Goal: Contribute content: Contribute content

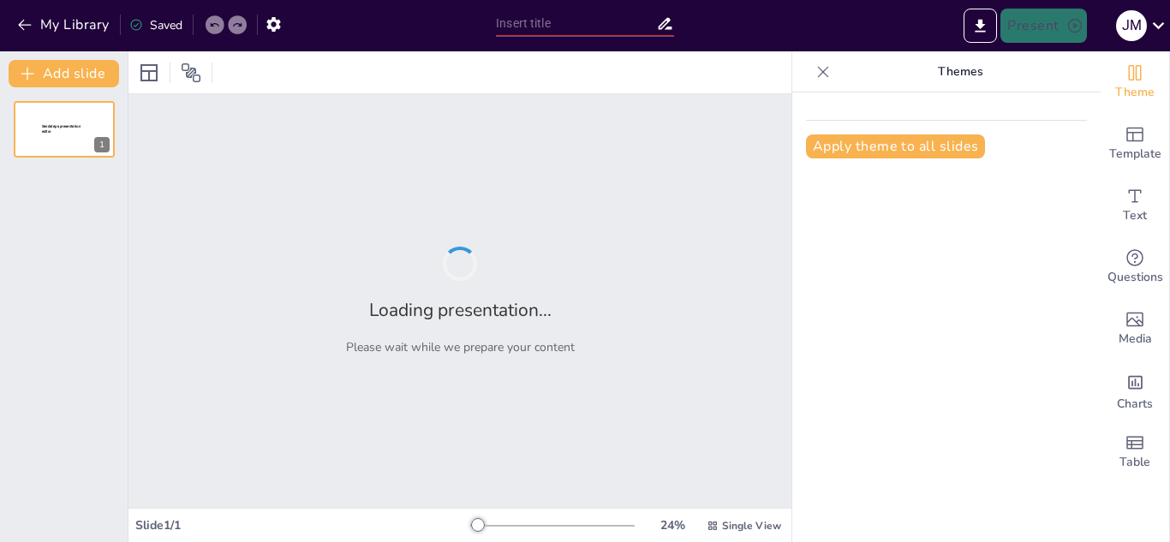
type input "Prueba de Concepto: OxM"
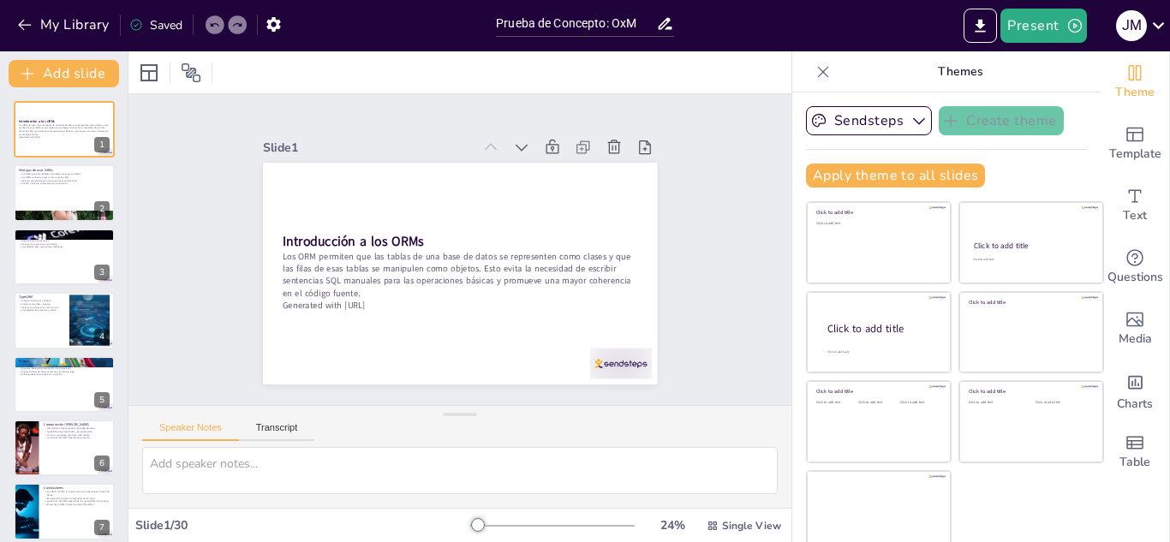
checkbox input "true"
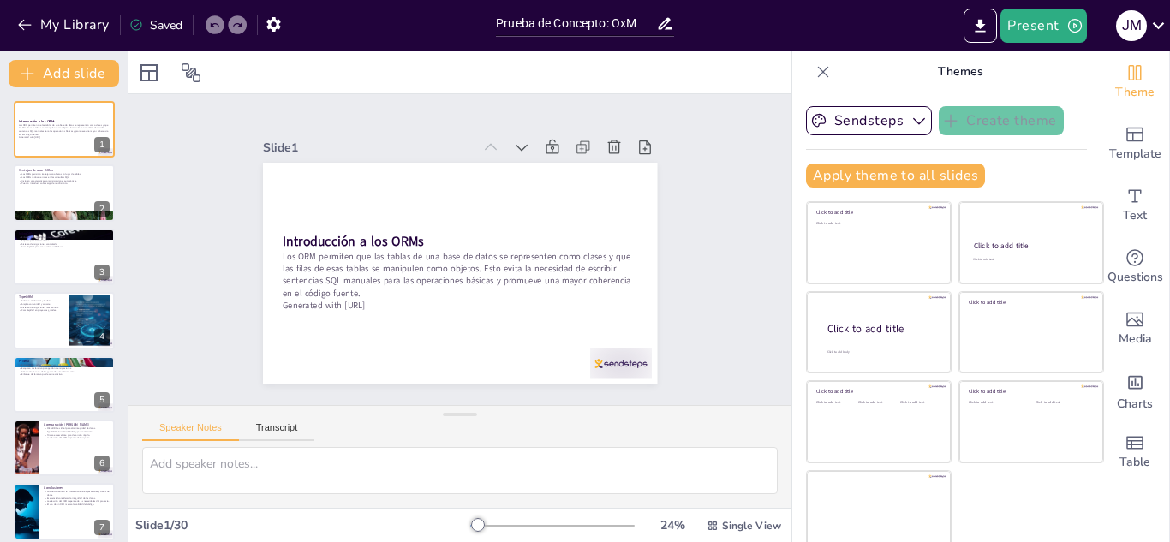
checkbox input "true"
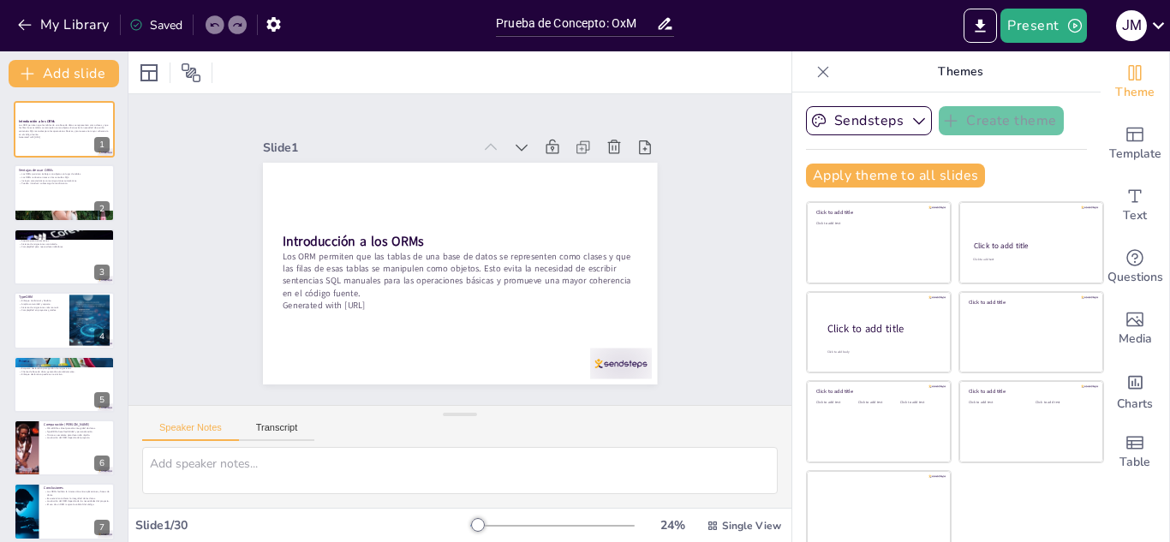
checkbox input "true"
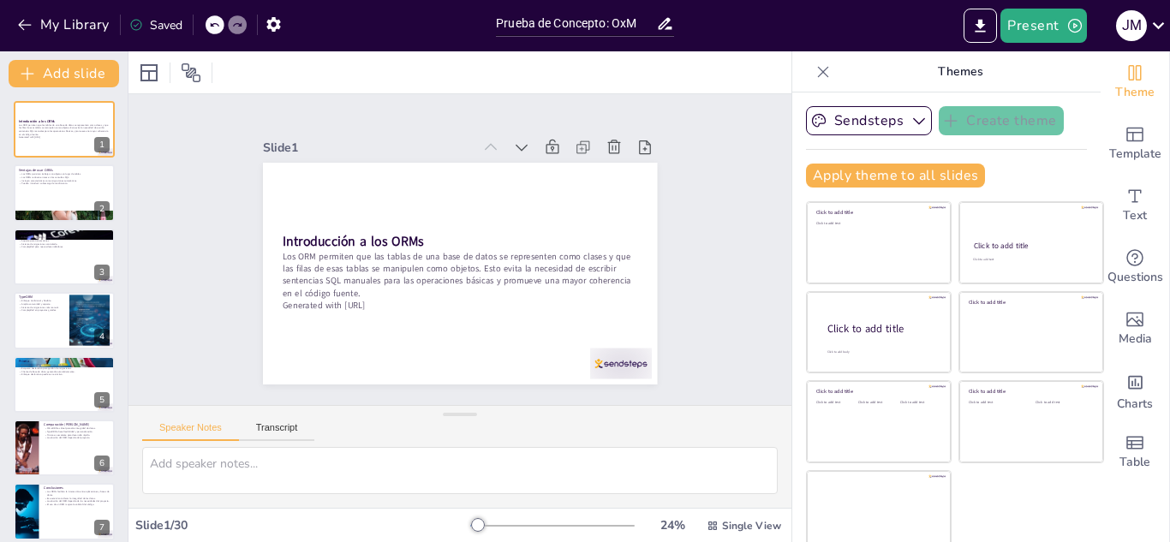
checkbox input "true"
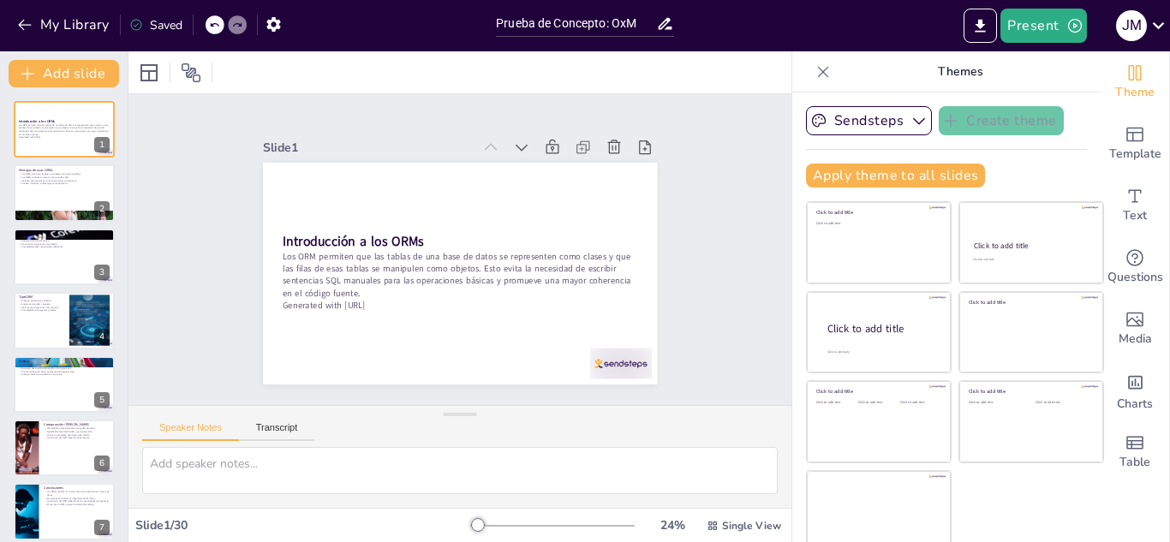
checkbox input "true"
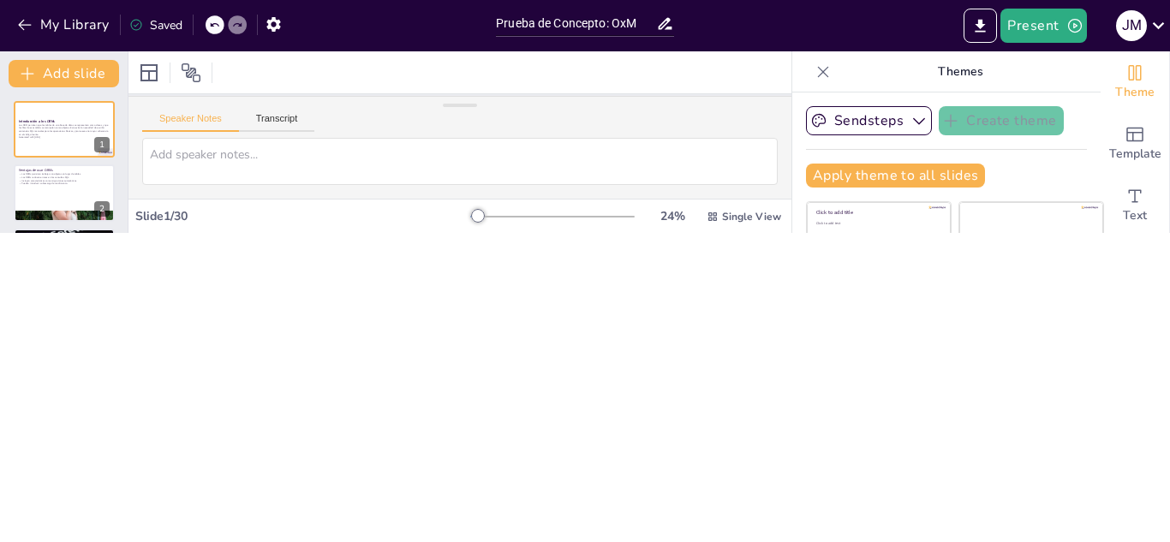
checkbox input "true"
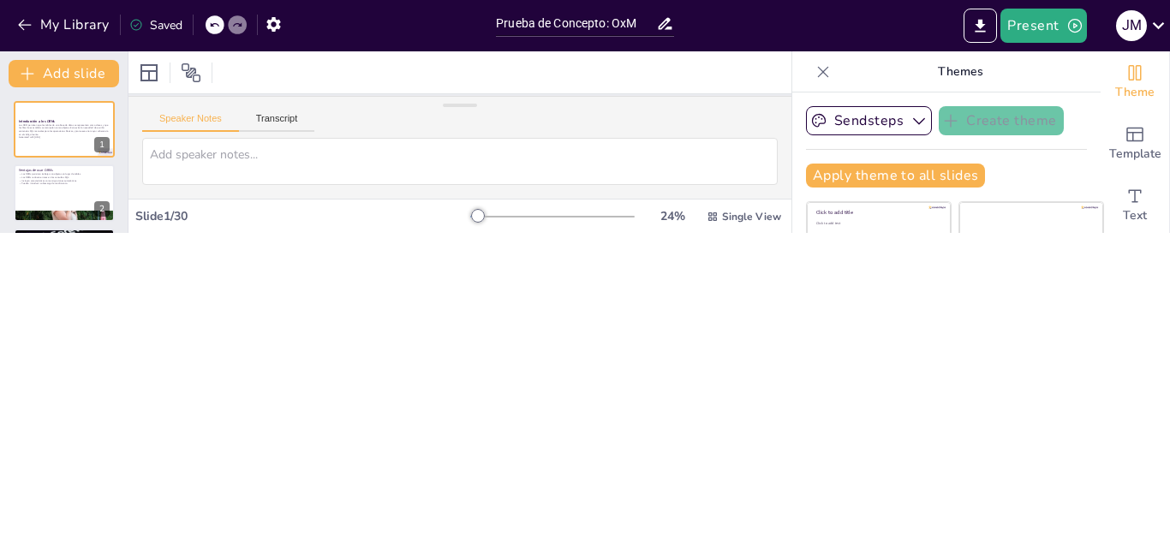
checkbox input "true"
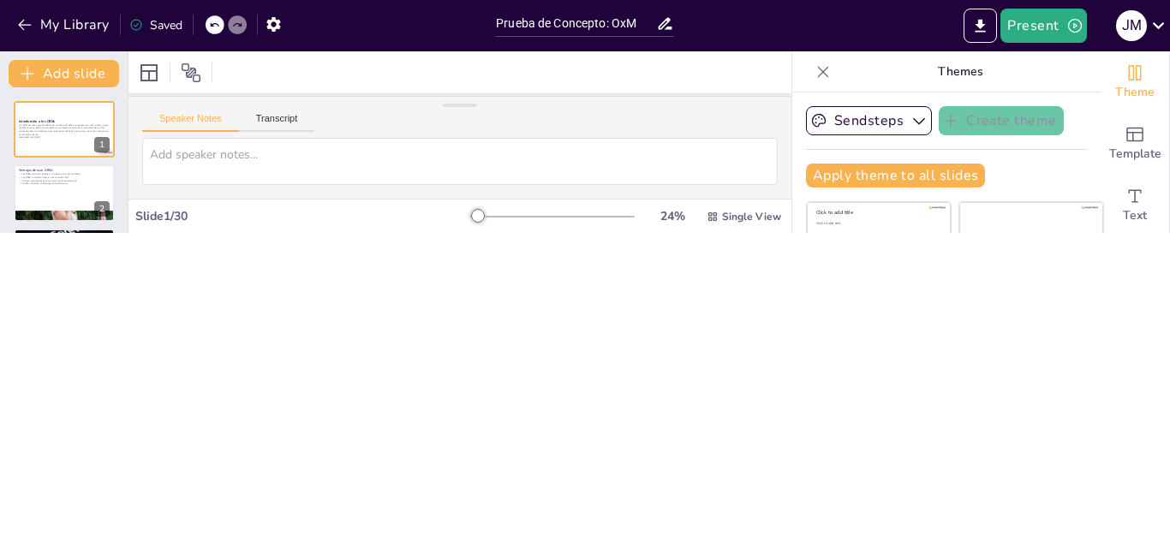
checkbox input "true"
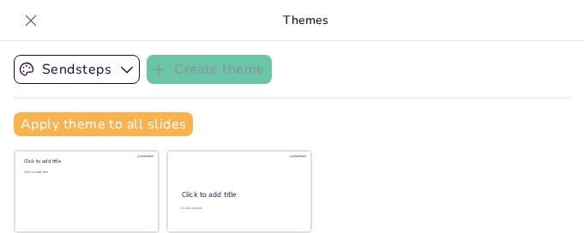
checkbox input "true"
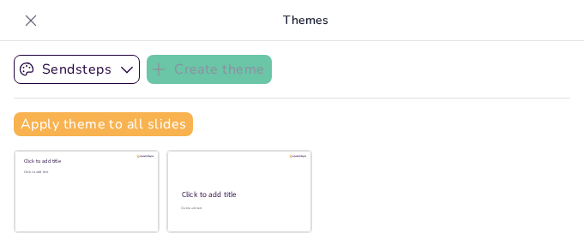
checkbox input "true"
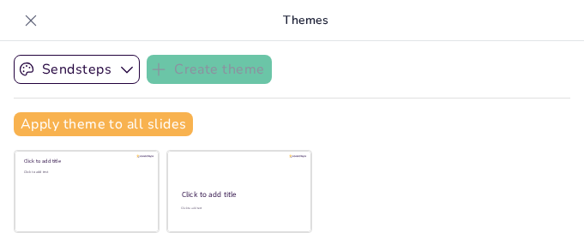
checkbox input "true"
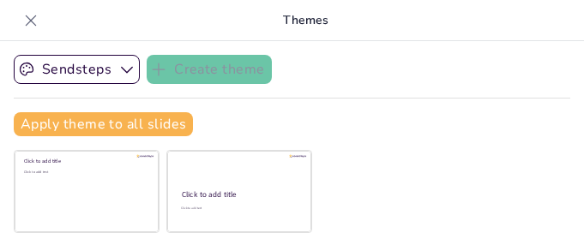
checkbox input "true"
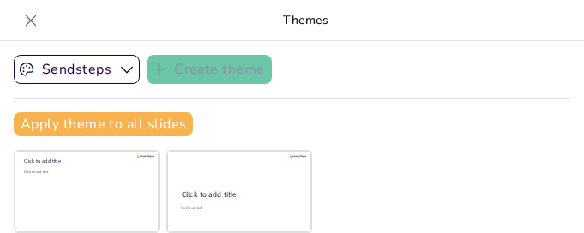
checkbox input "true"
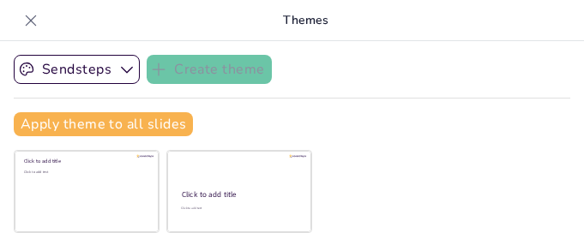
checkbox input "true"
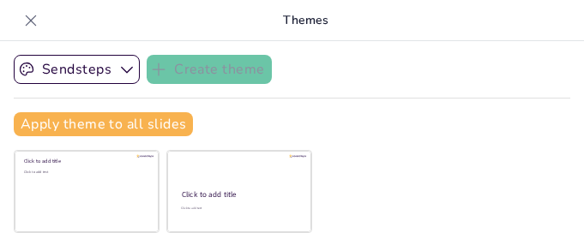
checkbox input "true"
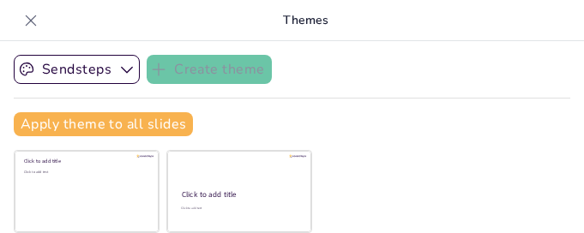
checkbox input "true"
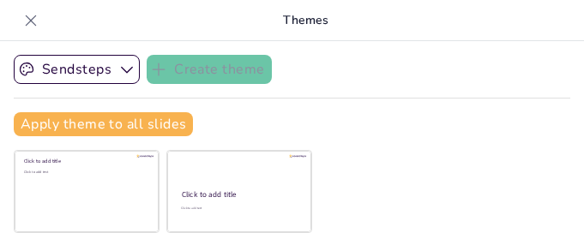
checkbox input "true"
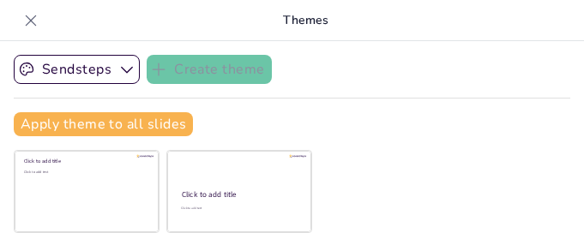
checkbox input "true"
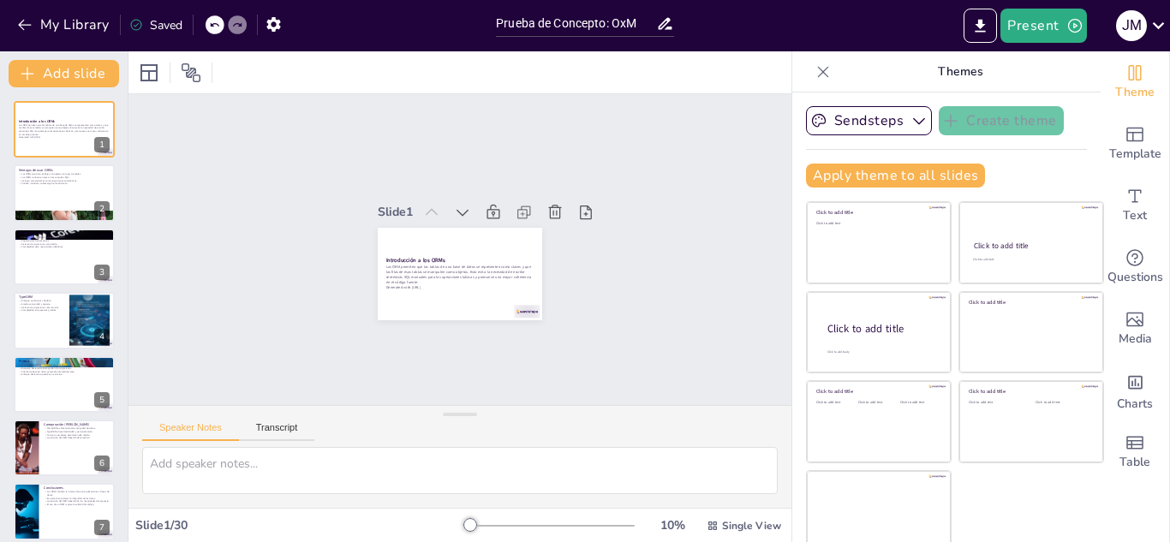
checkbox input "true"
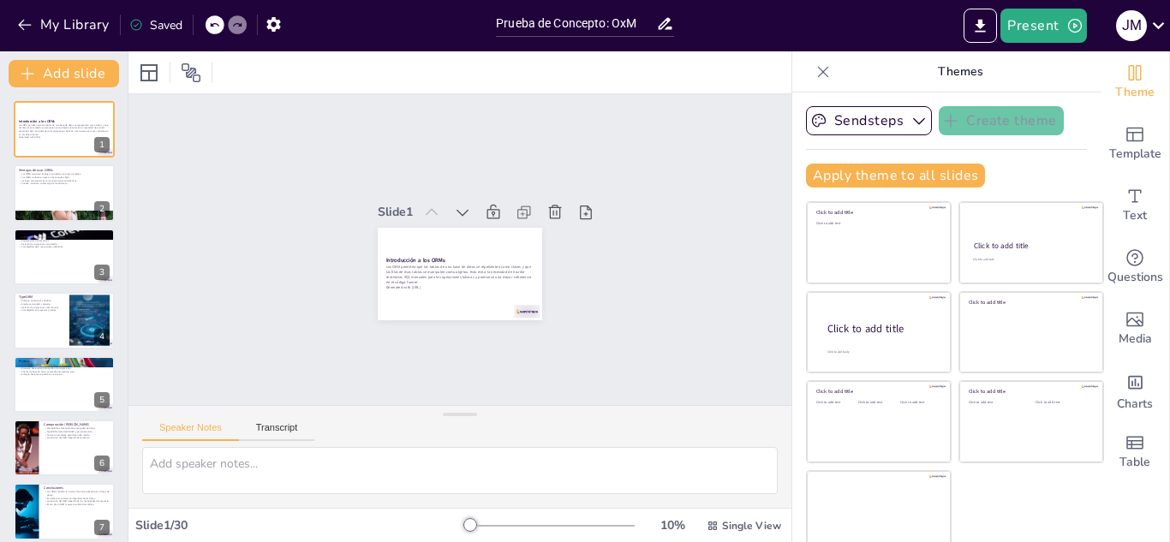
checkbox input "true"
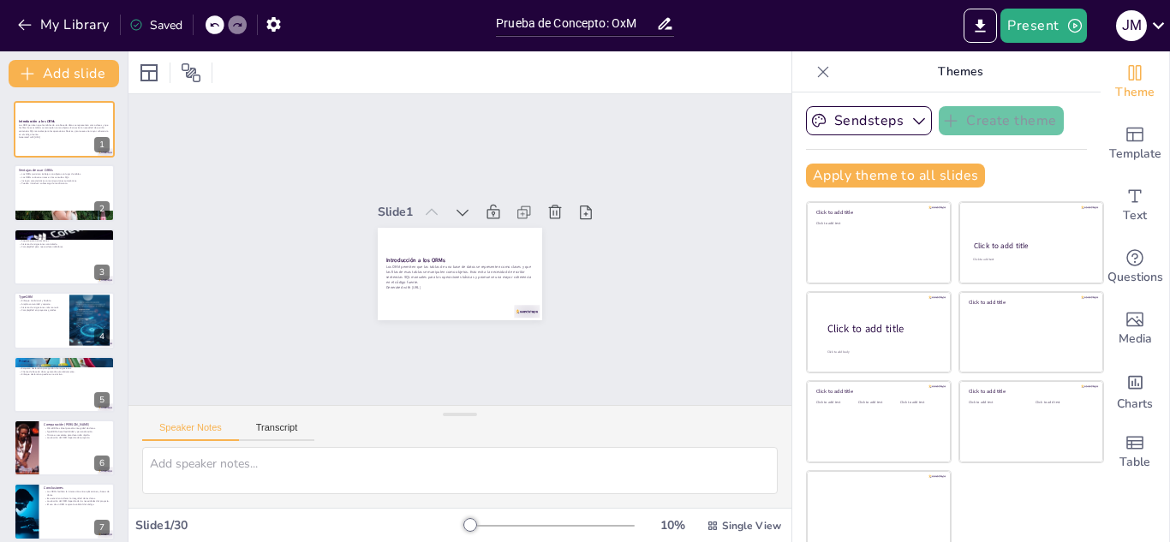
checkbox input "true"
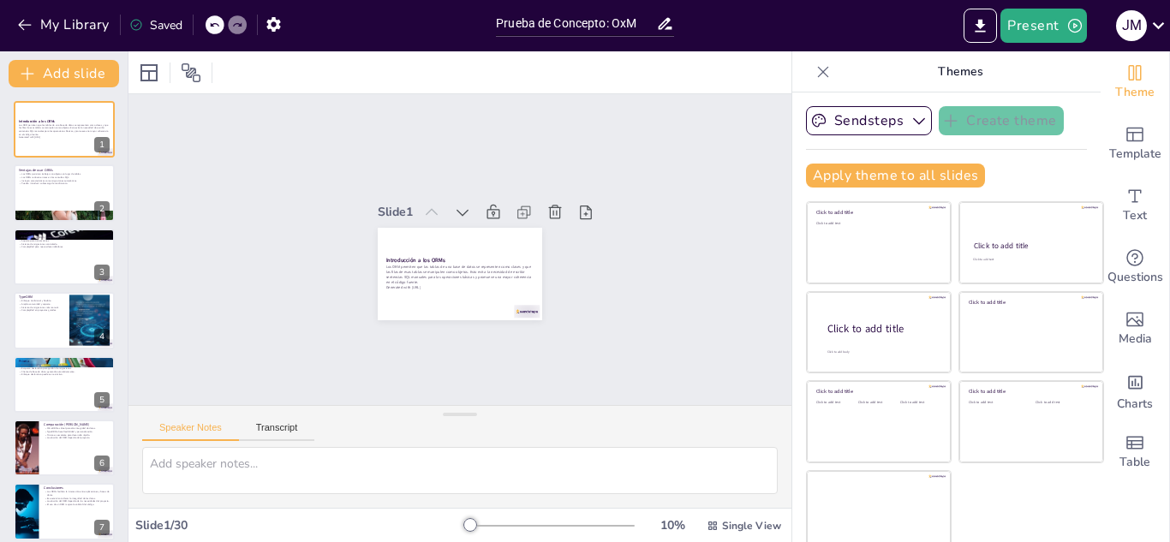
checkbox input "true"
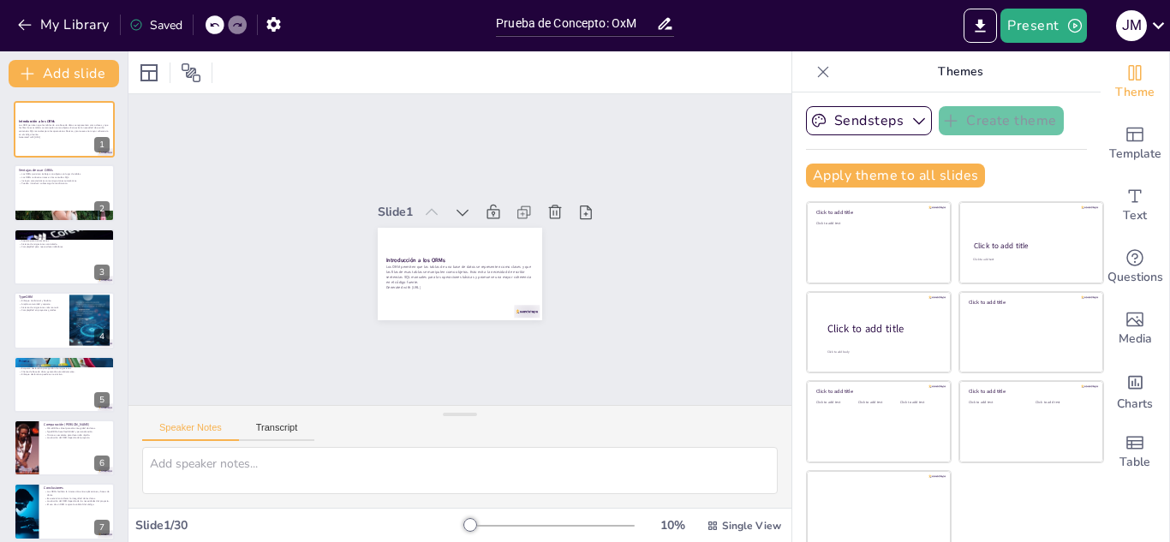
checkbox input "true"
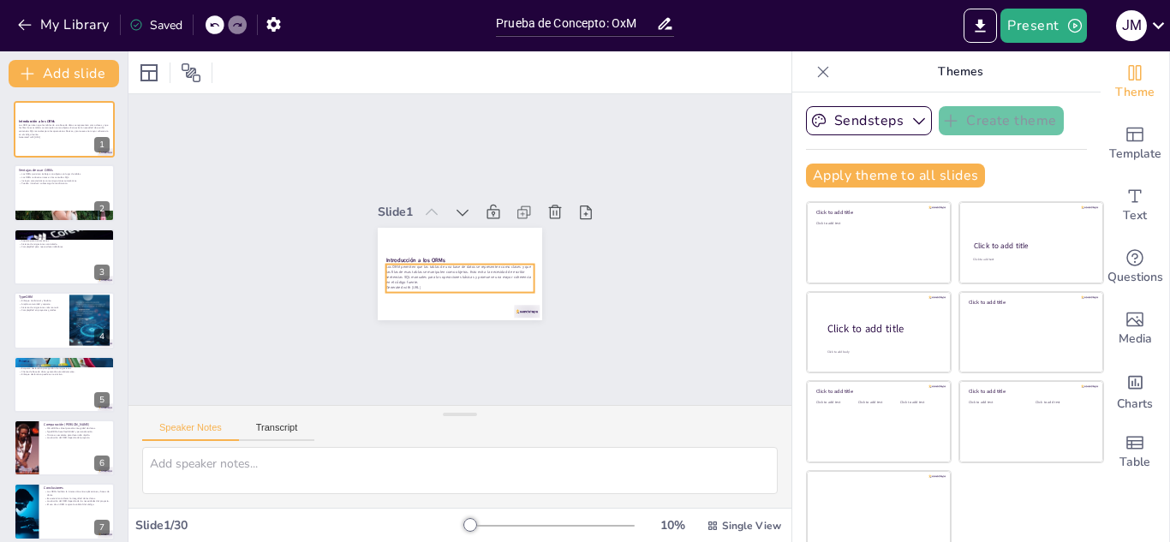
checkbox input "true"
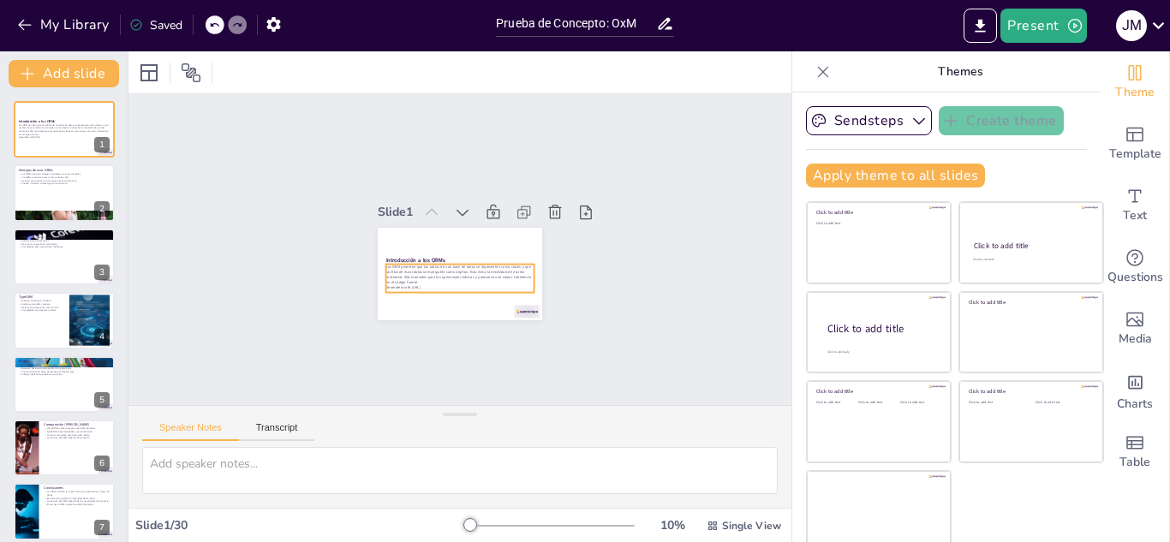
checkbox input "true"
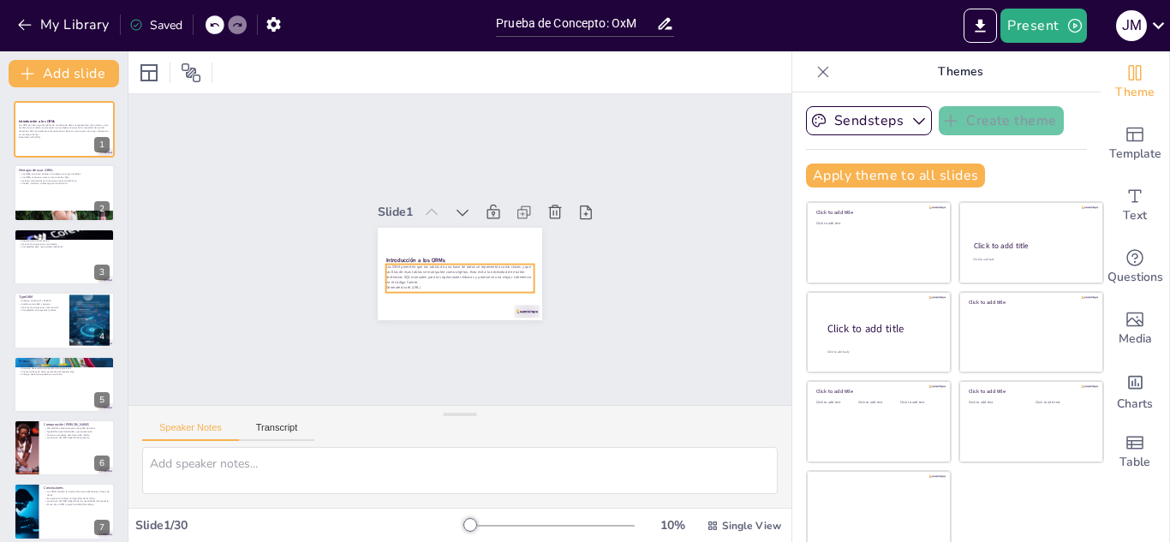
checkbox input "true"
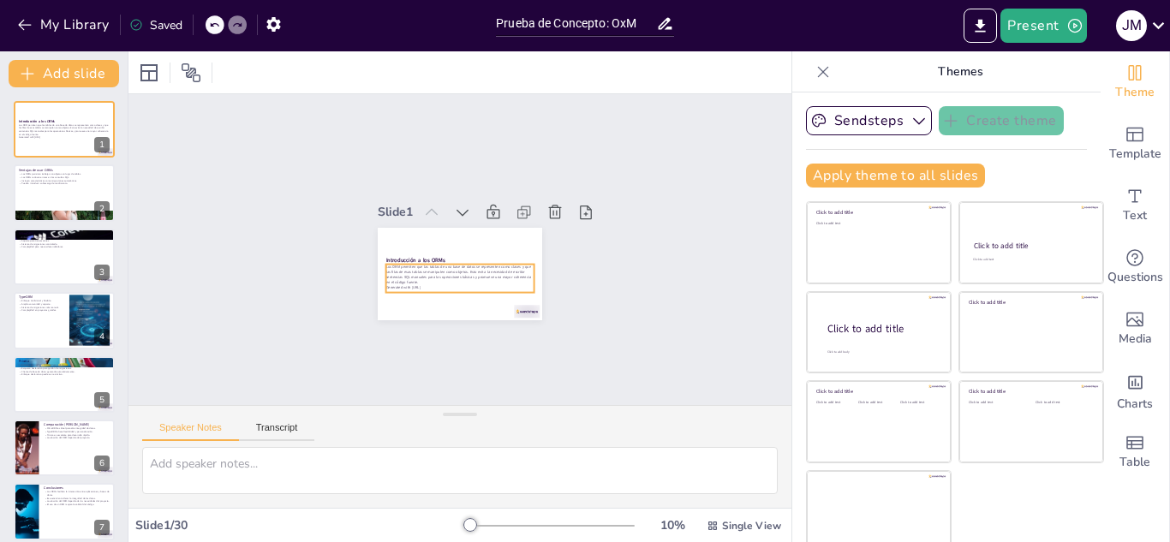
checkbox input "true"
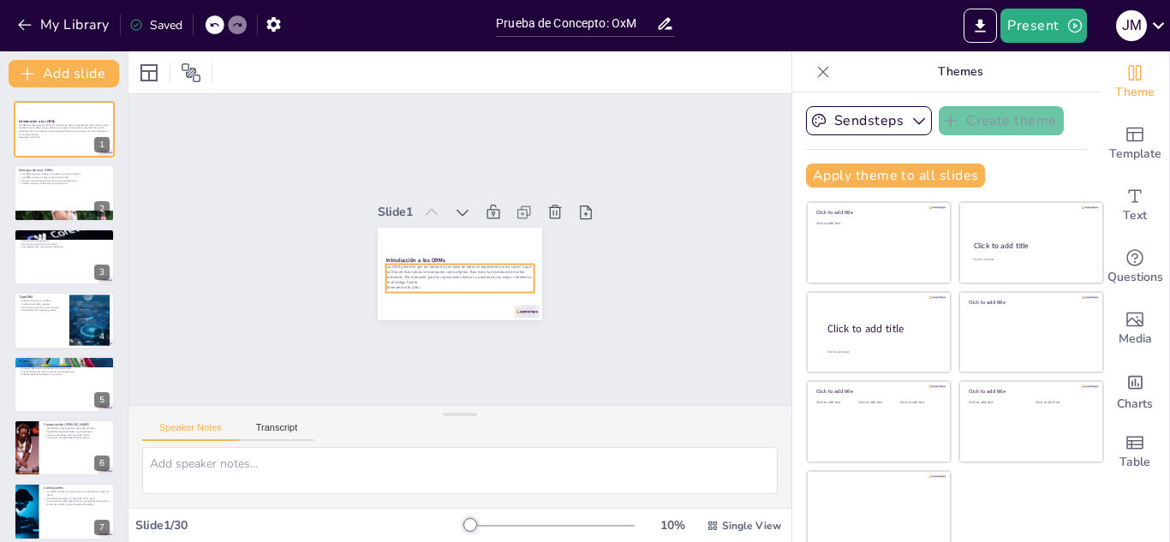
checkbox input "true"
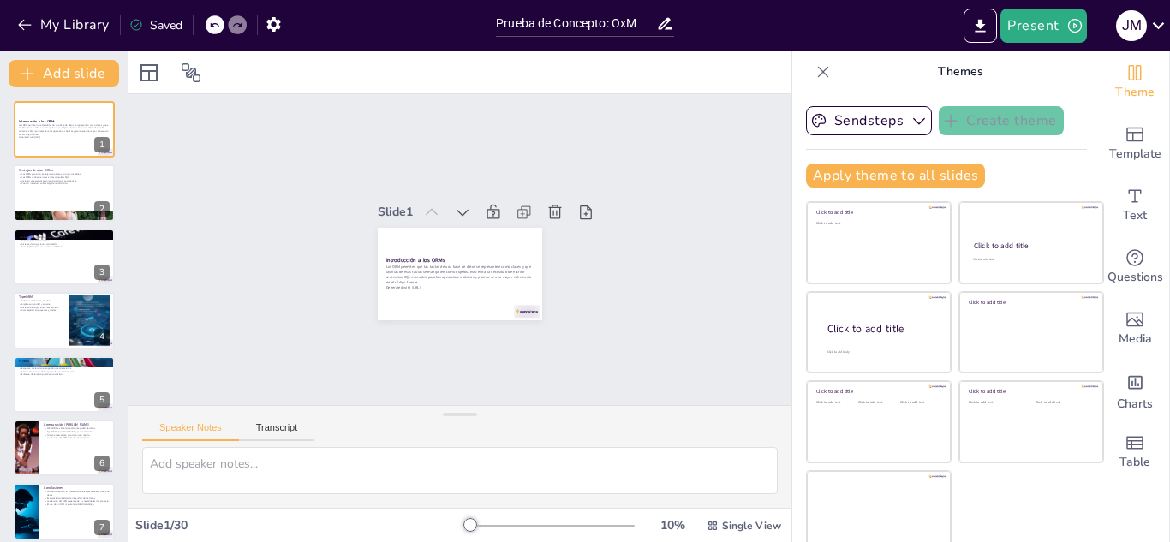
checkbox input "true"
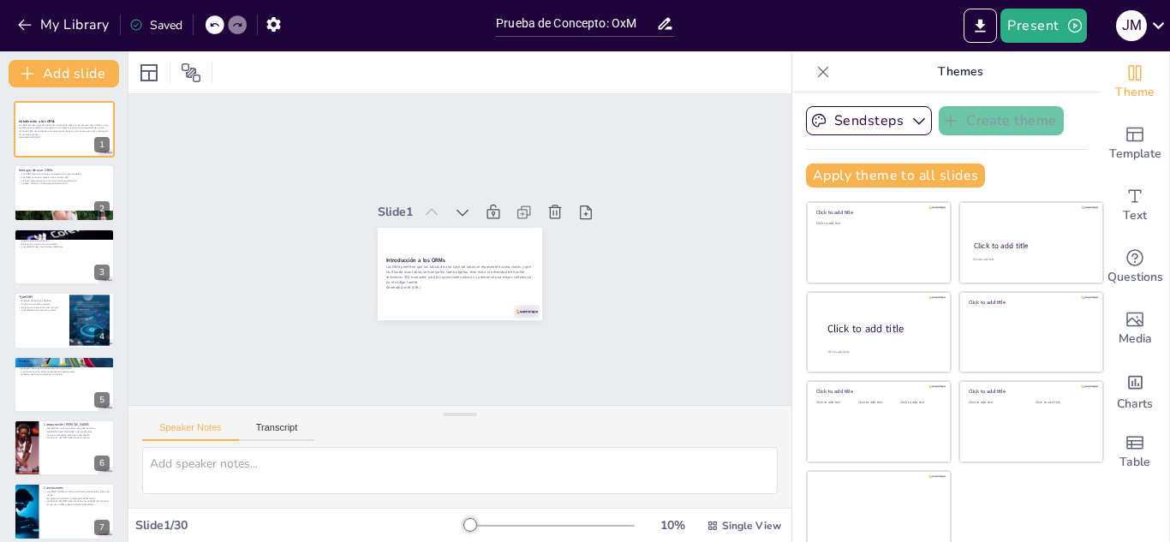
checkbox input "true"
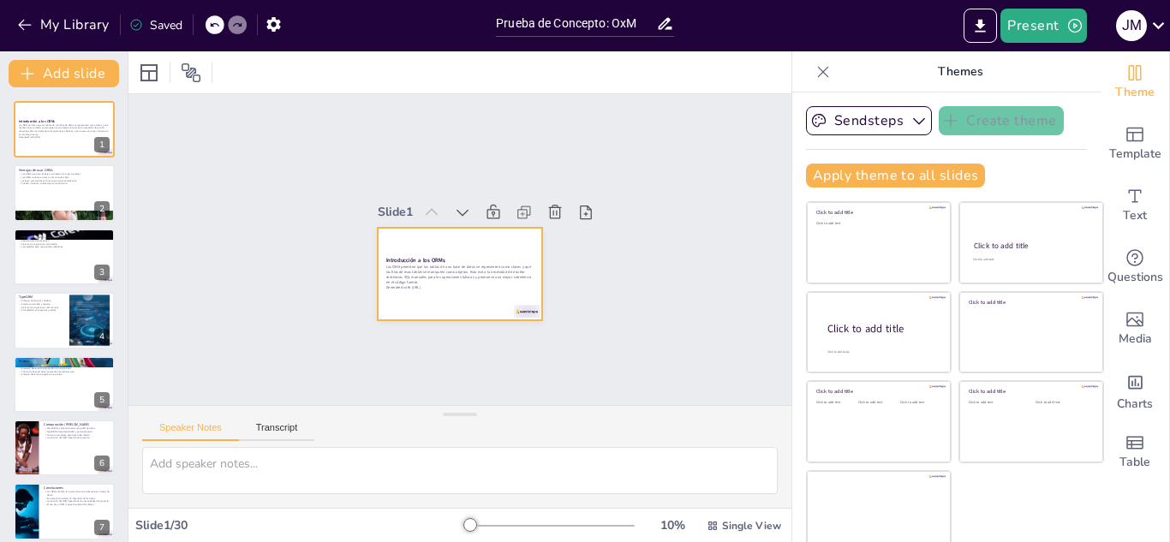
checkbox input "true"
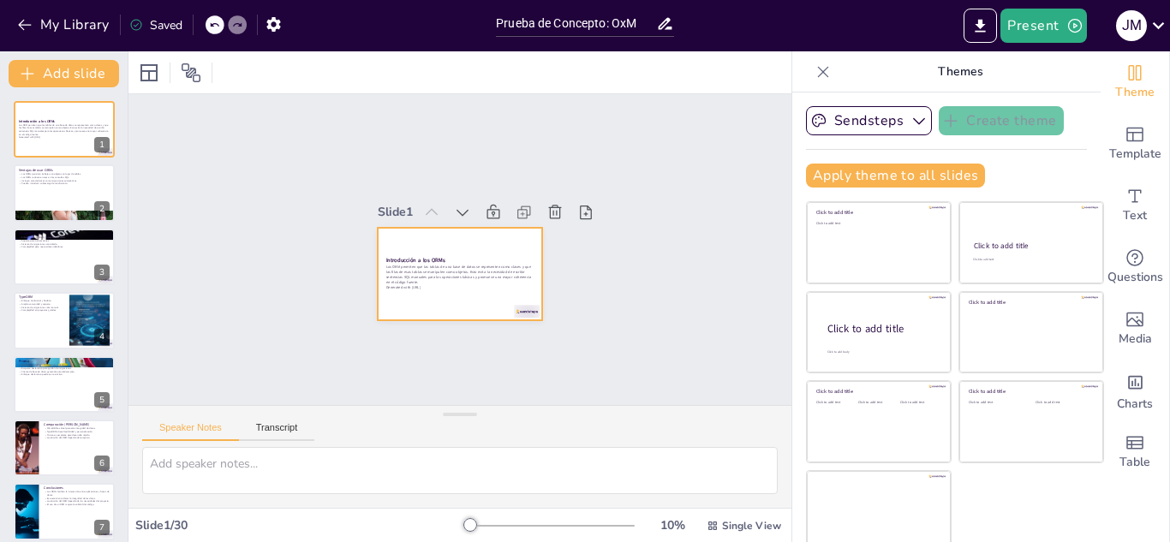
checkbox input "true"
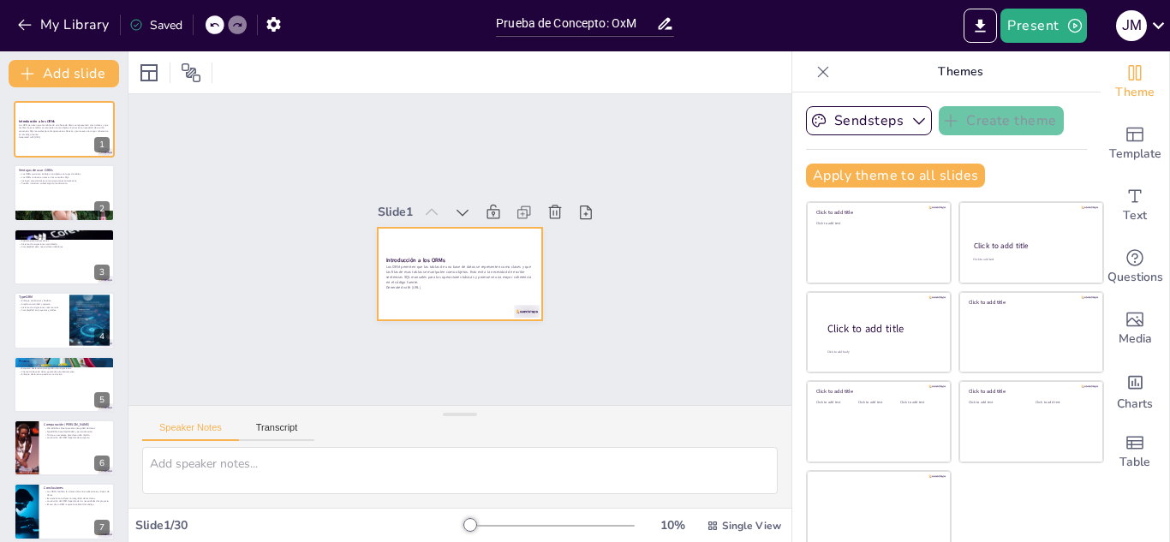
checkbox input "true"
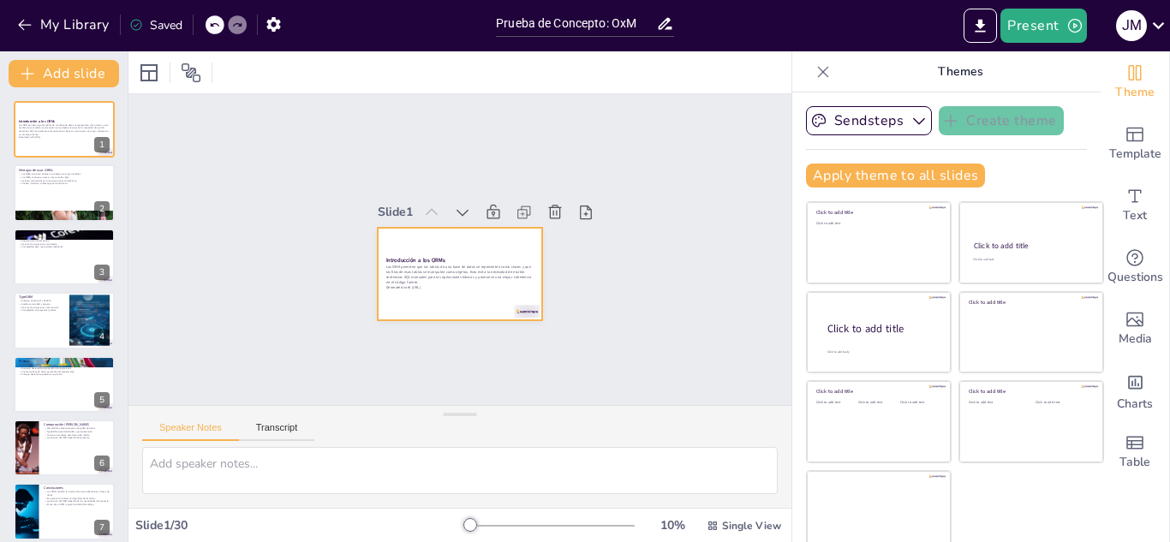
checkbox input "true"
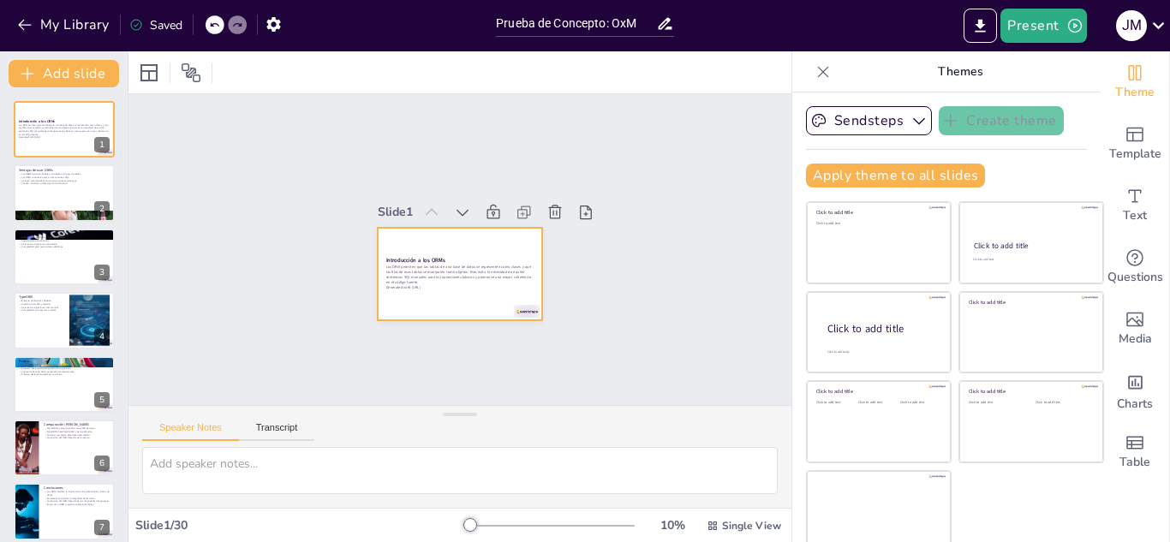
checkbox input "true"
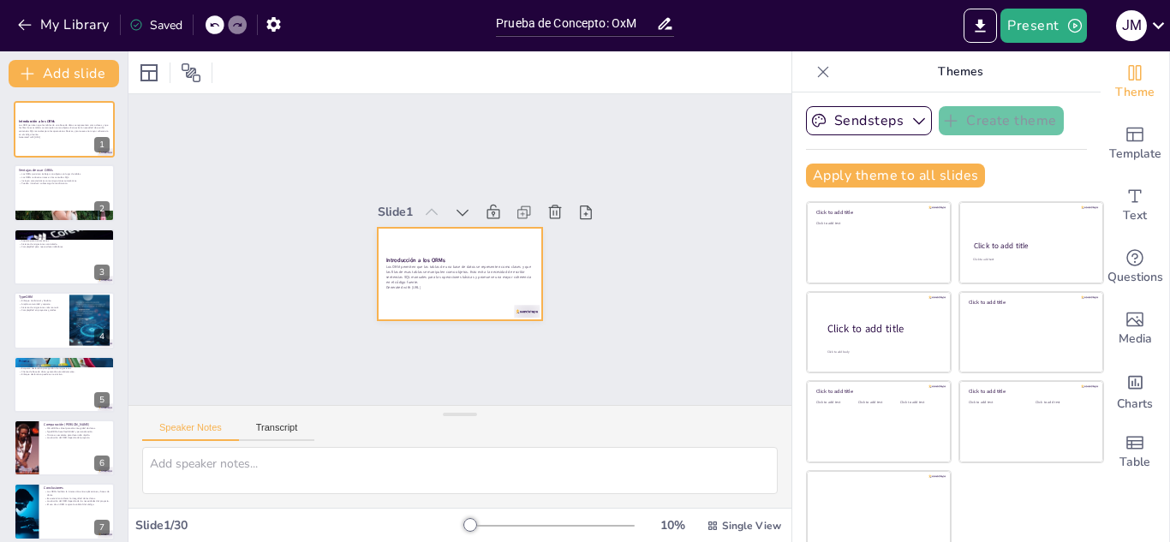
checkbox input "true"
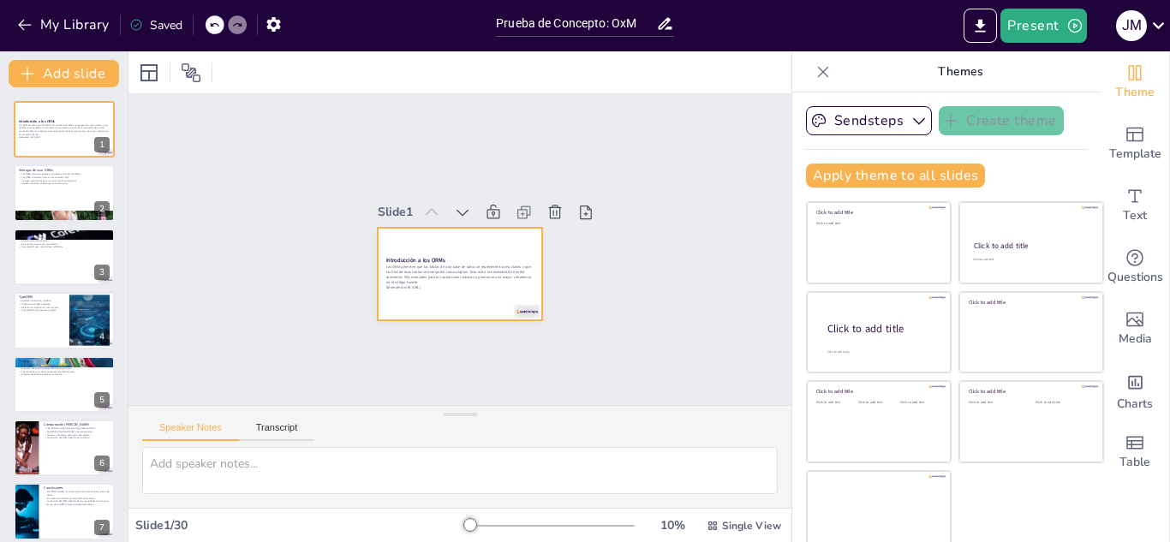
checkbox input "true"
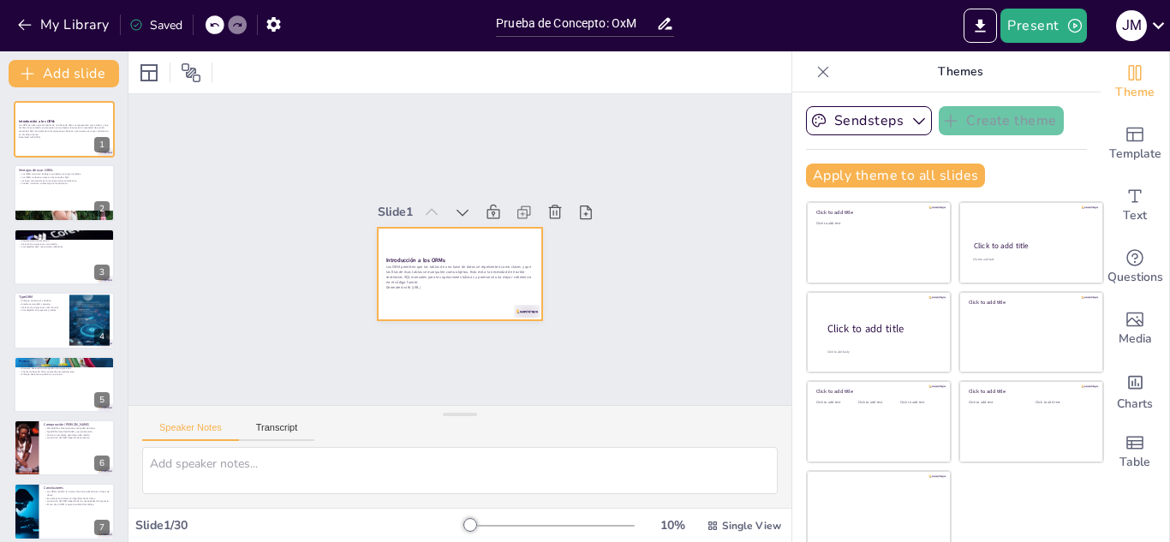
checkbox input "true"
click at [451, 200] on div at bounding box center [463, 212] width 24 height 24
checkbox input "true"
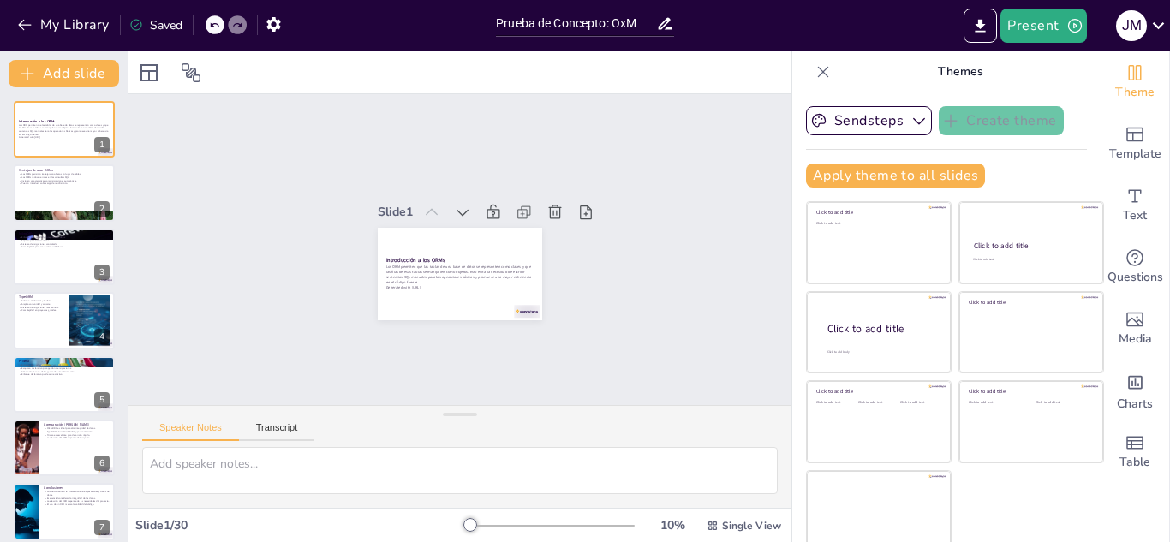
checkbox input "true"
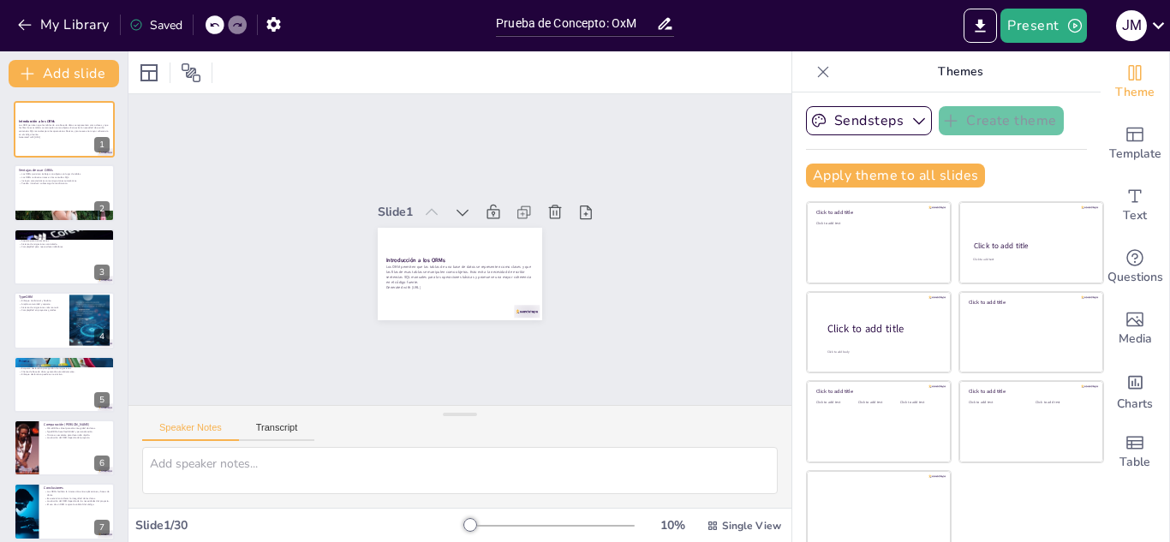
checkbox input "true"
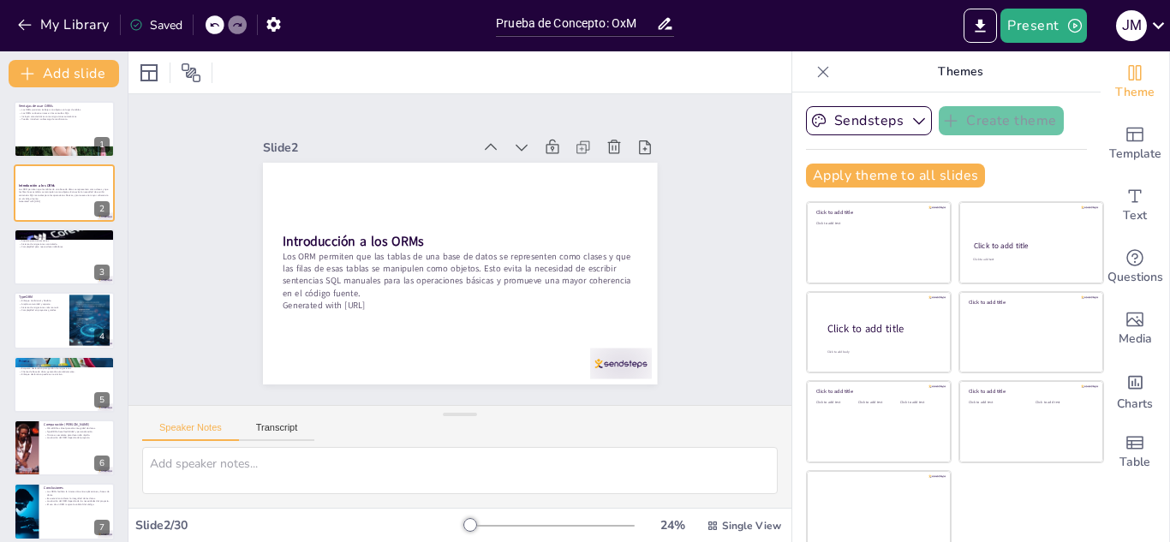
checkbox input "true"
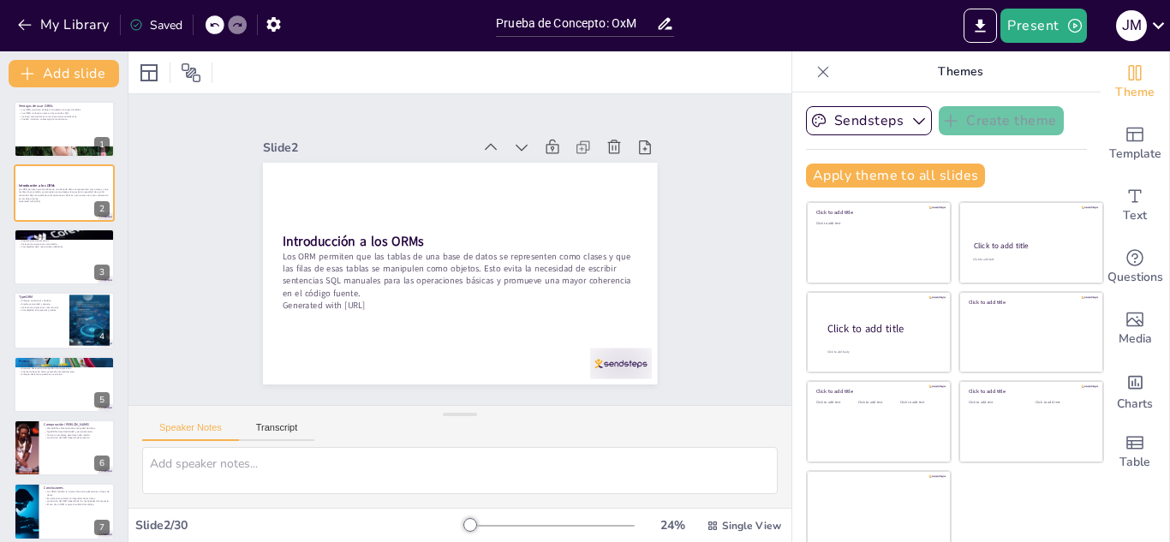
checkbox input "true"
click at [482, 139] on icon at bounding box center [490, 147] width 17 height 17
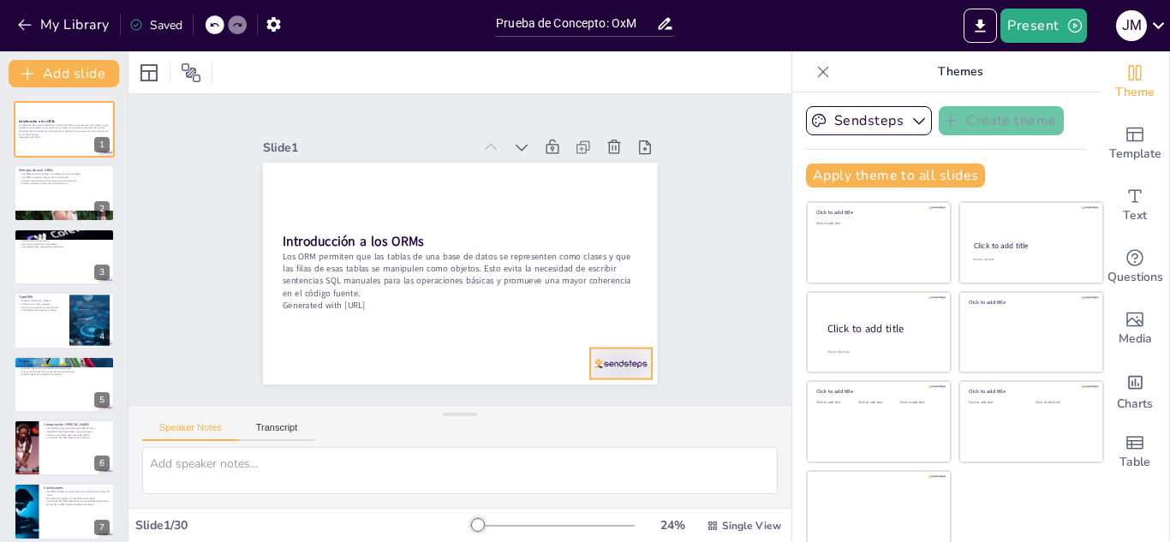
click at [602, 353] on div at bounding box center [621, 364] width 62 height 31
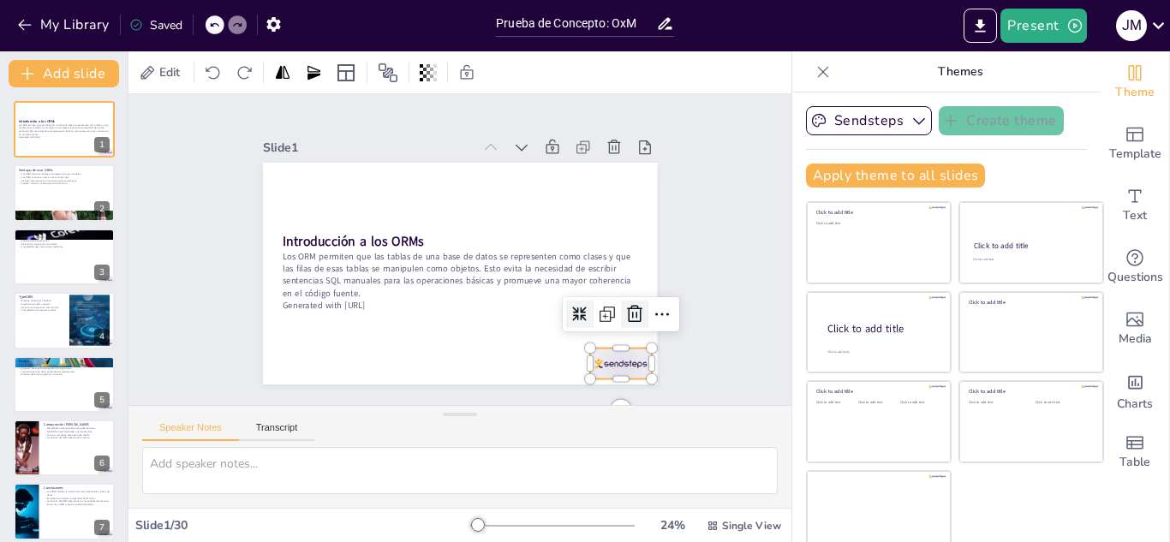
click at [625, 310] on icon at bounding box center [635, 314] width 21 height 21
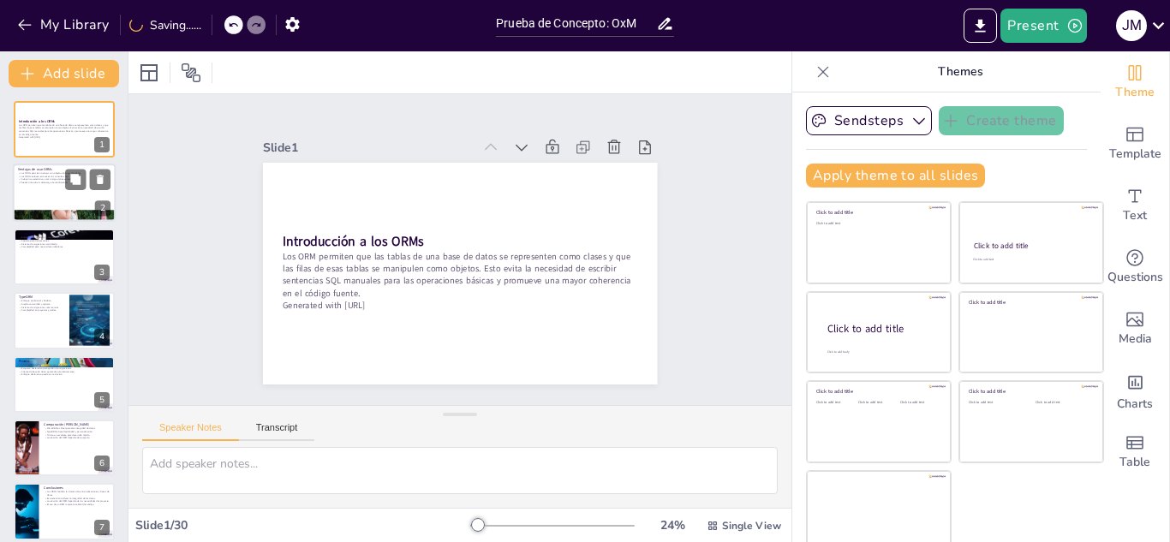
click at [47, 195] on div at bounding box center [64, 194] width 103 height 58
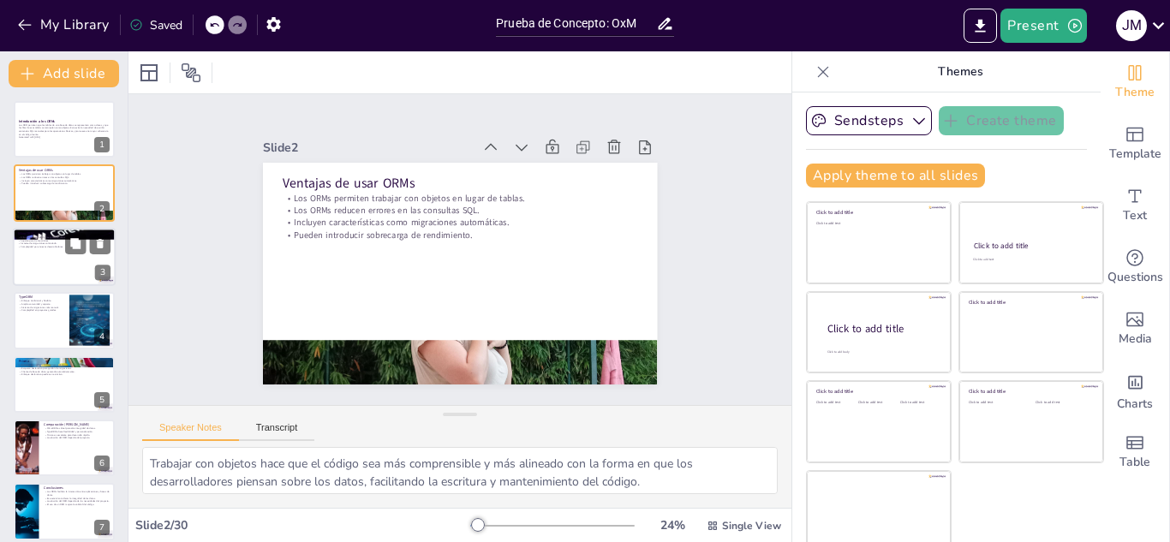
click at [46, 253] on div at bounding box center [64, 257] width 103 height 58
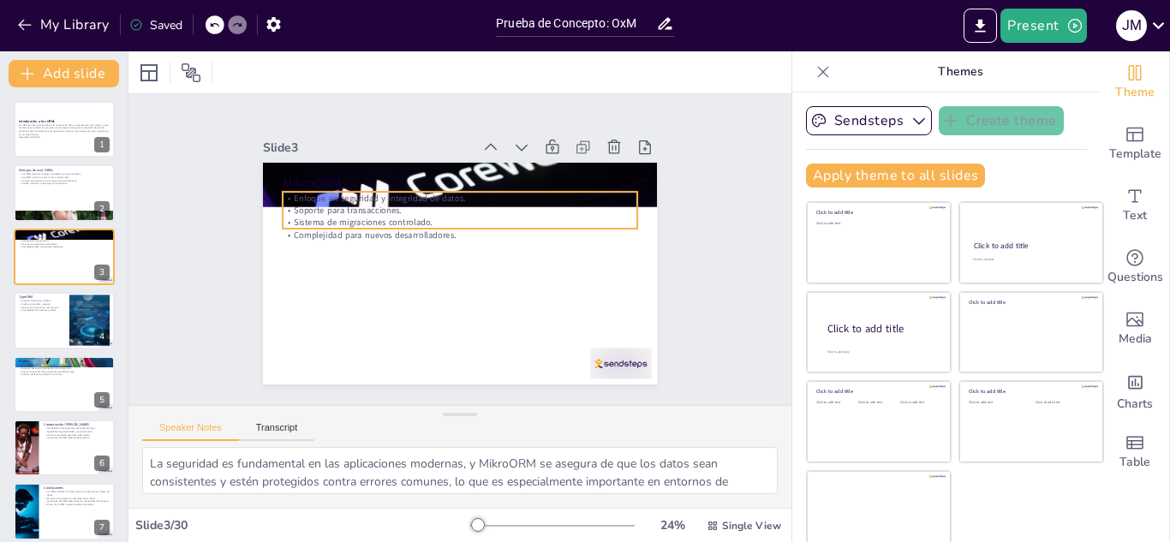
click at [379, 204] on p "Soporte para transacciones." at bounding box center [460, 210] width 355 height 12
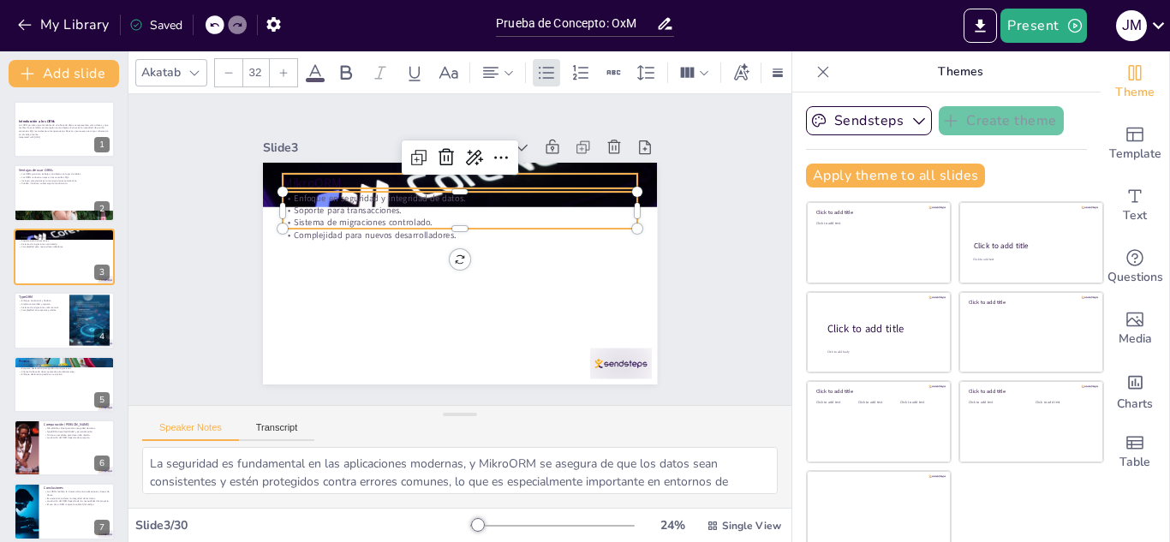
click at [299, 177] on p "MikroORM" at bounding box center [460, 183] width 355 height 18
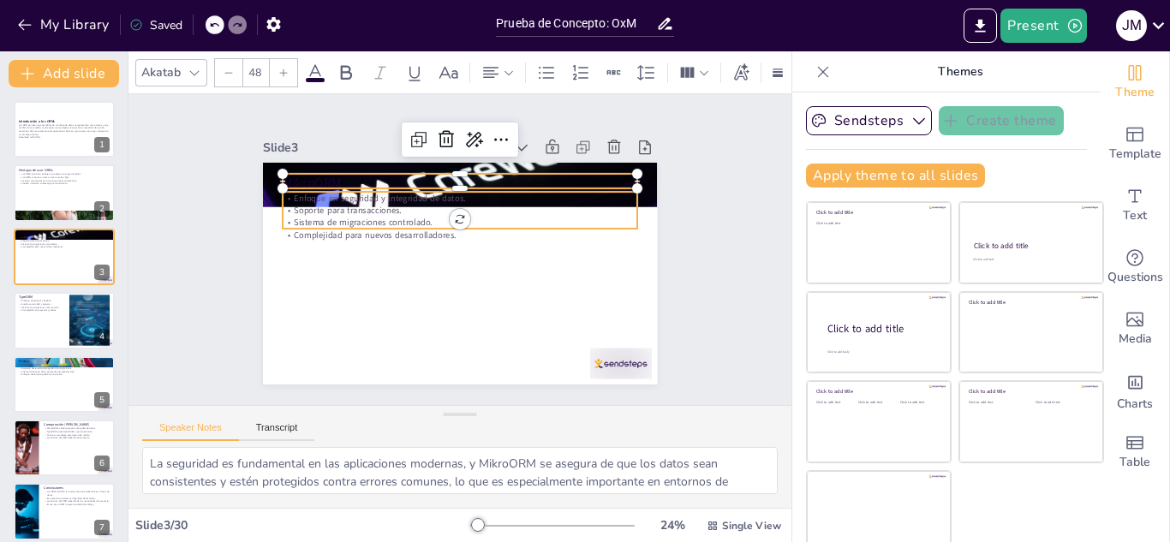
drag, startPoint x: 330, startPoint y: 200, endPoint x: 329, endPoint y: 227, distance: 27.4
click at [330, 204] on p "Soporte para transacciones." at bounding box center [460, 210] width 355 height 12
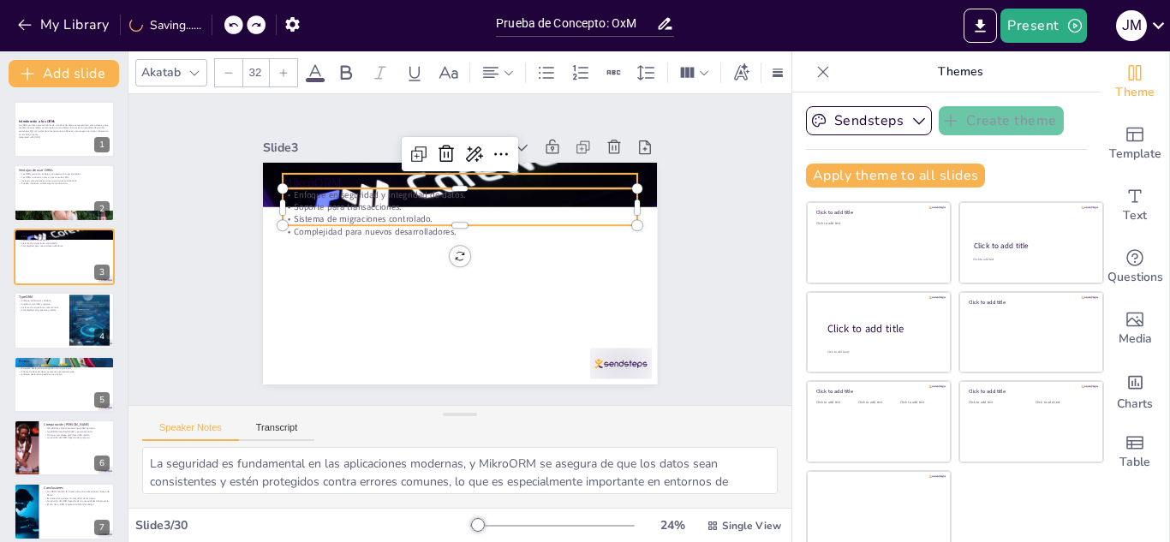
click at [311, 174] on p "MikroORM" at bounding box center [460, 183] width 355 height 18
click at [335, 194] on span "Enfoque en seguridad y integridad de datos." at bounding box center [386, 186] width 172 height 30
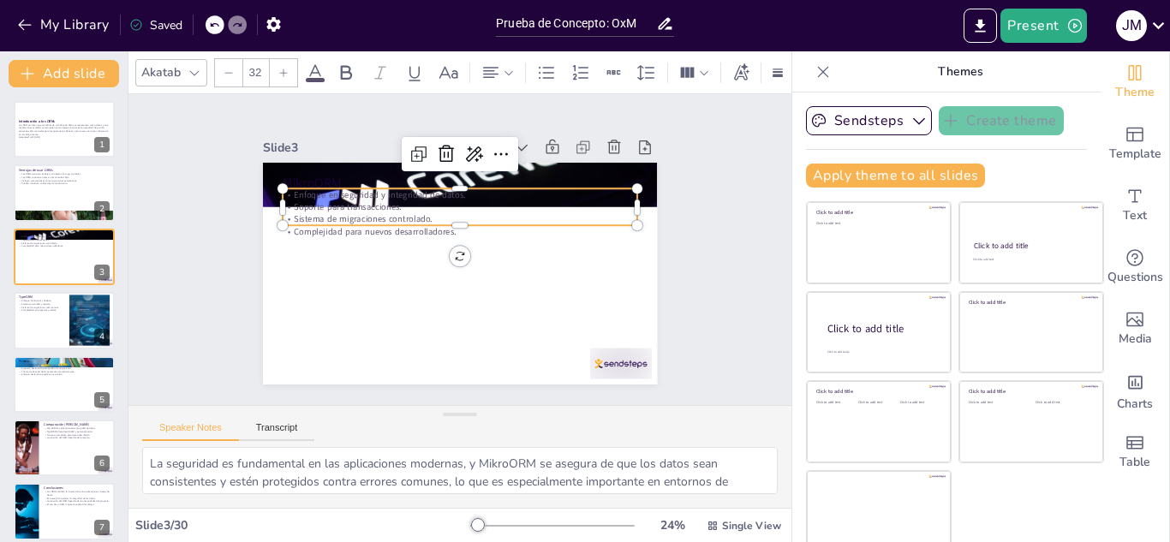
click at [349, 226] on span "Complejidad para nuevos desarrolladores." at bounding box center [375, 231] width 162 height 12
click at [313, 174] on p "MikroORM" at bounding box center [460, 183] width 355 height 18
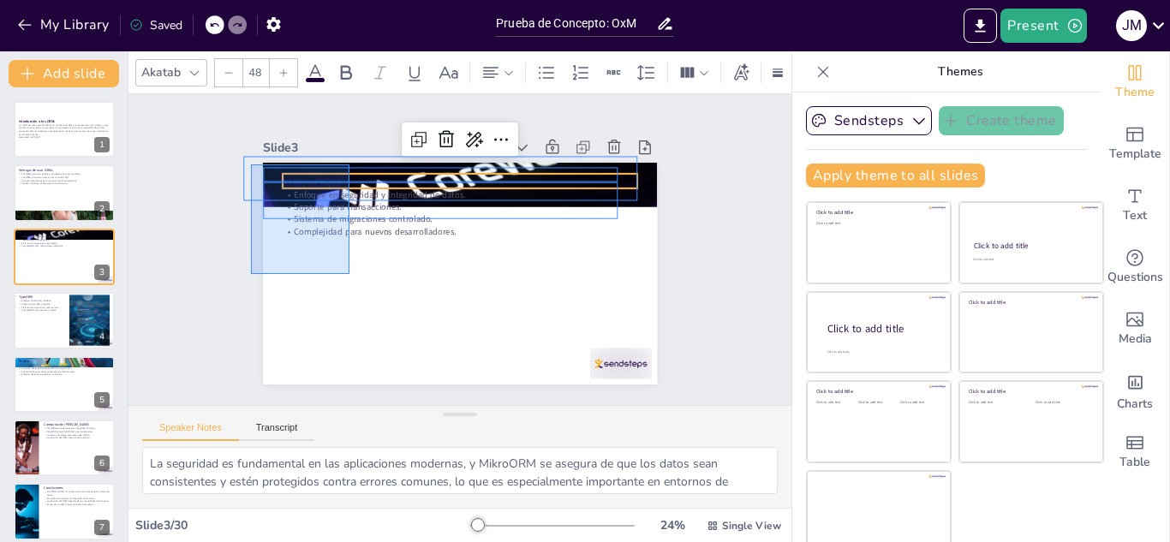
drag, startPoint x: 308, startPoint y: 254, endPoint x: 251, endPoint y: 165, distance: 106.7
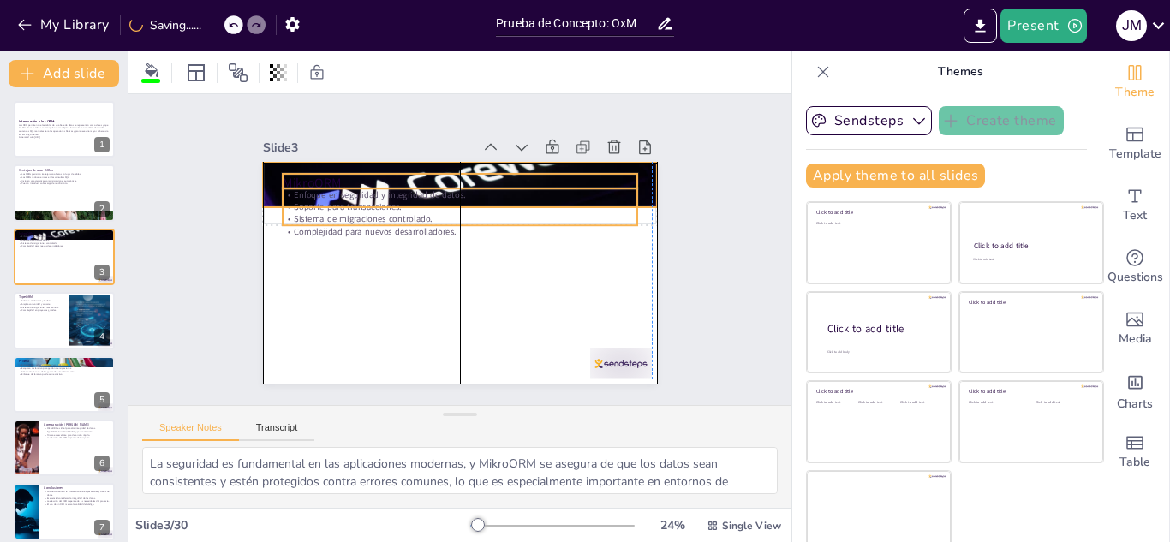
click at [309, 201] on span "Soporte para transacciones." at bounding box center [348, 207] width 108 height 12
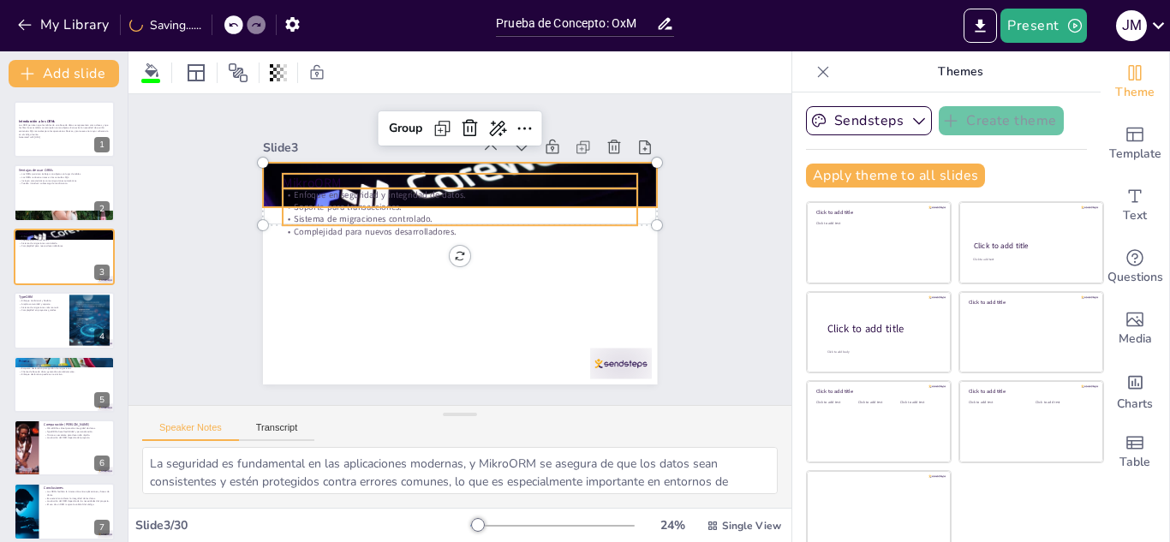
click at [628, 179] on div at bounding box center [460, 184] width 394 height 263
click at [696, 192] on div "Slide 1 Introducción a los ORMs Los ORM permiten que las tablas de una base de …" at bounding box center [460, 249] width 663 height 311
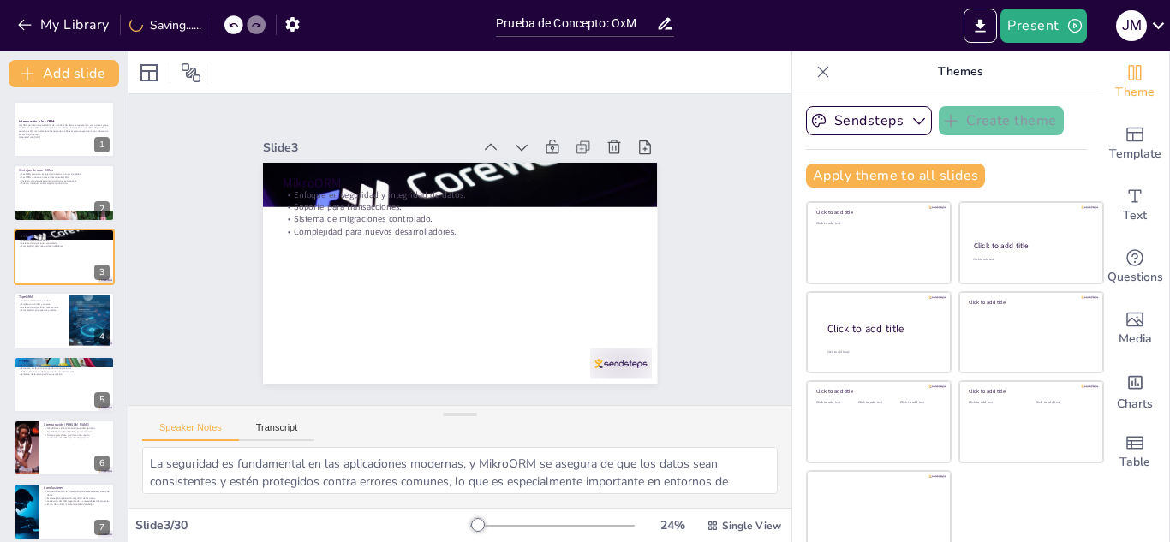
click at [616, 350] on div at bounding box center [621, 364] width 62 height 31
click at [62, 308] on p "Sistema de migraciones más manual." at bounding box center [41, 307] width 46 height 3
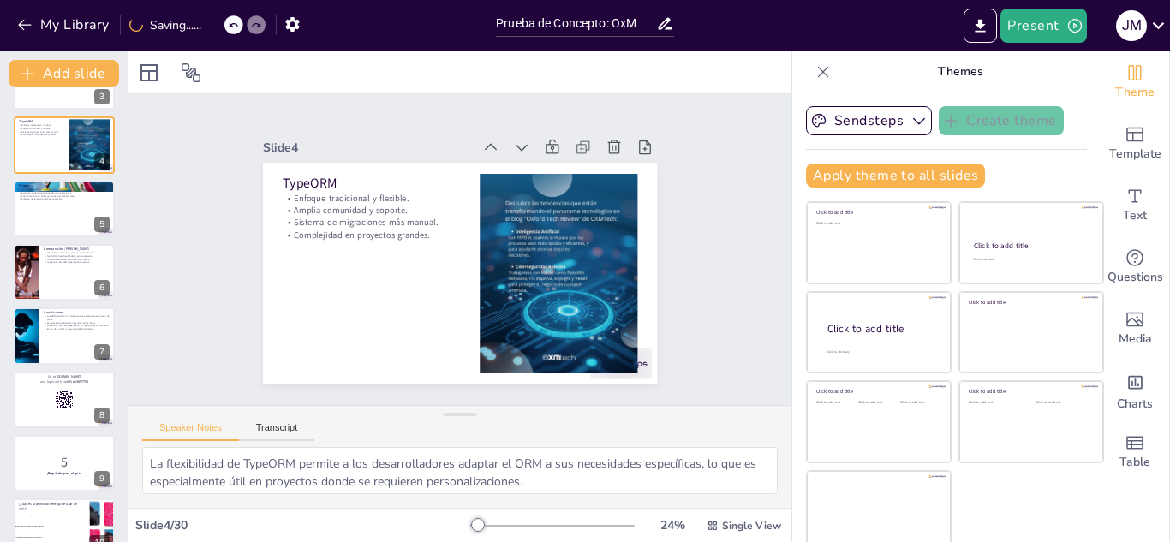
scroll to position [177, 0]
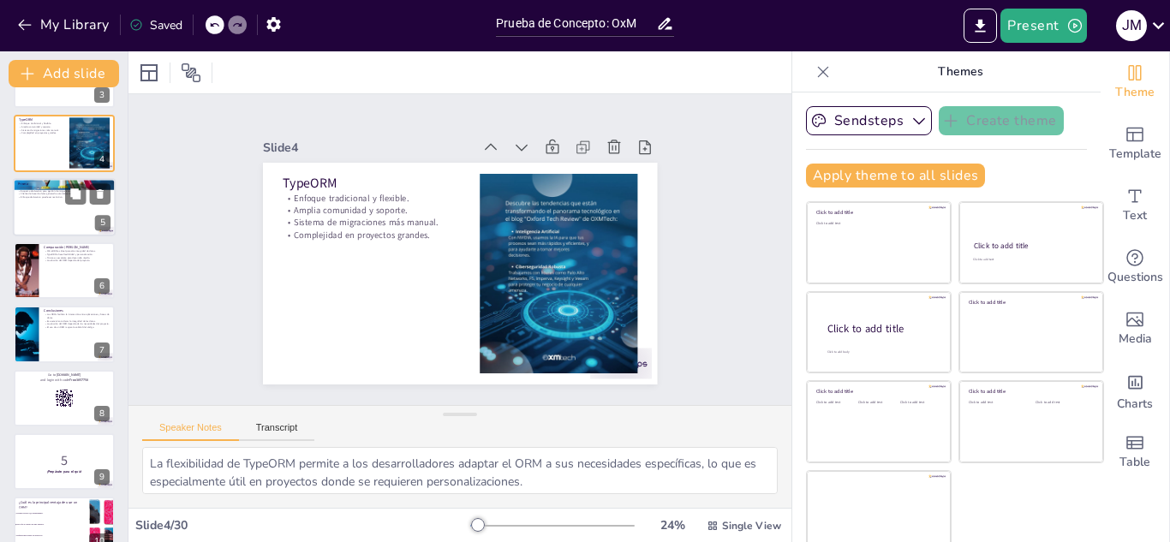
click at [69, 212] on div at bounding box center [64, 207] width 103 height 58
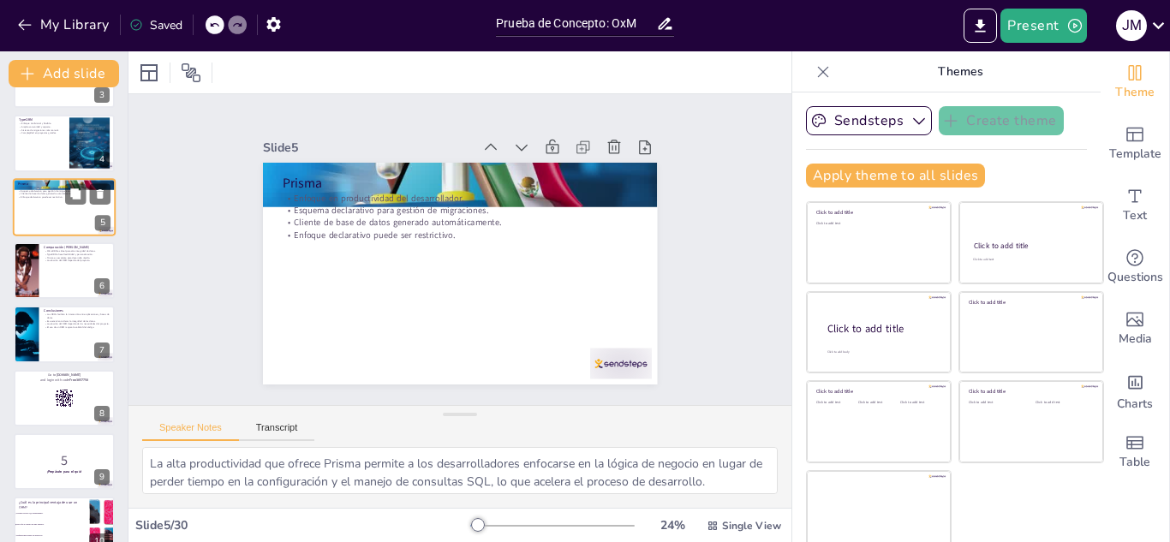
scroll to position [69, 0]
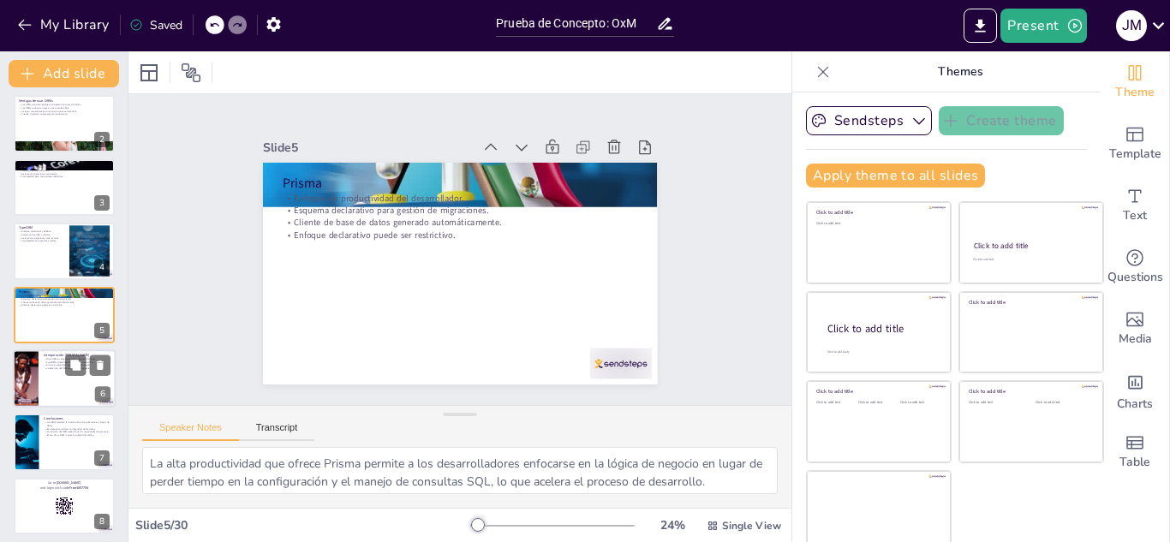
click at [54, 385] on div at bounding box center [64, 379] width 103 height 58
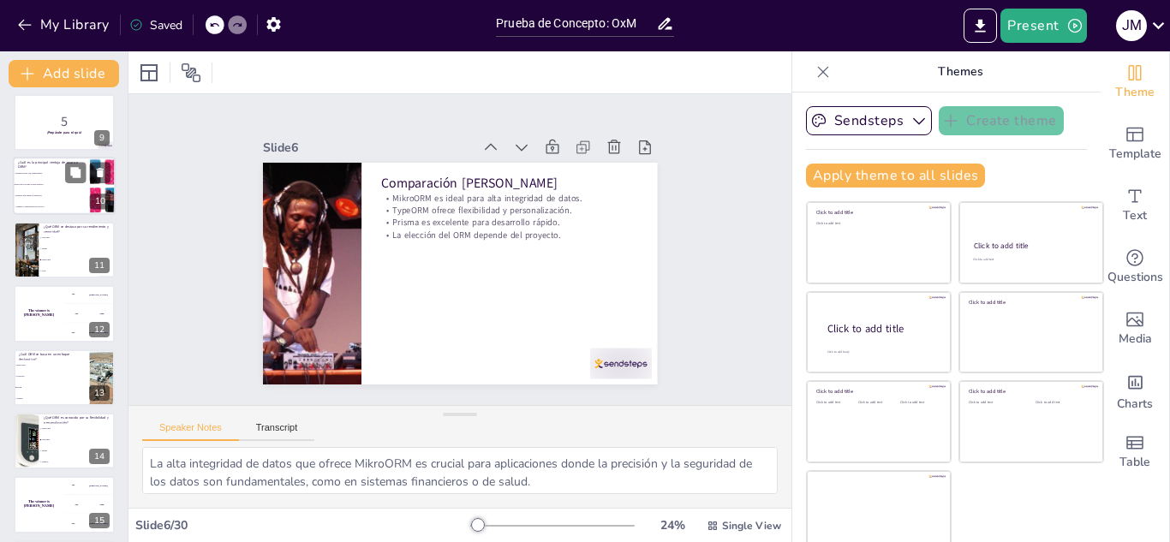
scroll to position [391, 0]
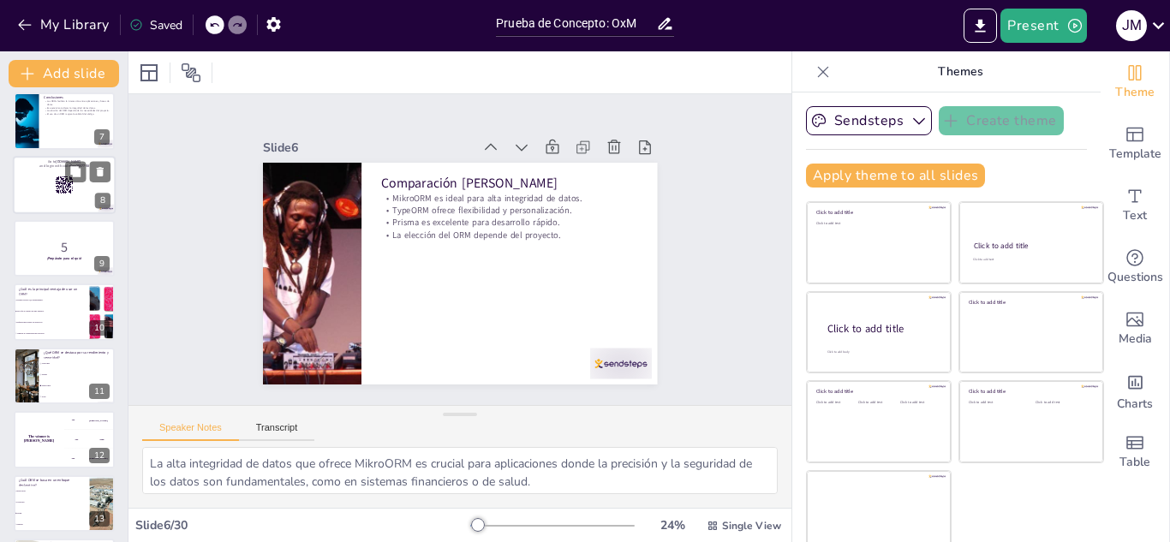
click at [50, 182] on div at bounding box center [64, 185] width 103 height 58
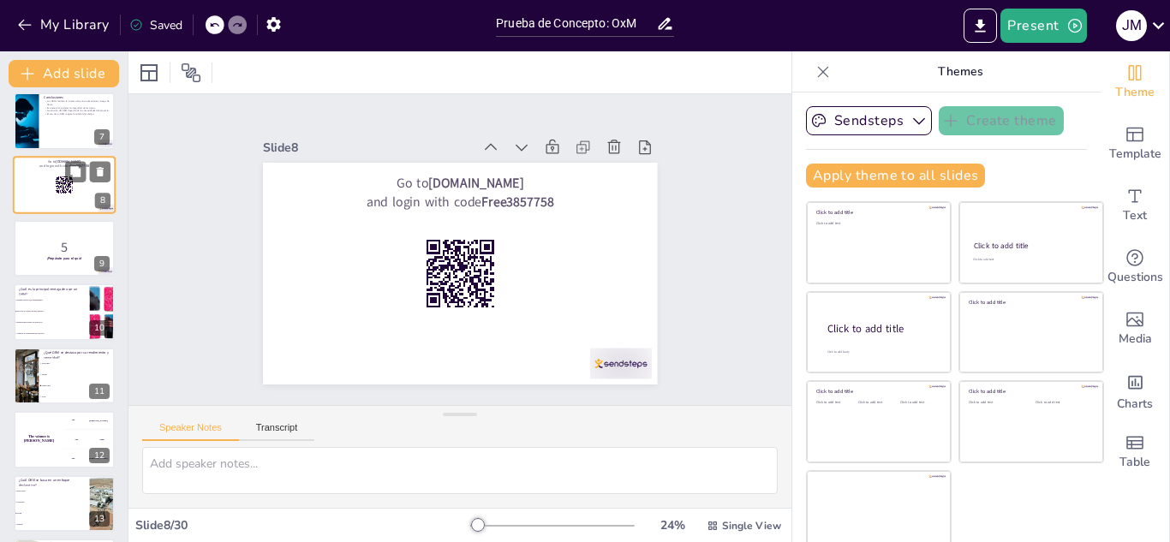
scroll to position [260, 0]
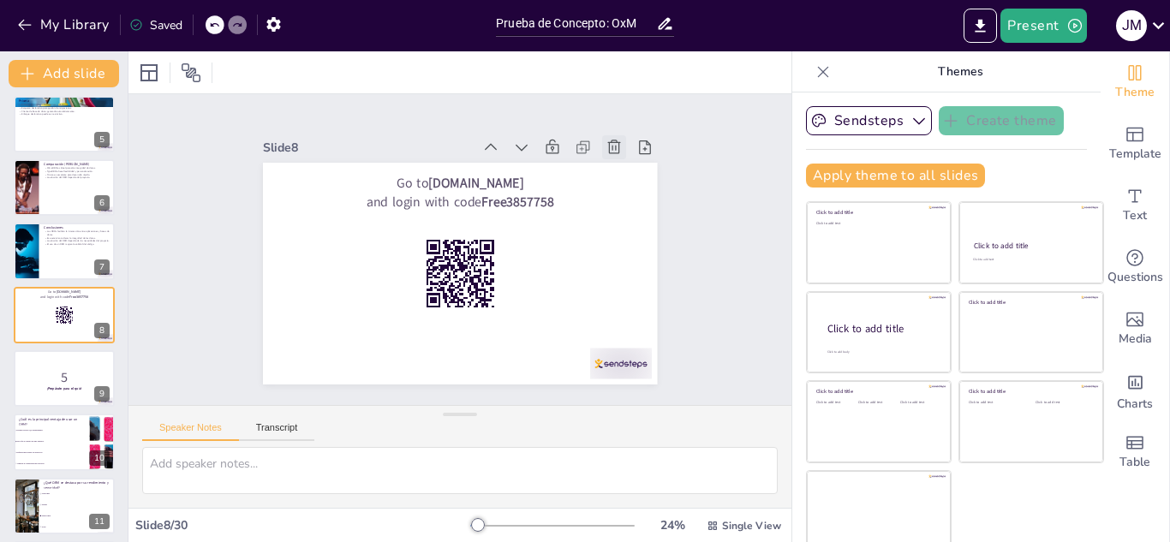
click at [606, 139] on icon at bounding box center [614, 147] width 17 height 17
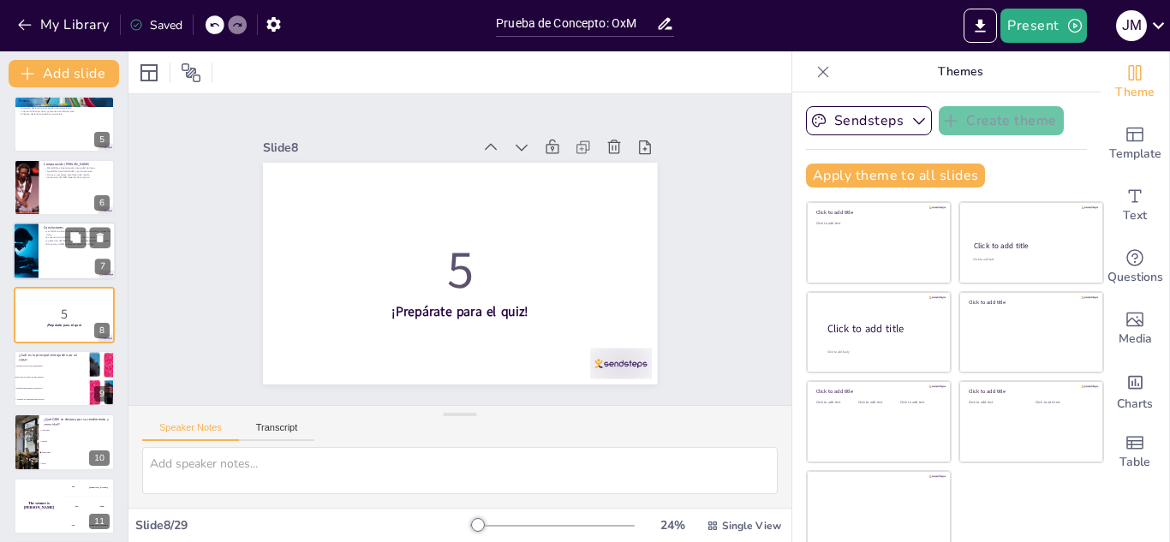
click at [45, 264] on div at bounding box center [64, 252] width 103 height 58
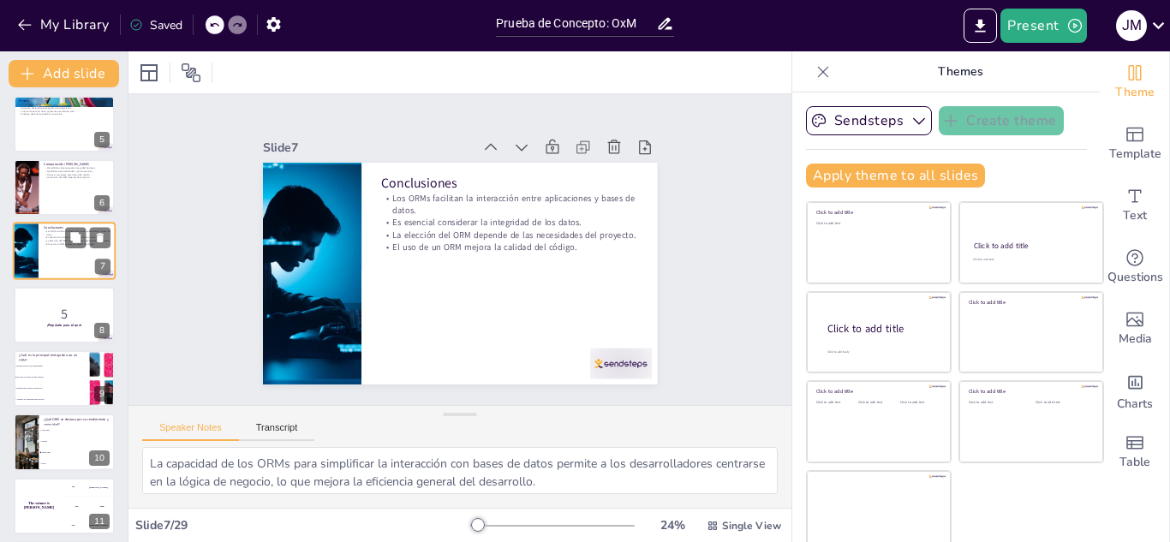
scroll to position [197, 0]
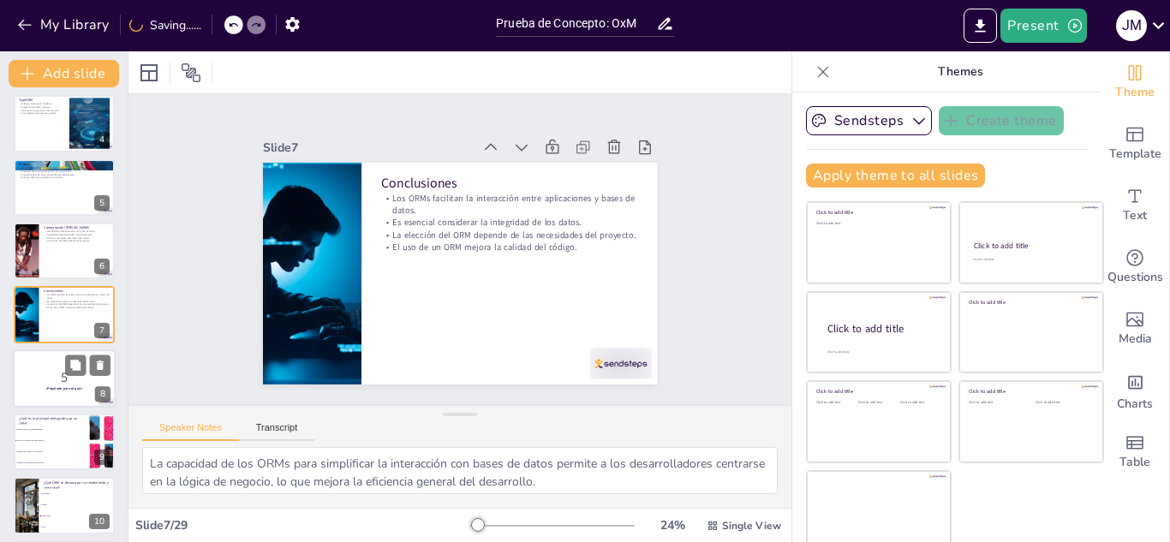
click at [69, 383] on p "5" at bounding box center [64, 377] width 93 height 19
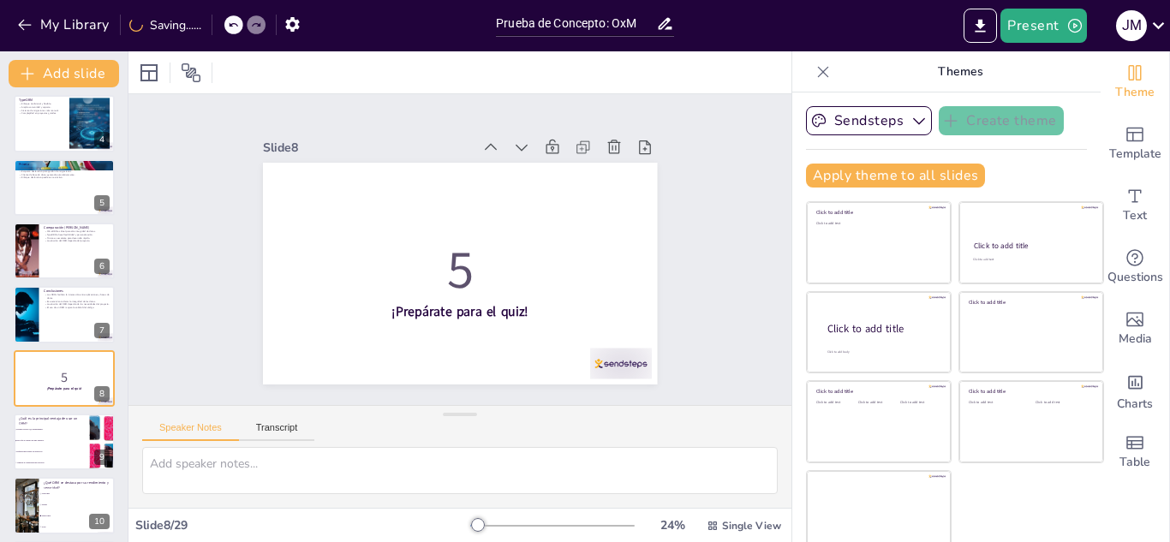
scroll to position [260, 0]
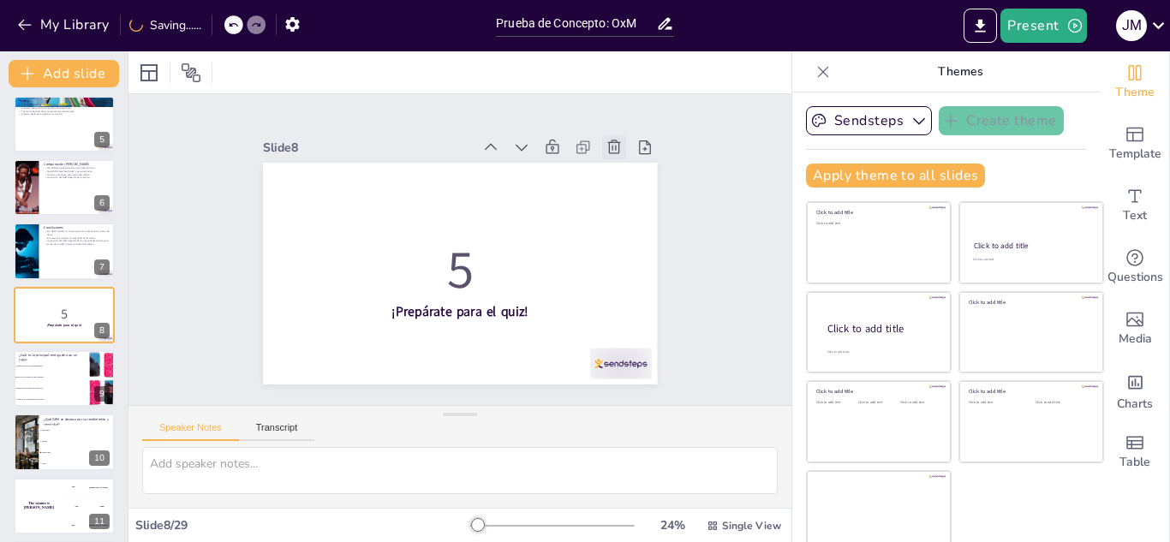
click at [606, 146] on icon at bounding box center [614, 147] width 17 height 17
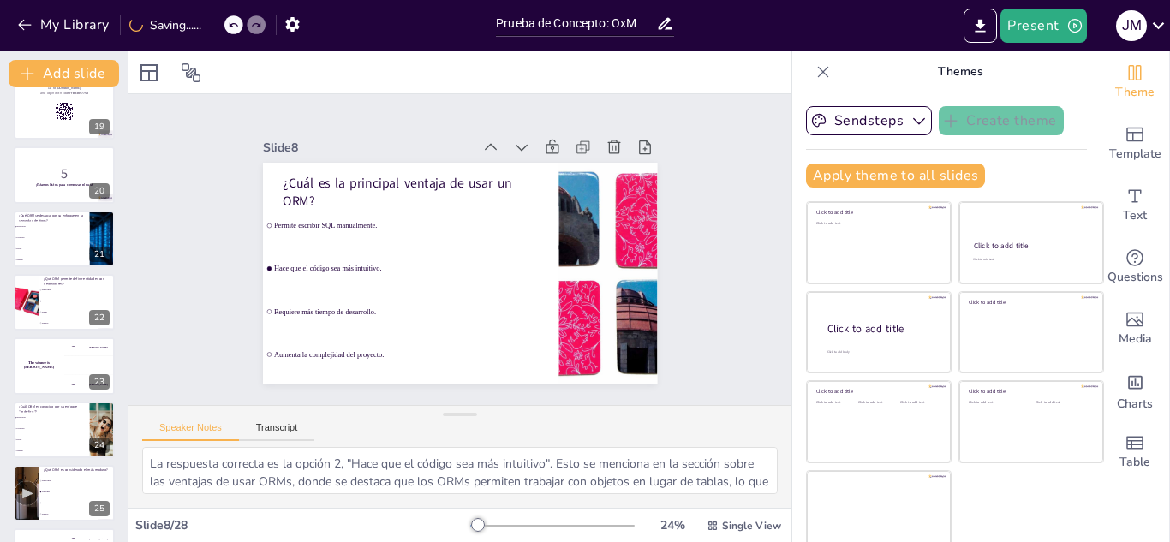
scroll to position [1350, 0]
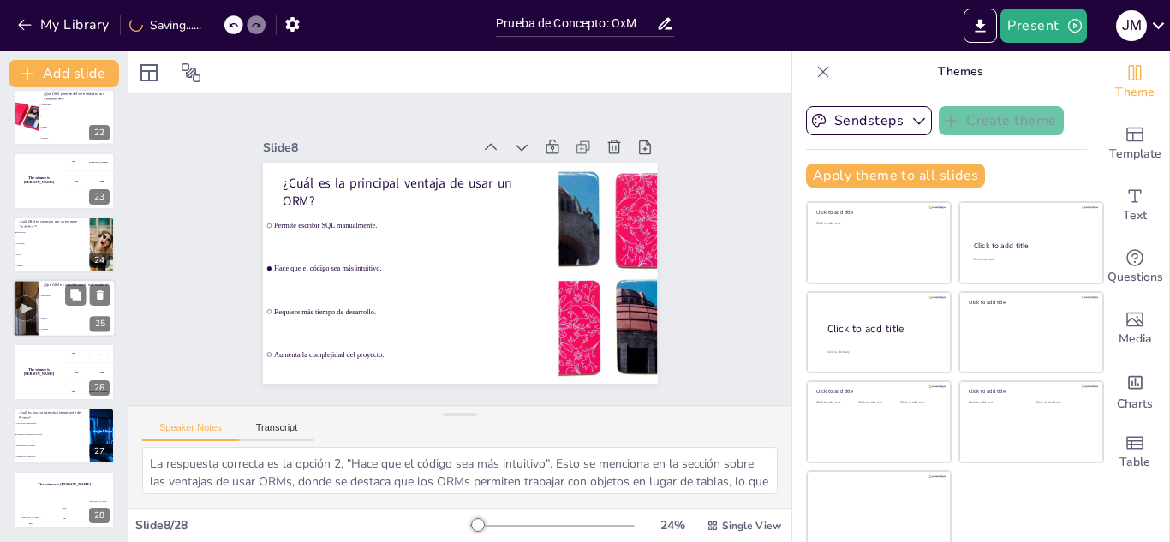
click at [45, 305] on li "TypeORM" at bounding box center [77, 307] width 77 height 11
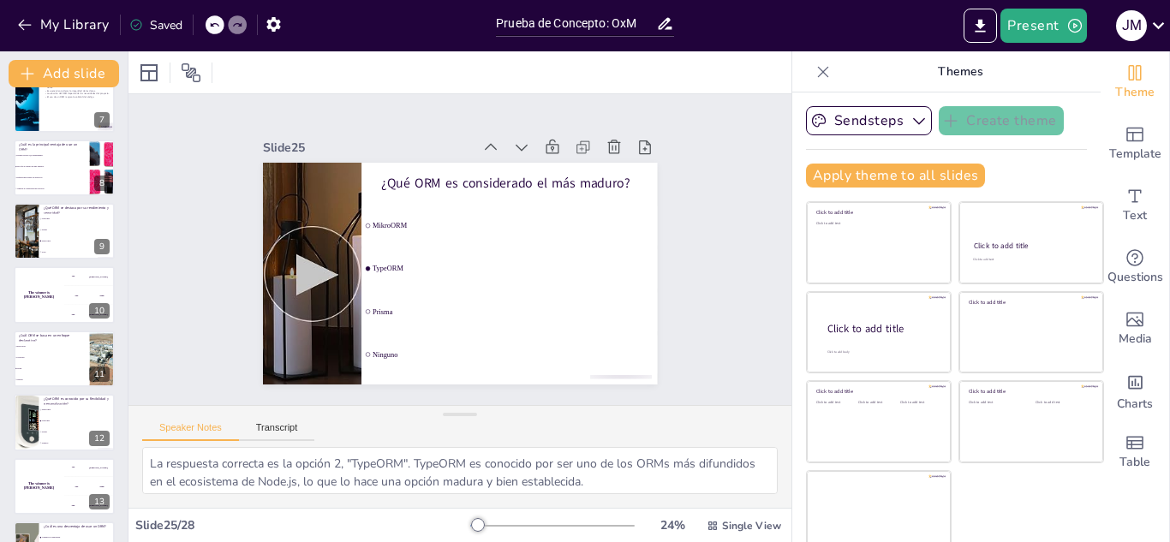
scroll to position [0, 0]
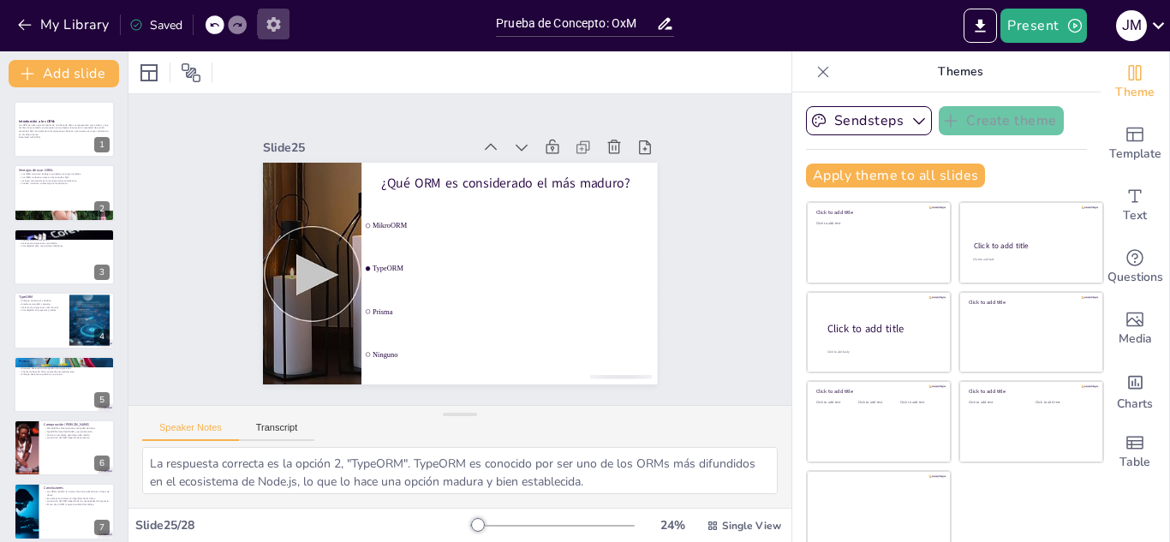
click at [277, 28] on icon "button" at bounding box center [274, 24] width 18 height 18
click at [353, 14] on div "My Library Saved" at bounding box center [244, 24] width 488 height 31
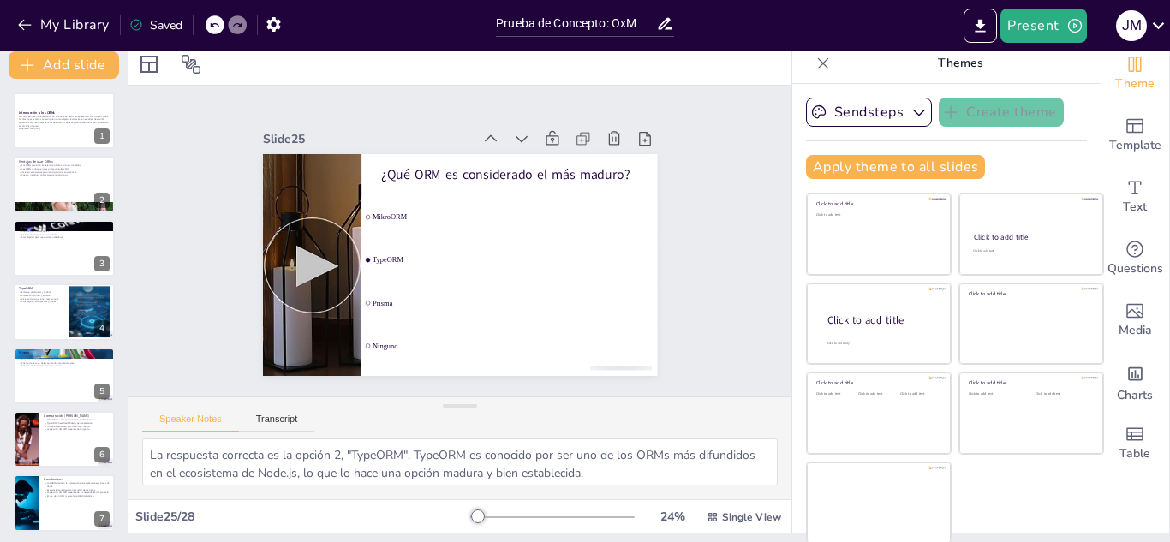
scroll to position [10, 0]
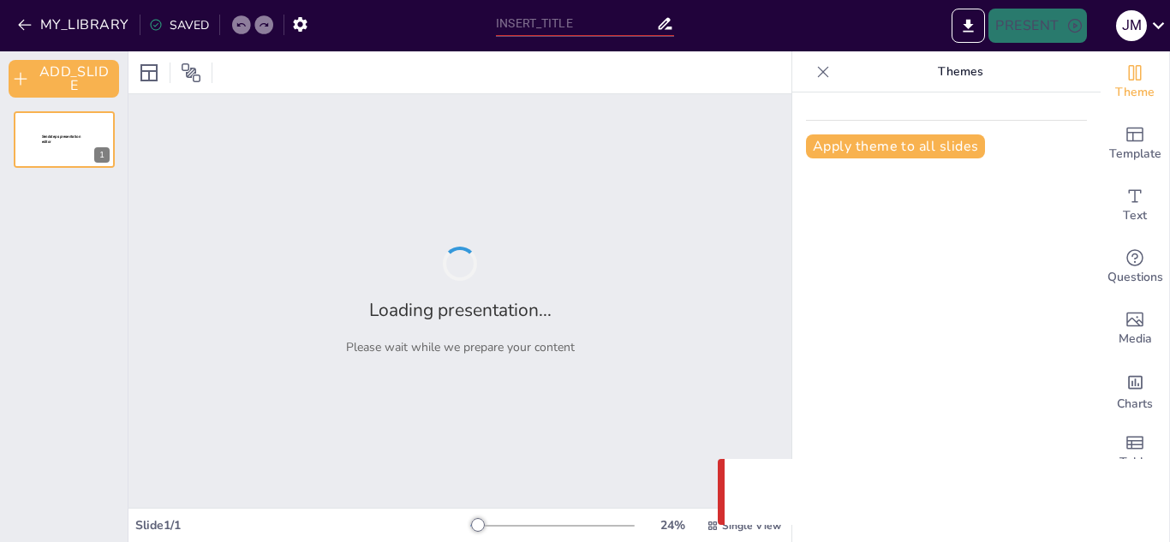
type input "Prueba de Concepto: OxM"
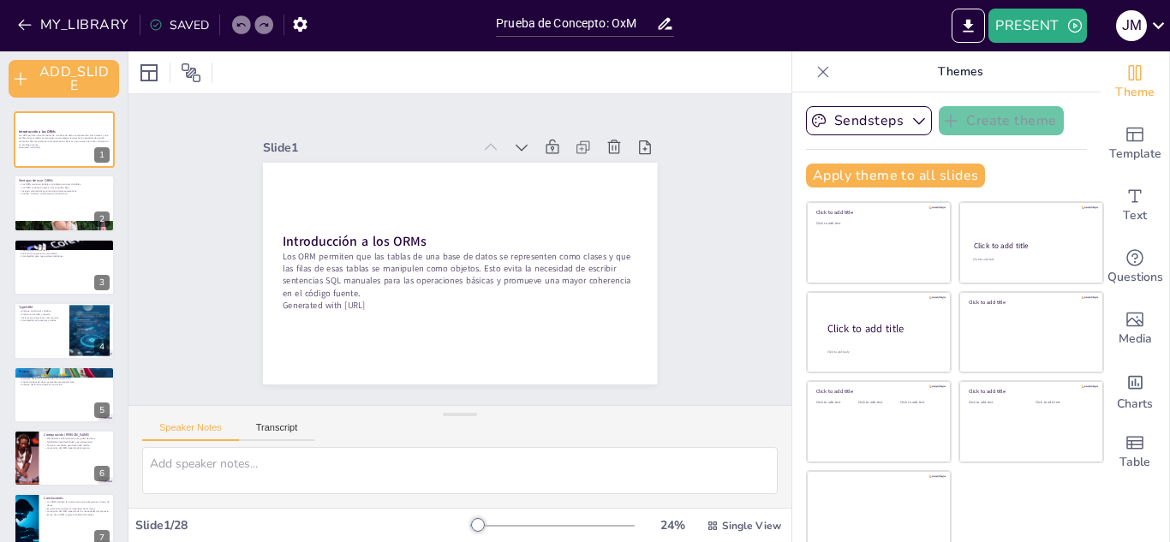
checkbox input "true"
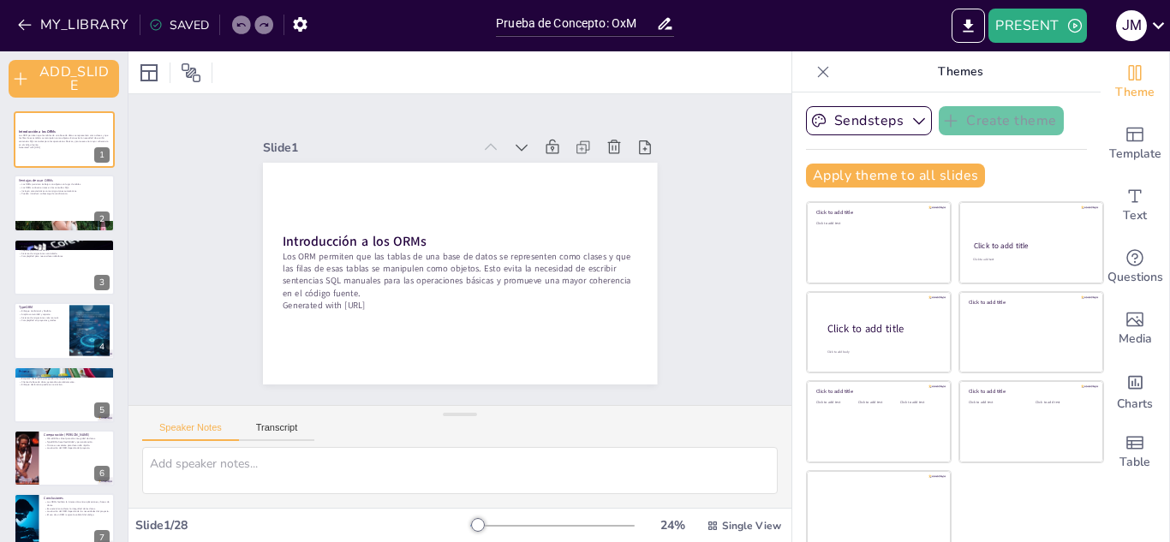
checkbox input "true"
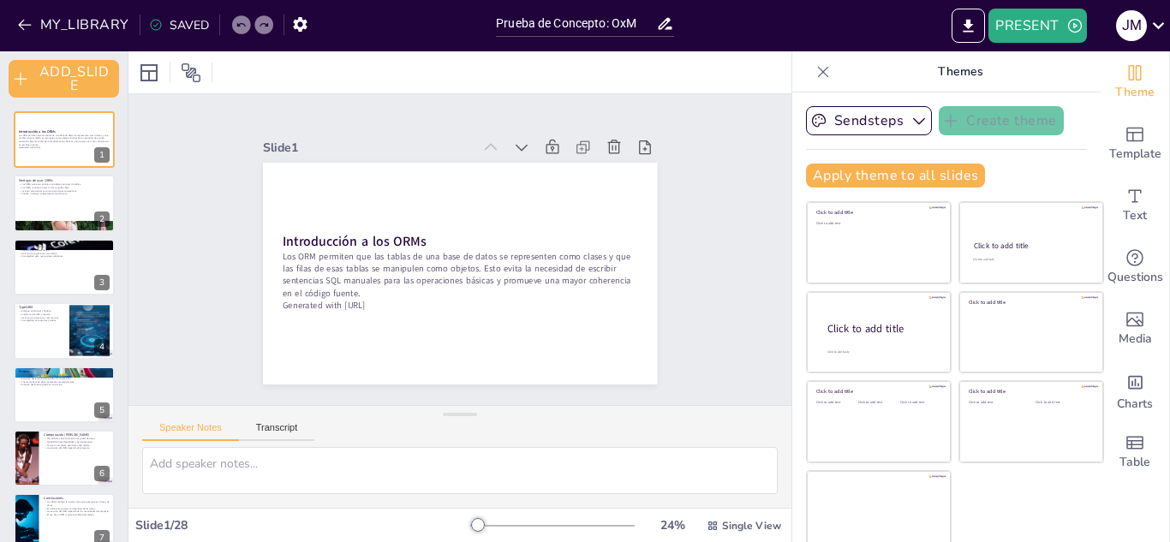
checkbox input "true"
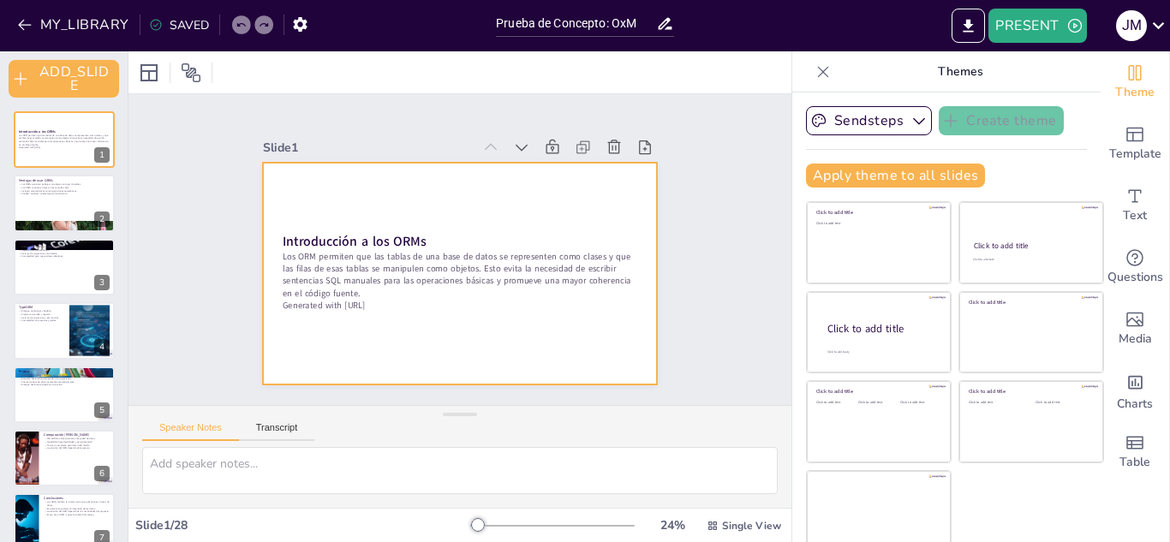
checkbox input "true"
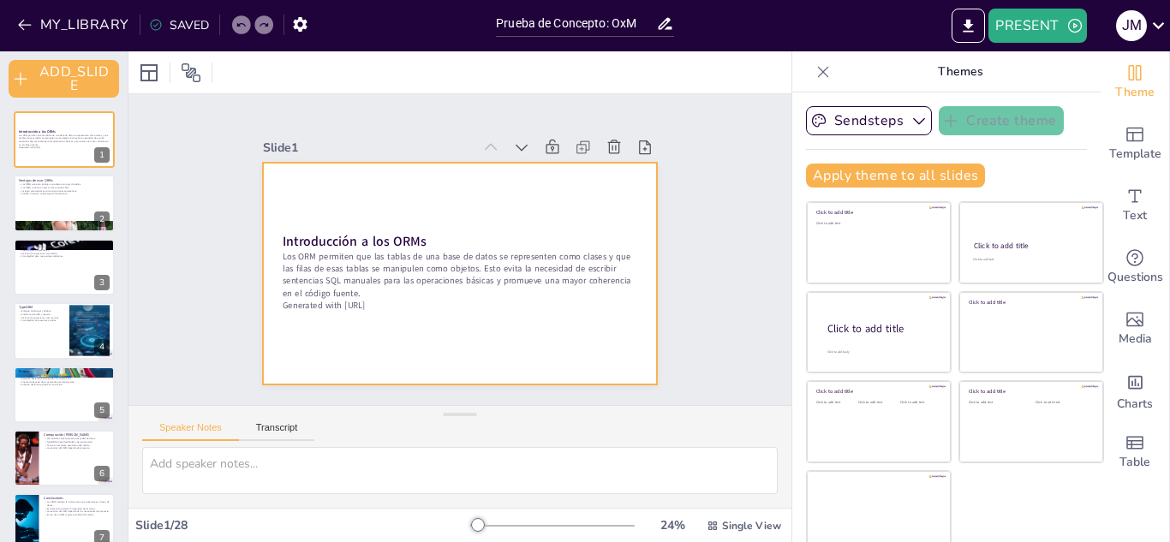
checkbox input "true"
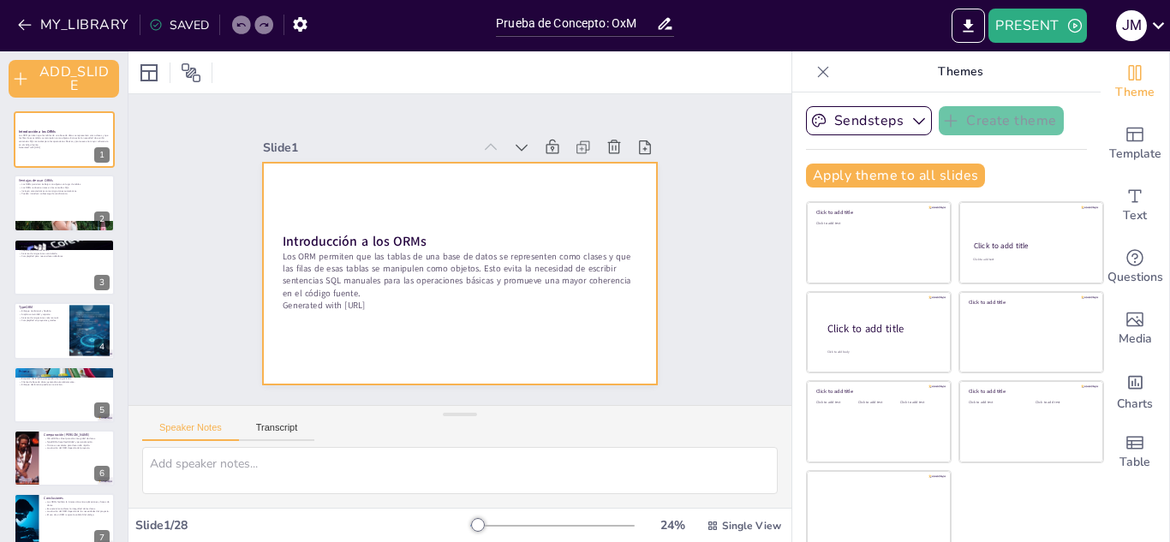
checkbox input "true"
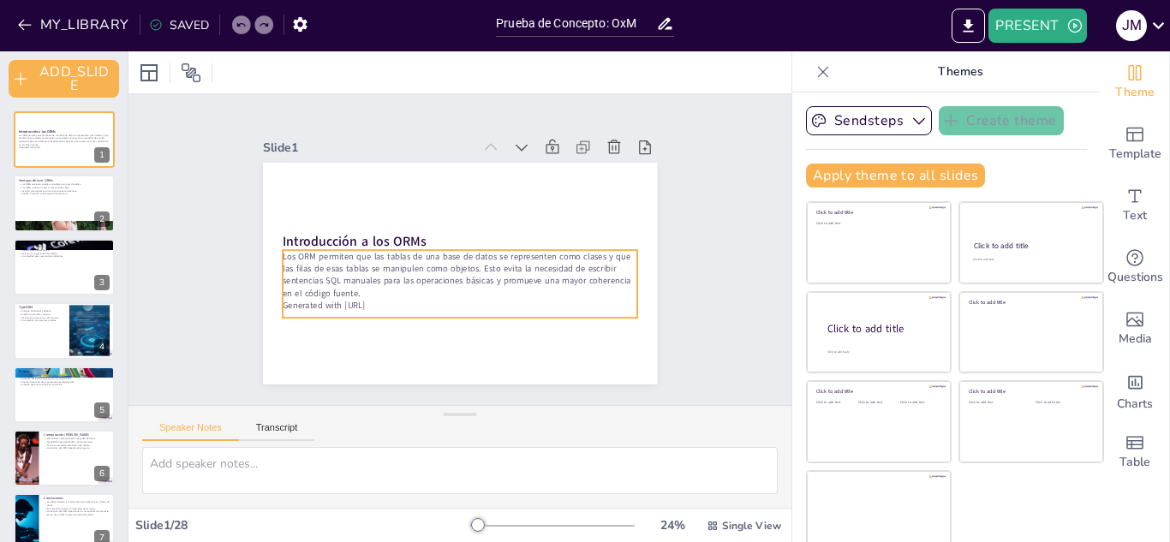
checkbox input "true"
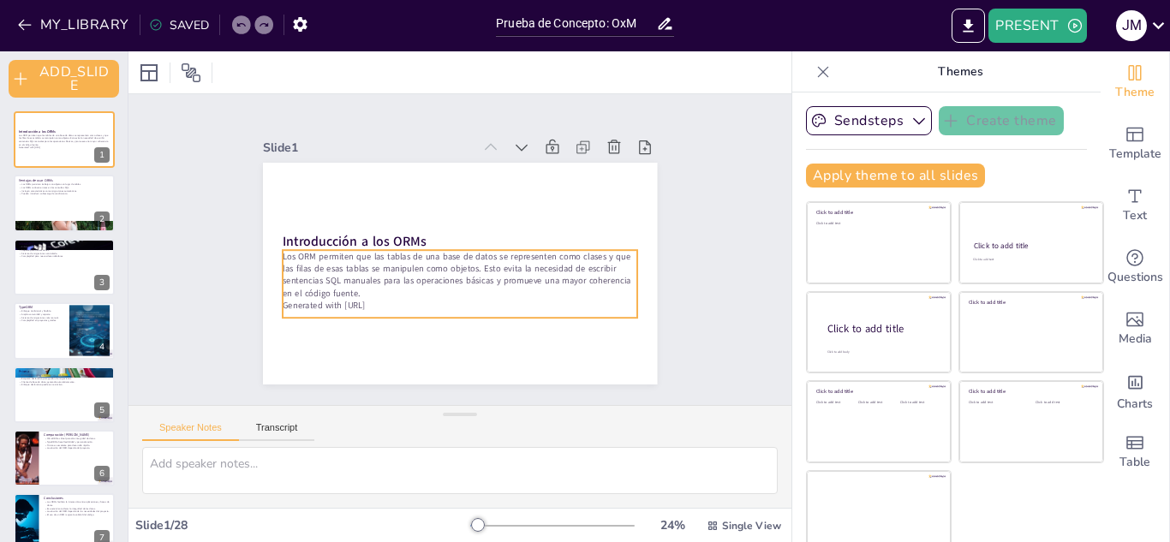
checkbox input "true"
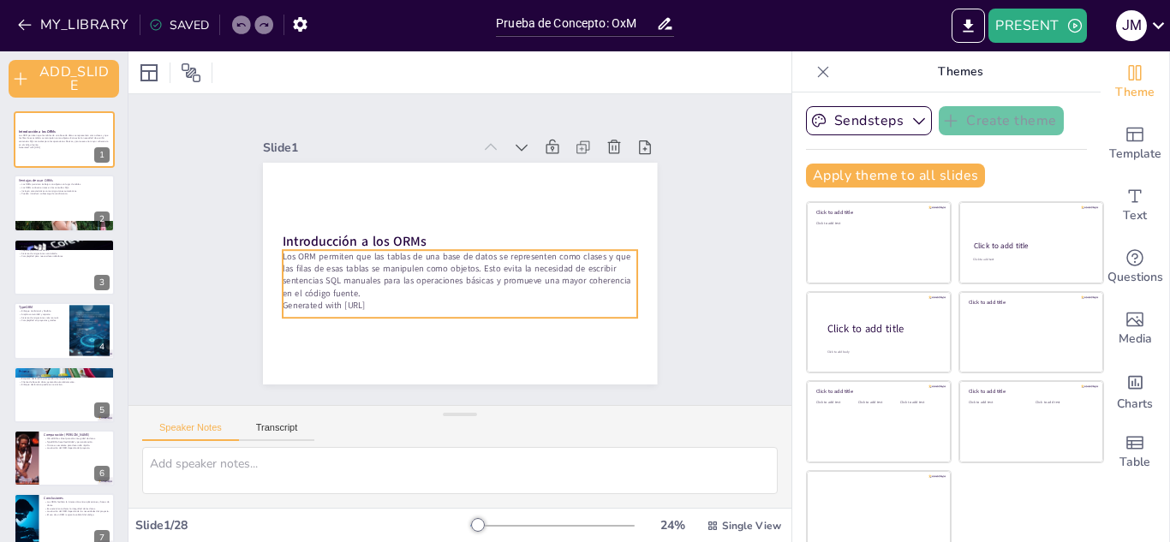
checkbox input "true"
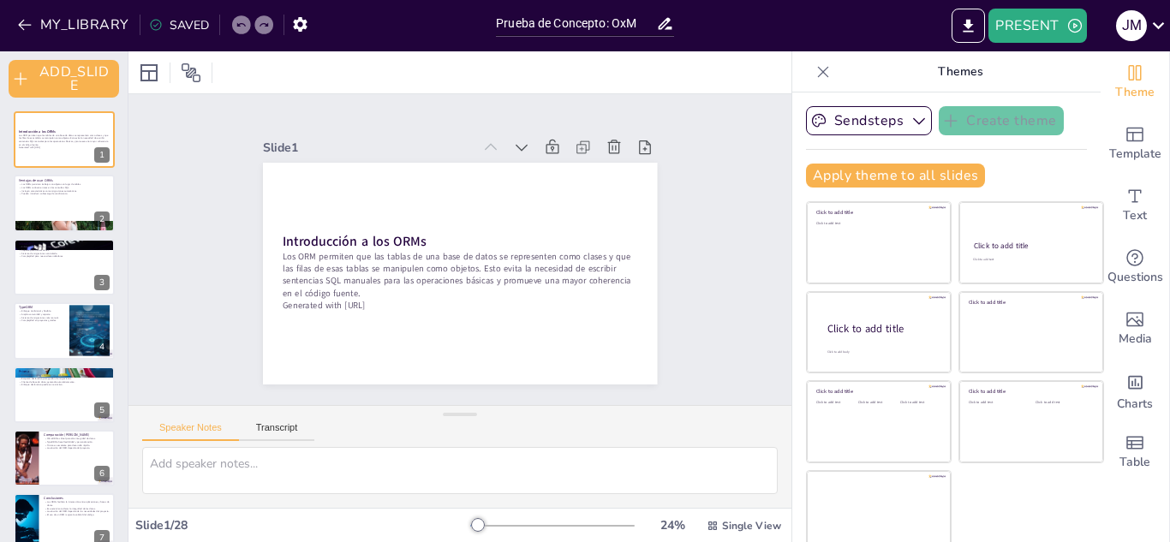
checkbox input "true"
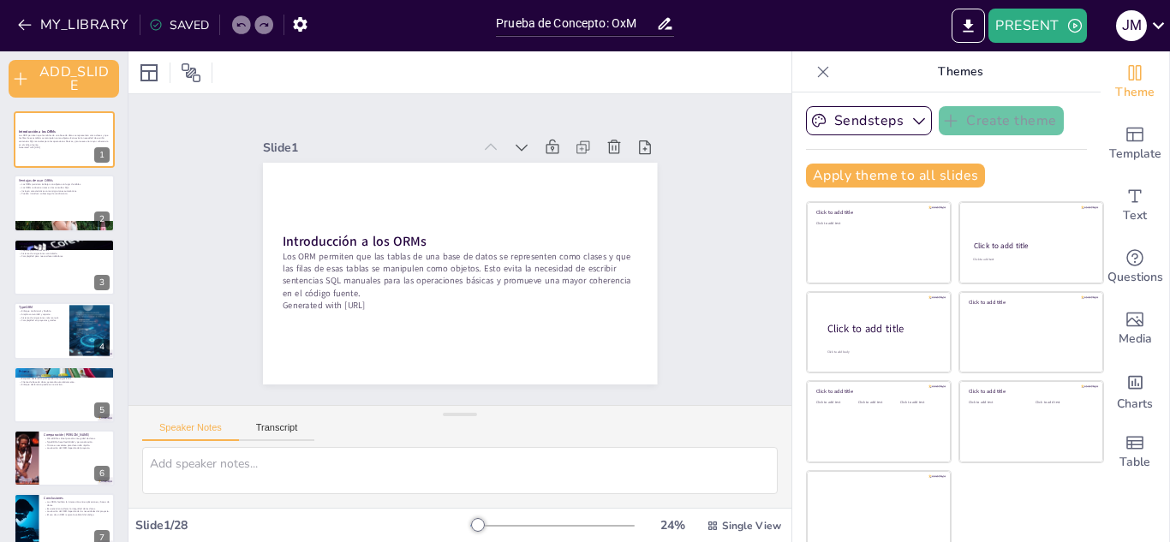
checkbox input "true"
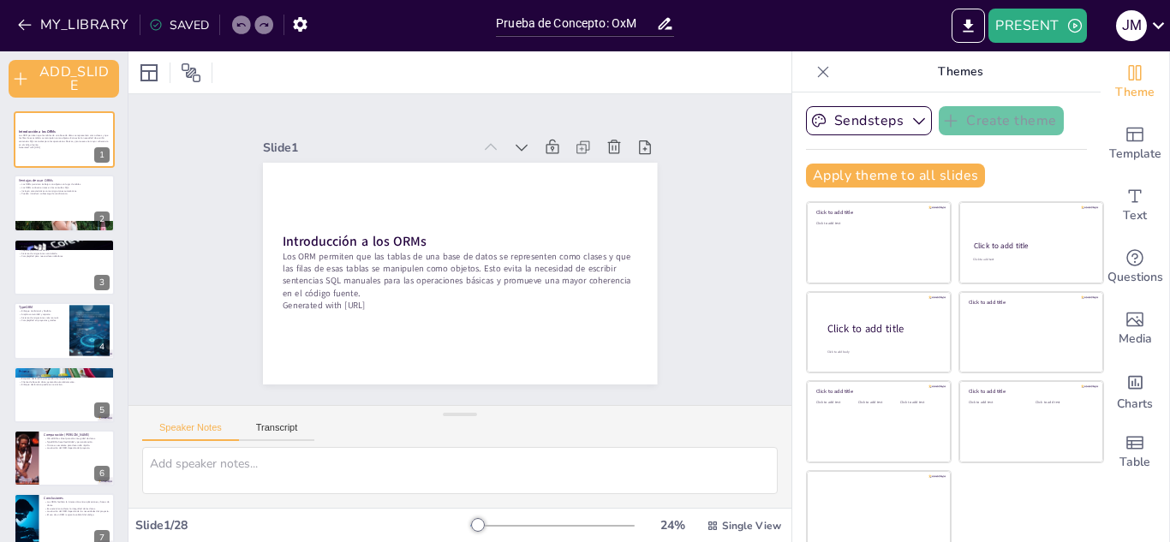
checkbox input "true"
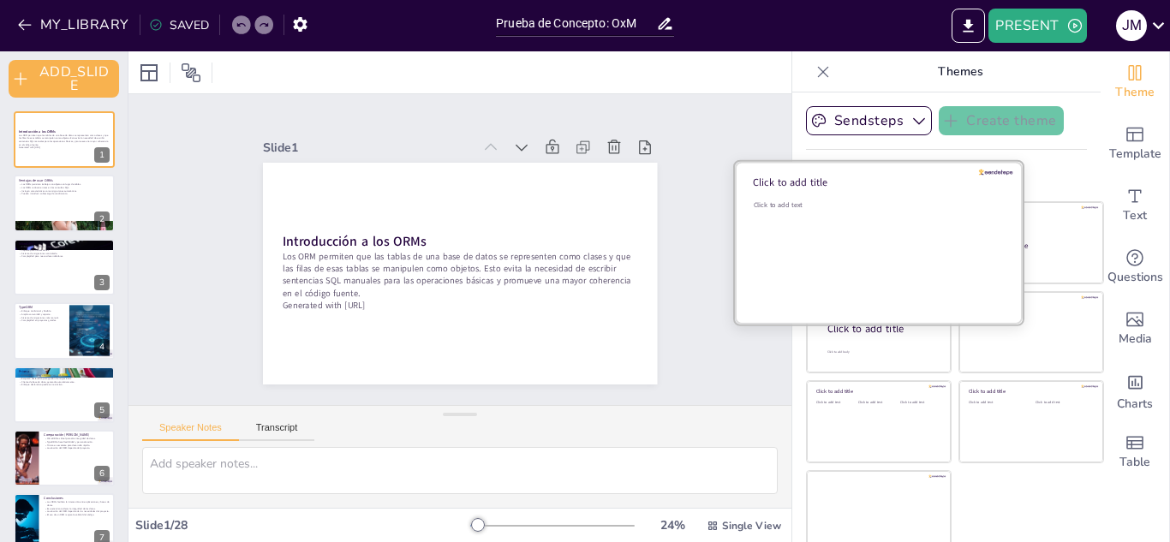
checkbox input "true"
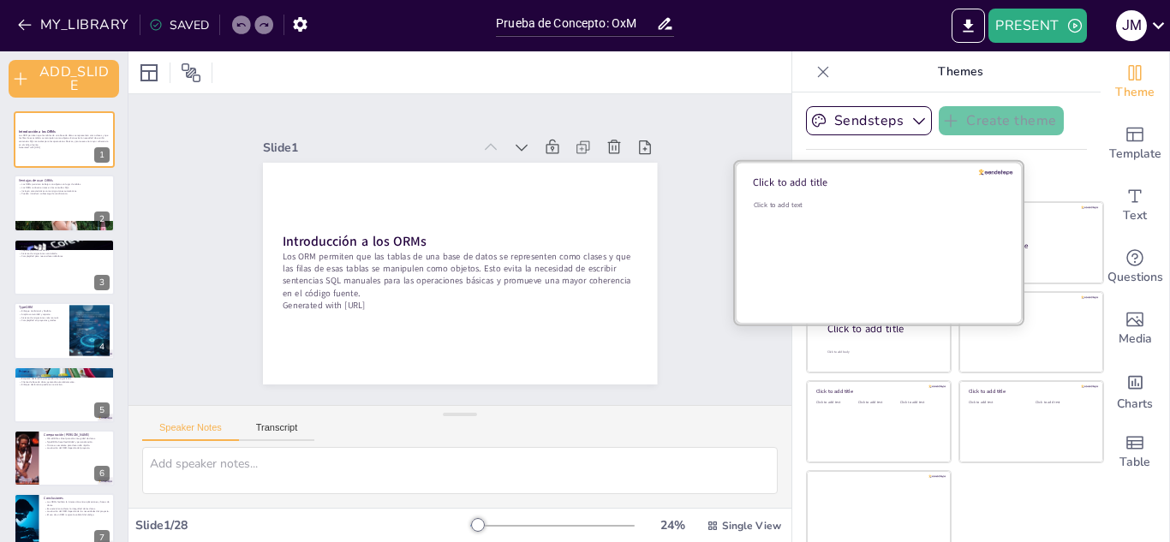
checkbox input "true"
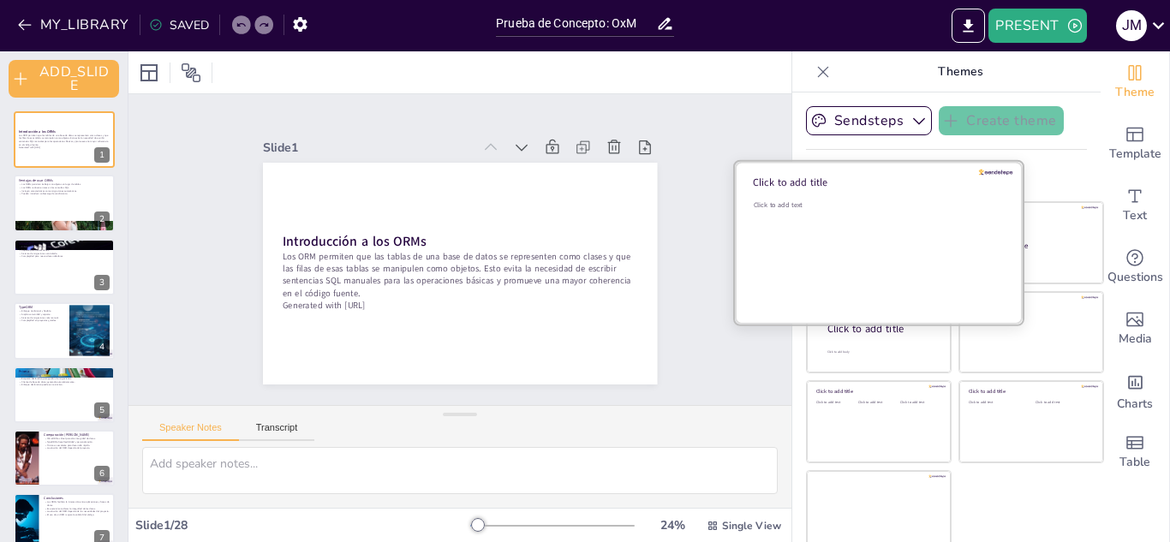
checkbox input "true"
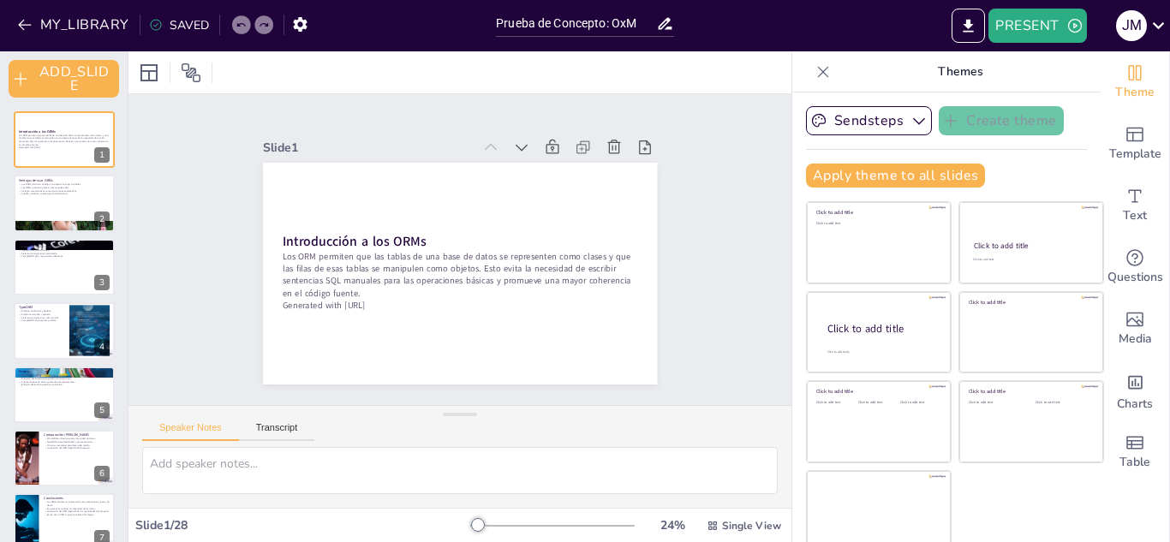
checkbox input "true"
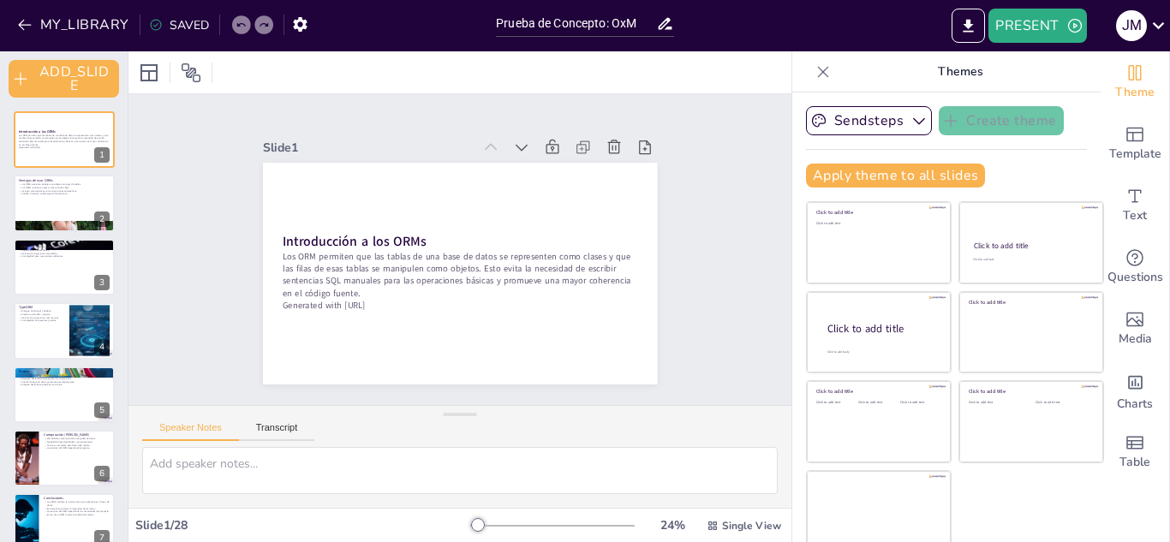
checkbox input "true"
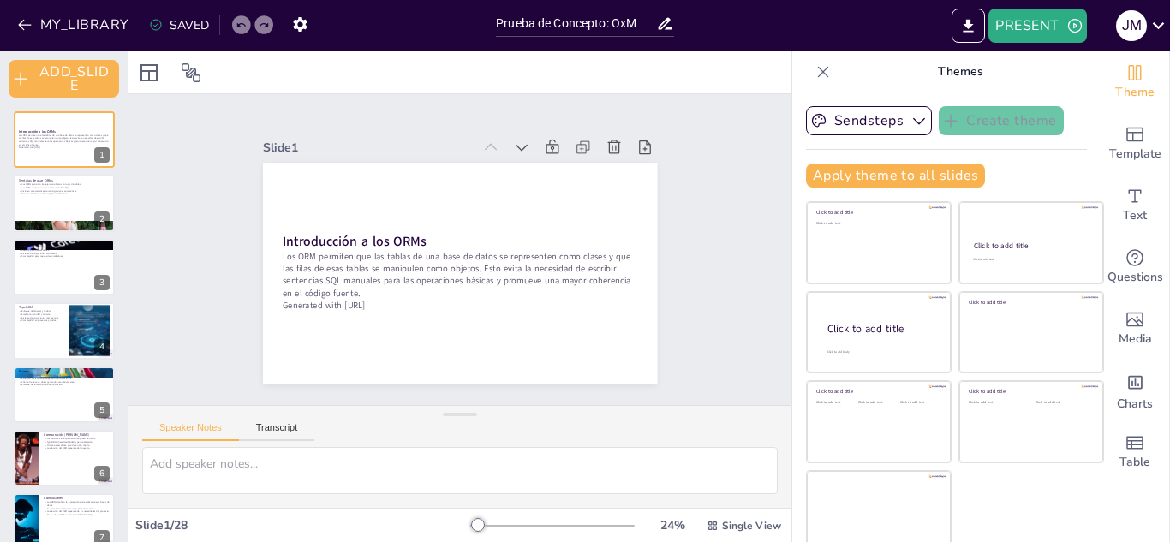
checkbox input "true"
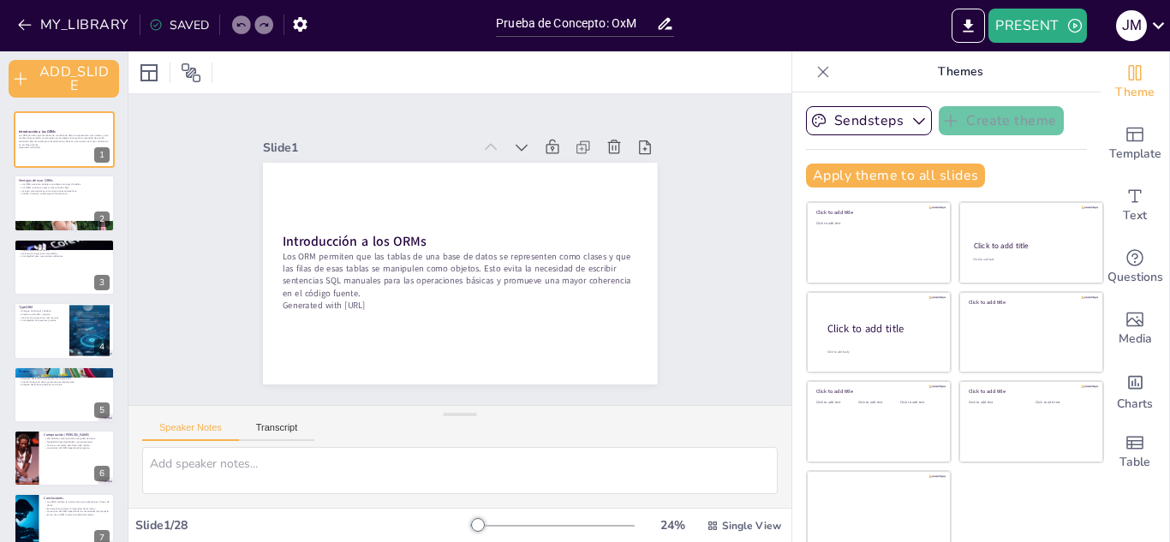
checkbox input "true"
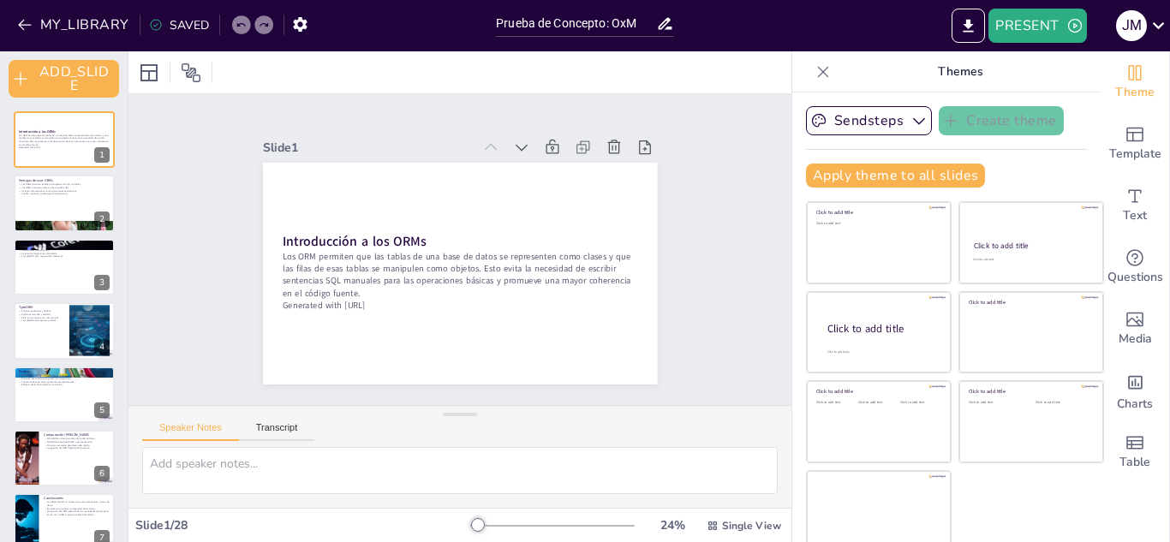
checkbox input "true"
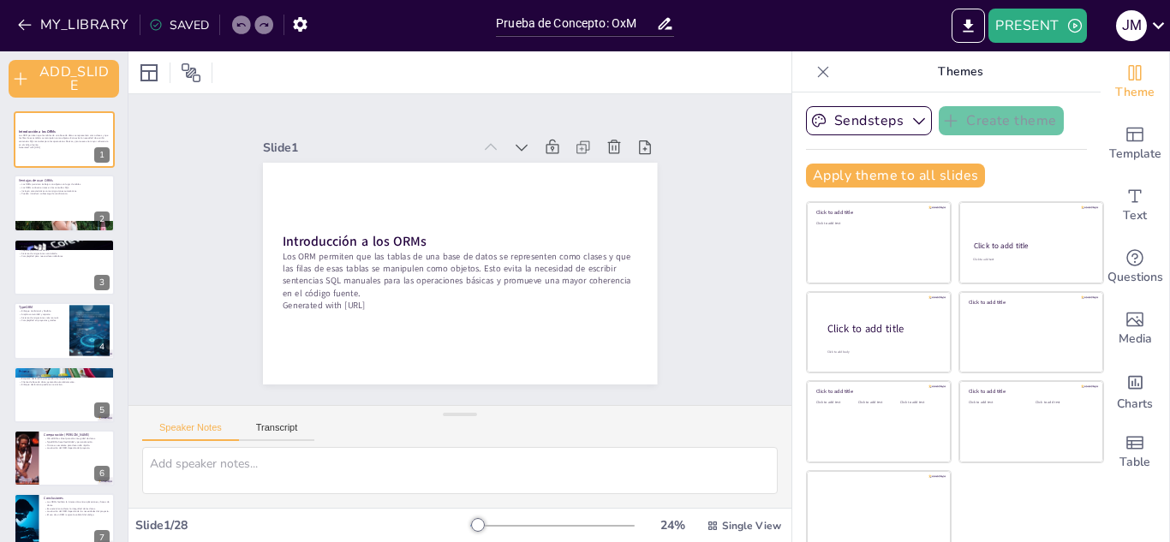
checkbox input "true"
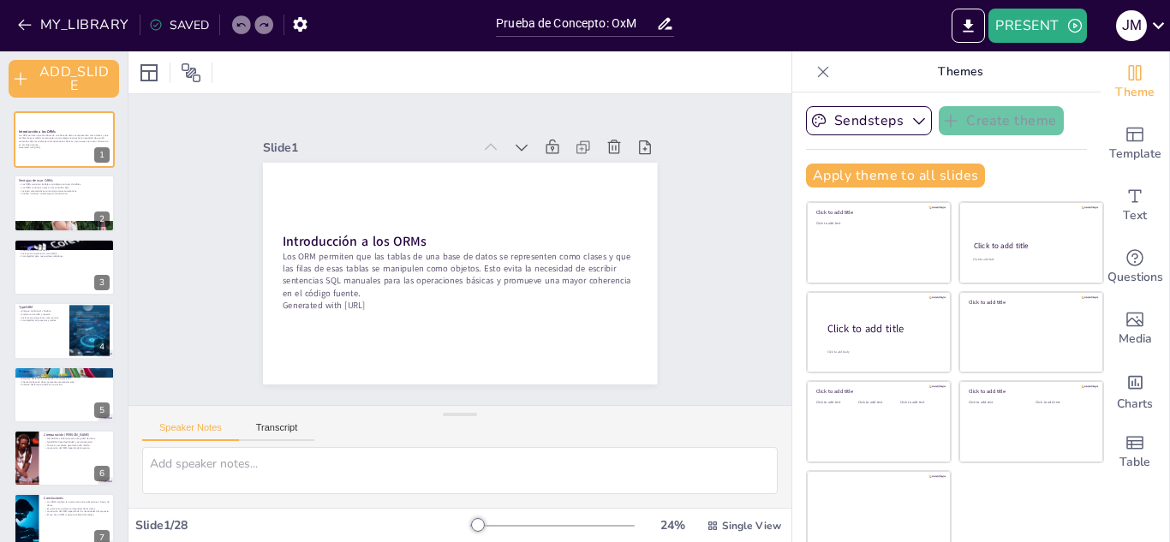
checkbox input "true"
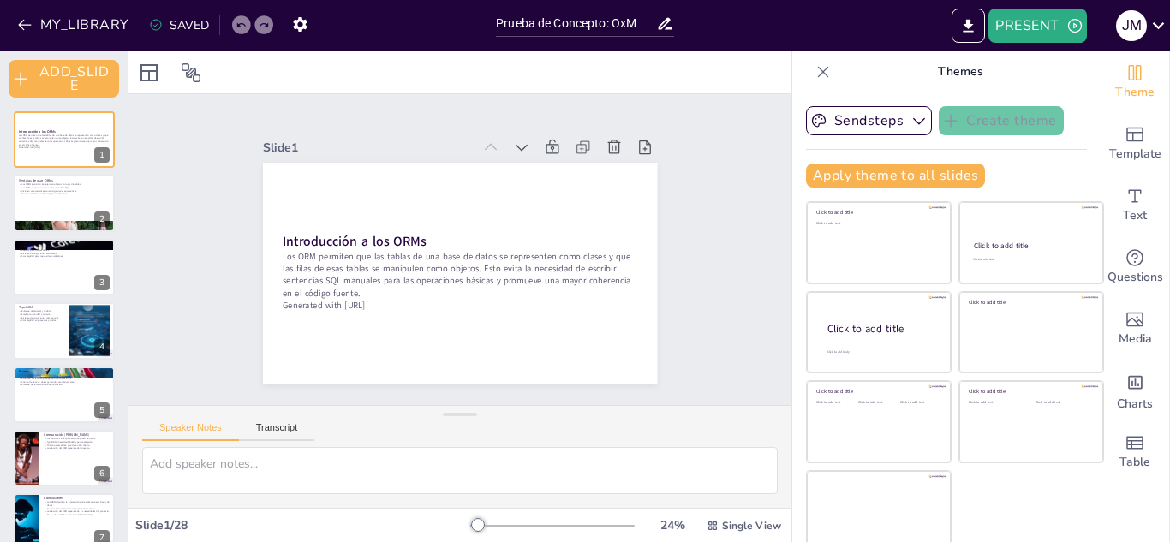
checkbox input "true"
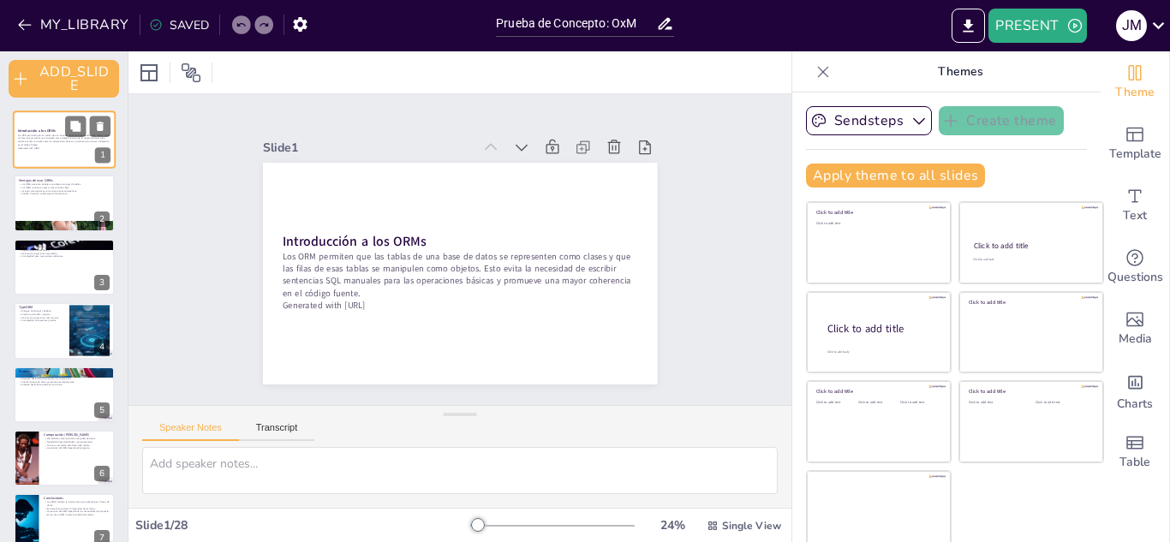
checkbox input "true"
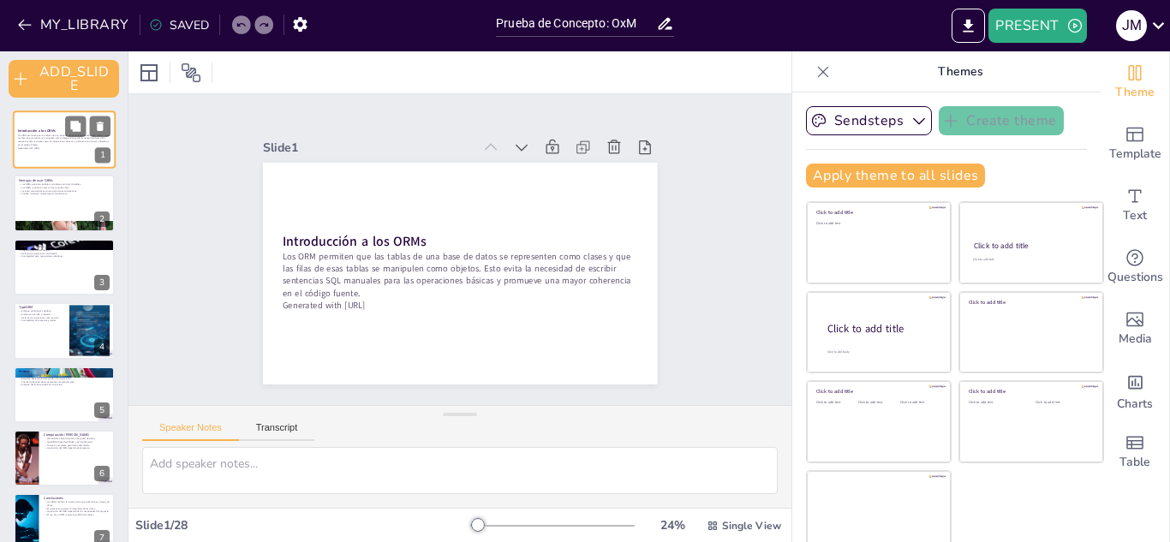
checkbox input "true"
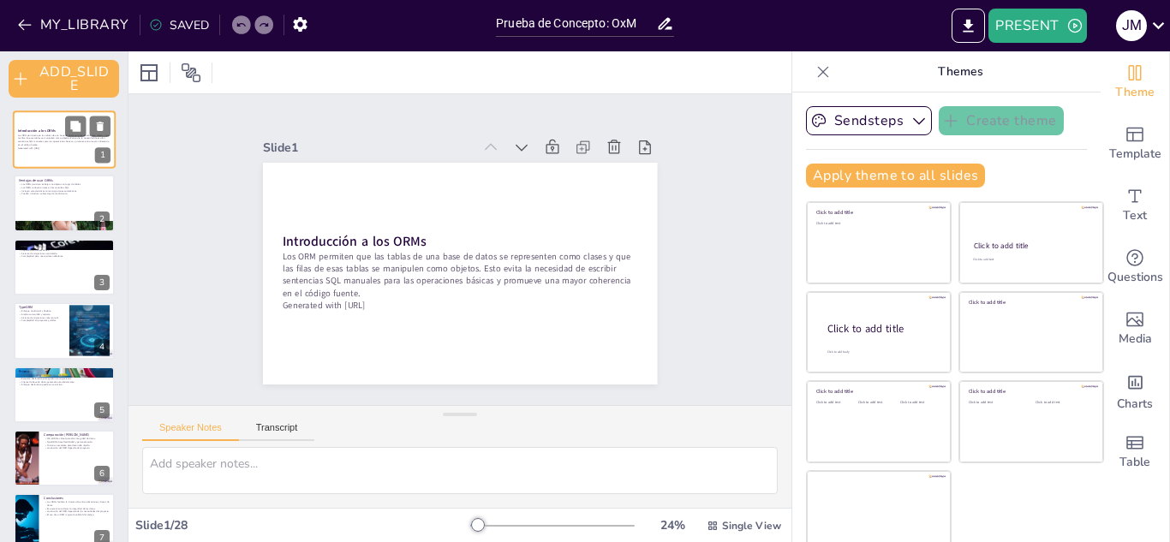
checkbox input "true"
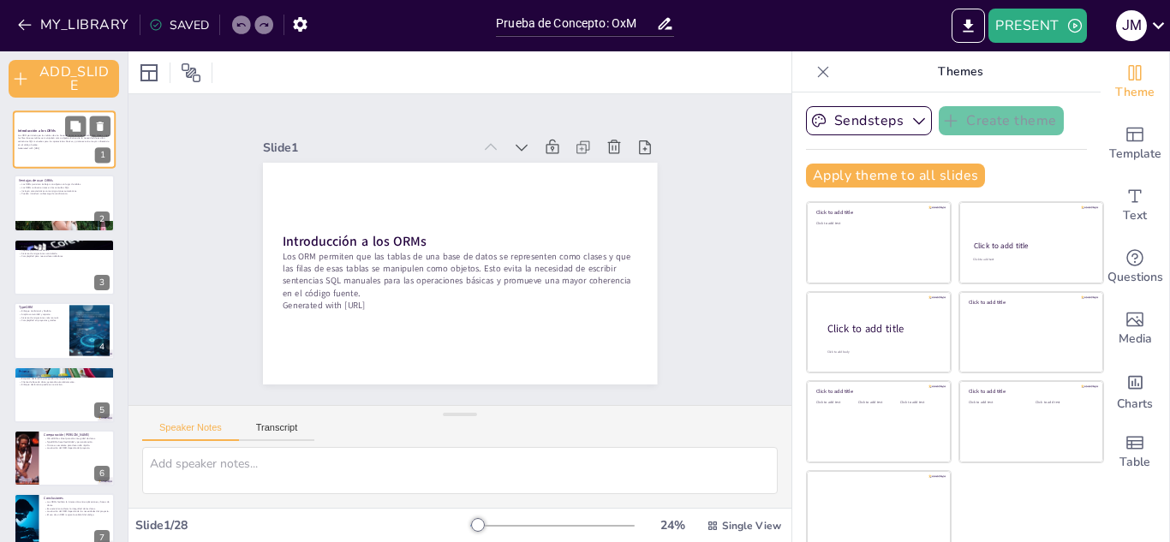
checkbox input "true"
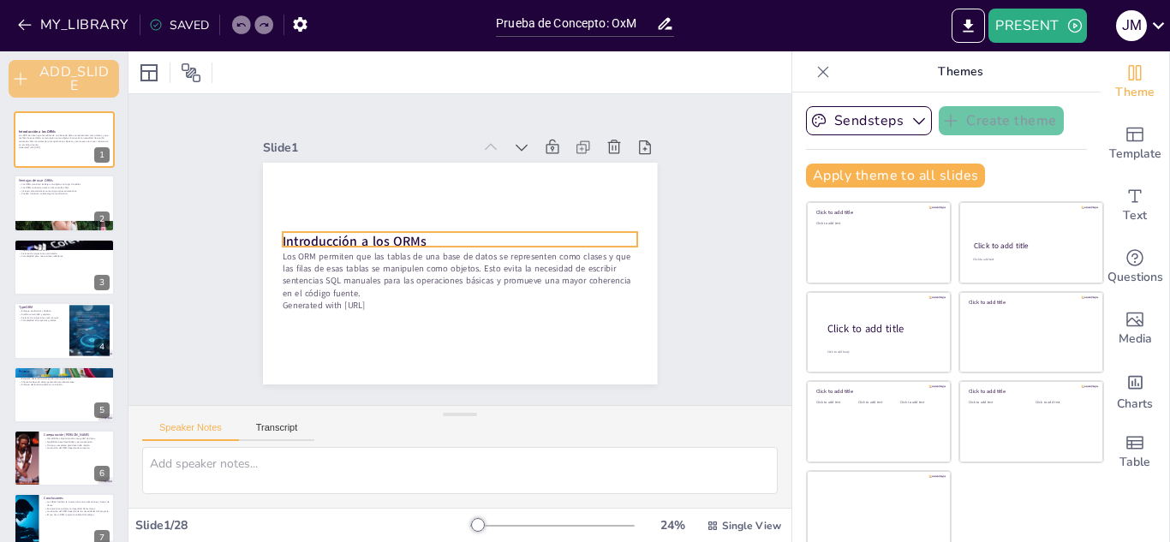
checkbox input "true"
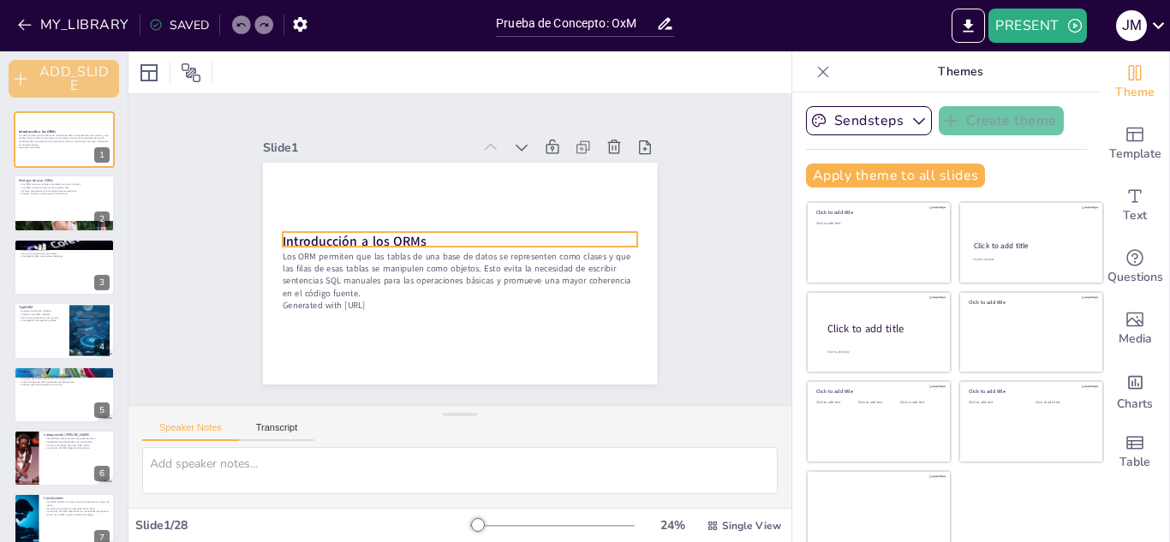
checkbox input "true"
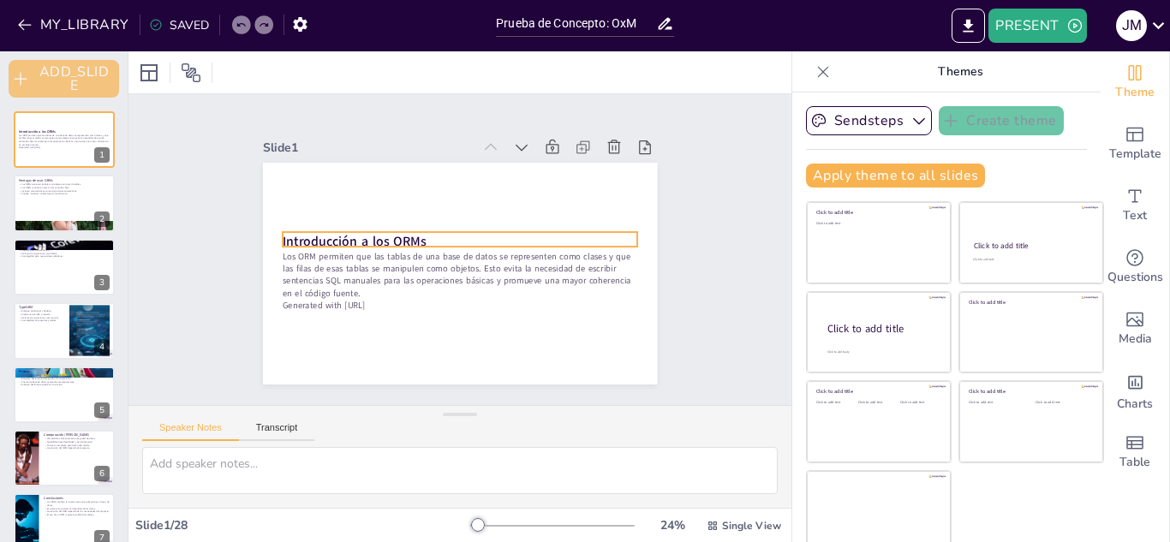
checkbox input "true"
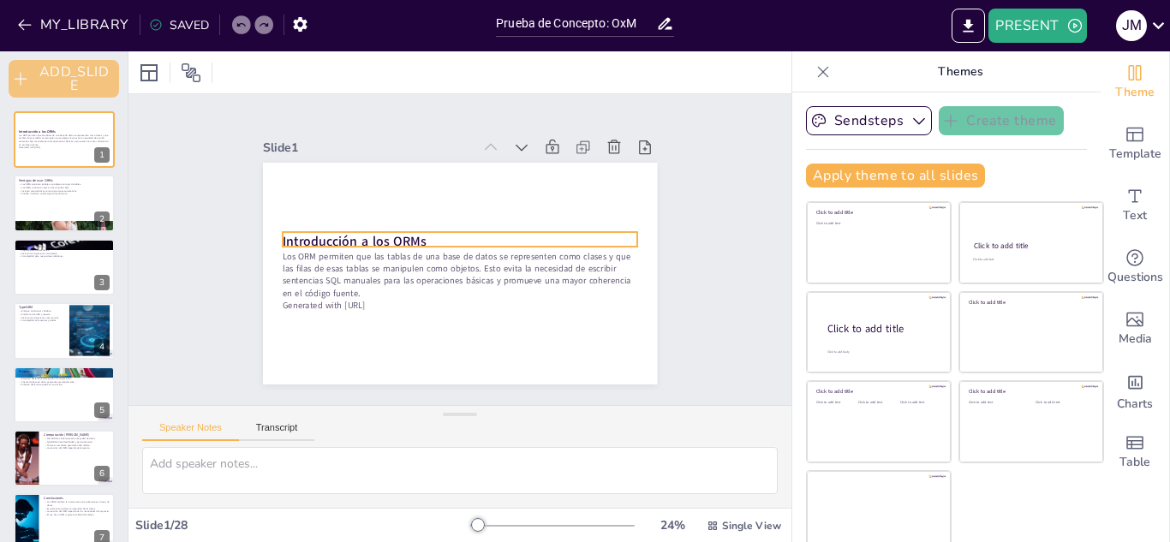
checkbox input "true"
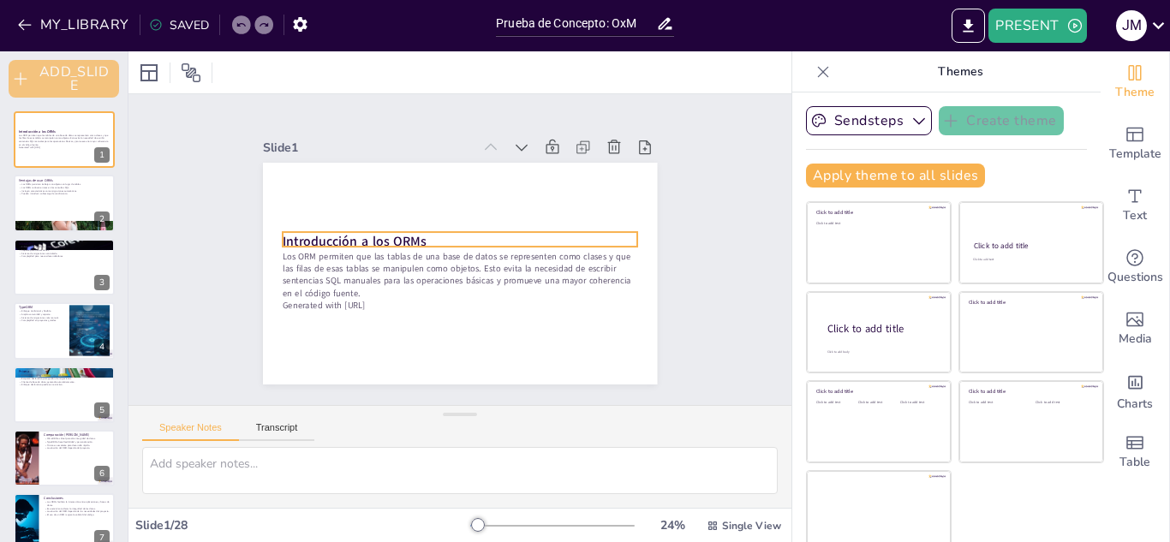
checkbox input "true"
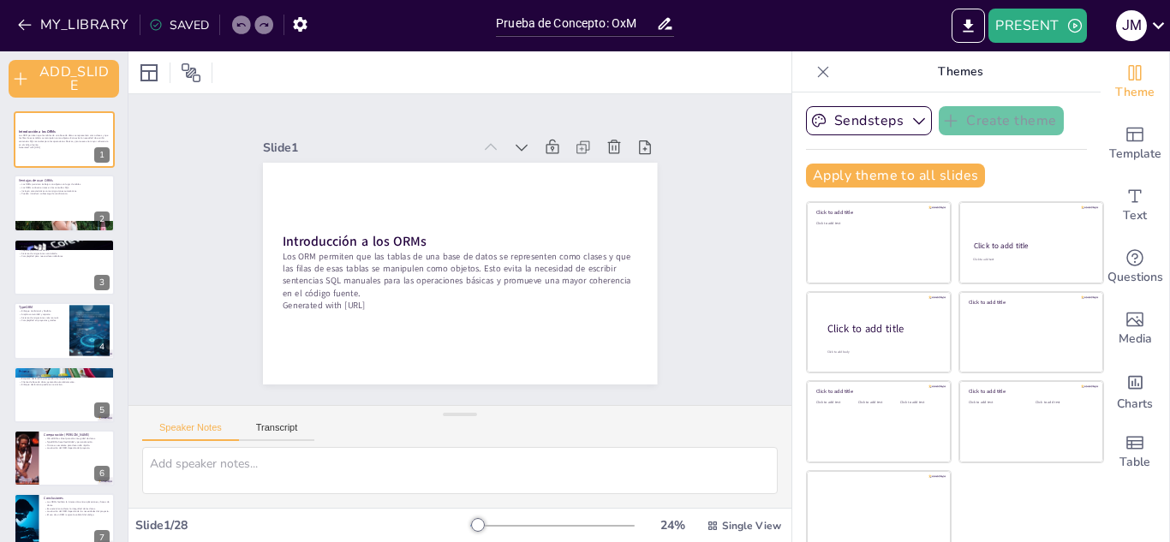
checkbox input "true"
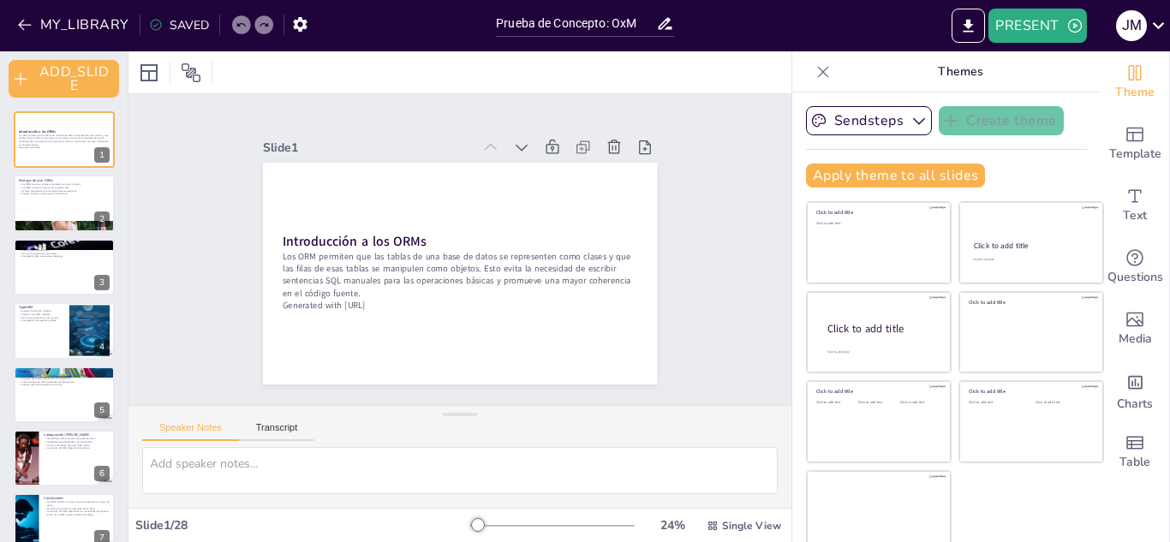
checkbox input "true"
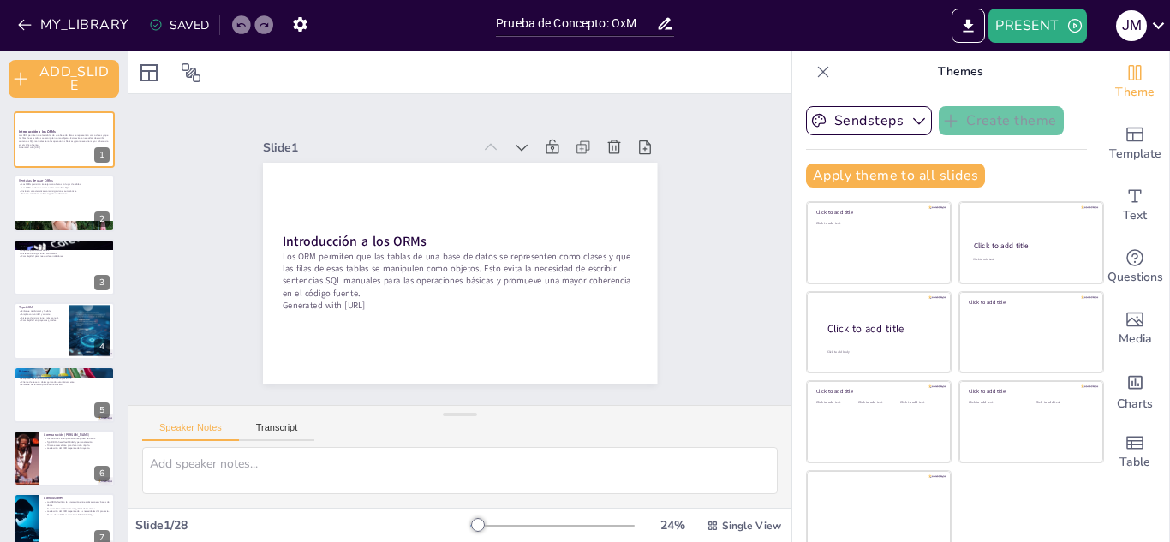
checkbox input "true"
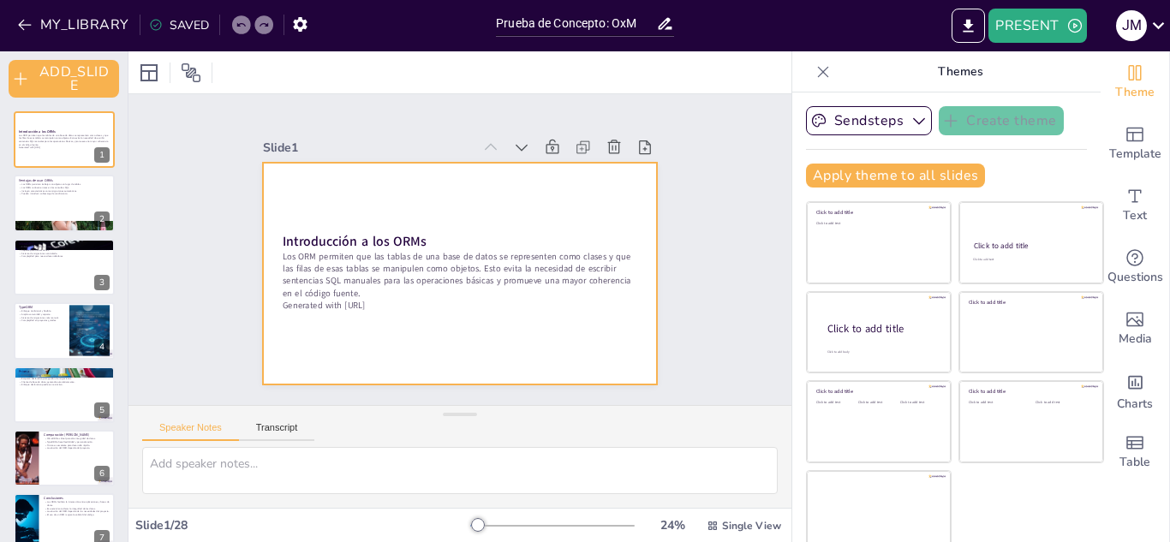
checkbox input "true"
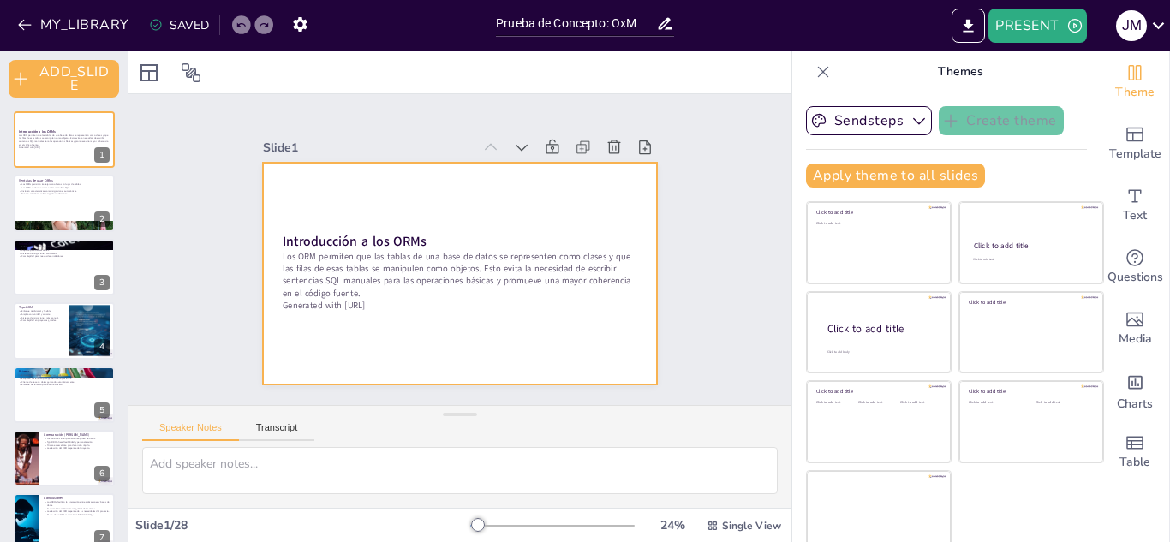
checkbox input "true"
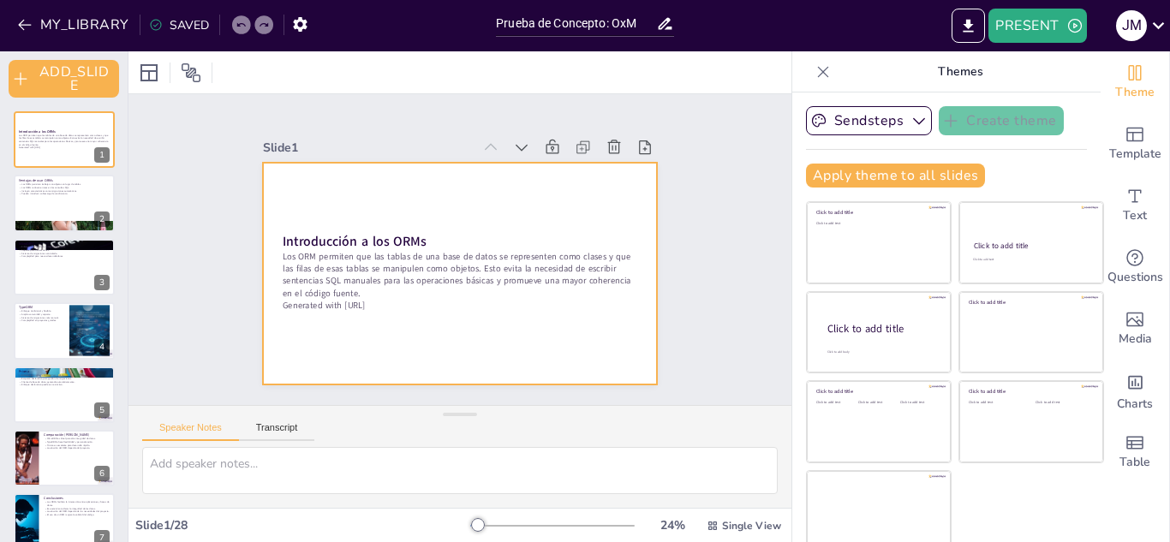
checkbox input "true"
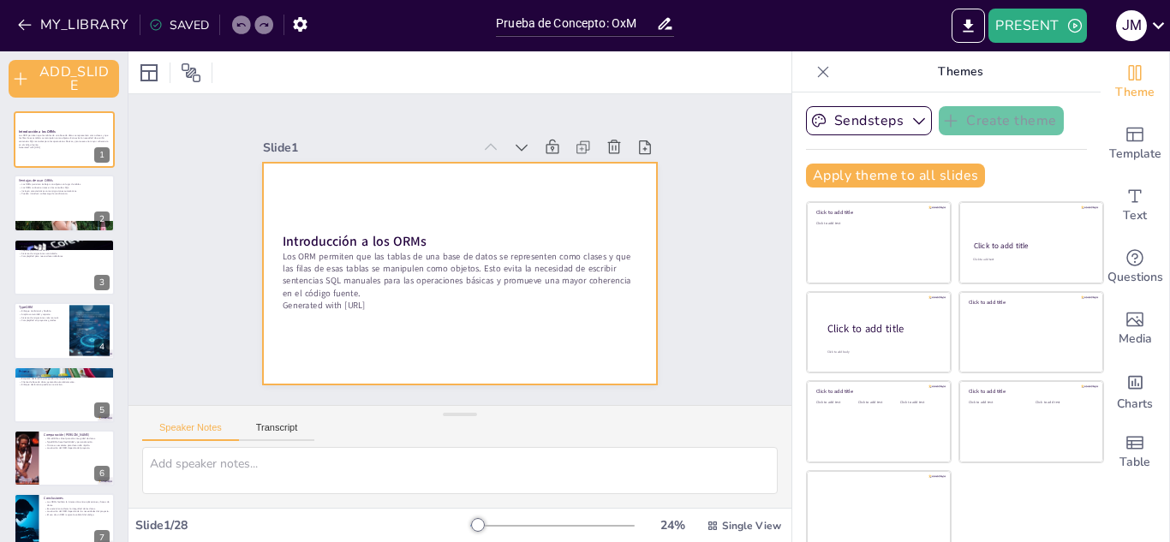
checkbox input "true"
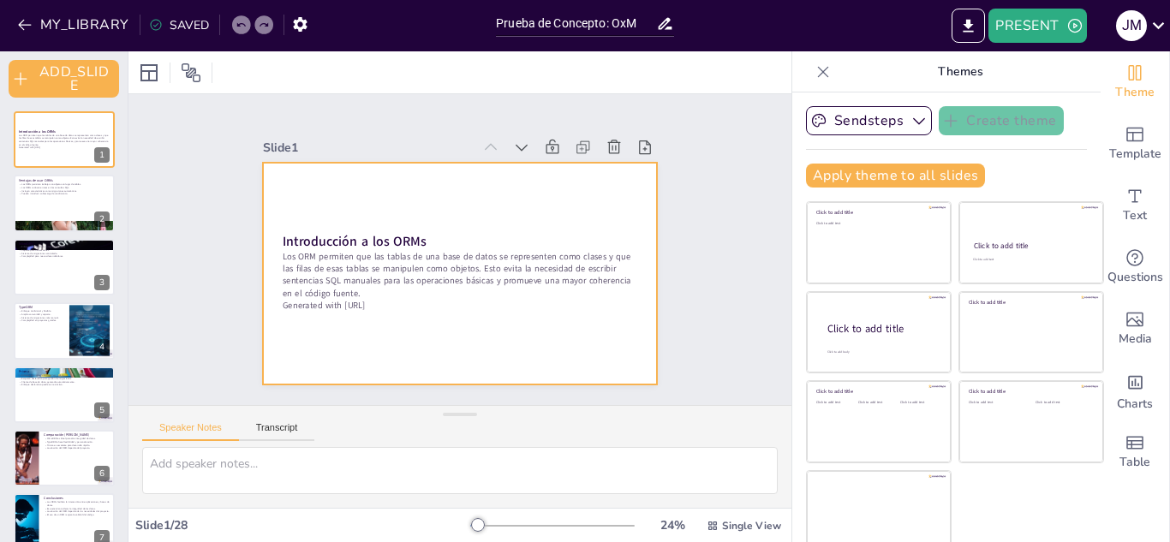
checkbox input "true"
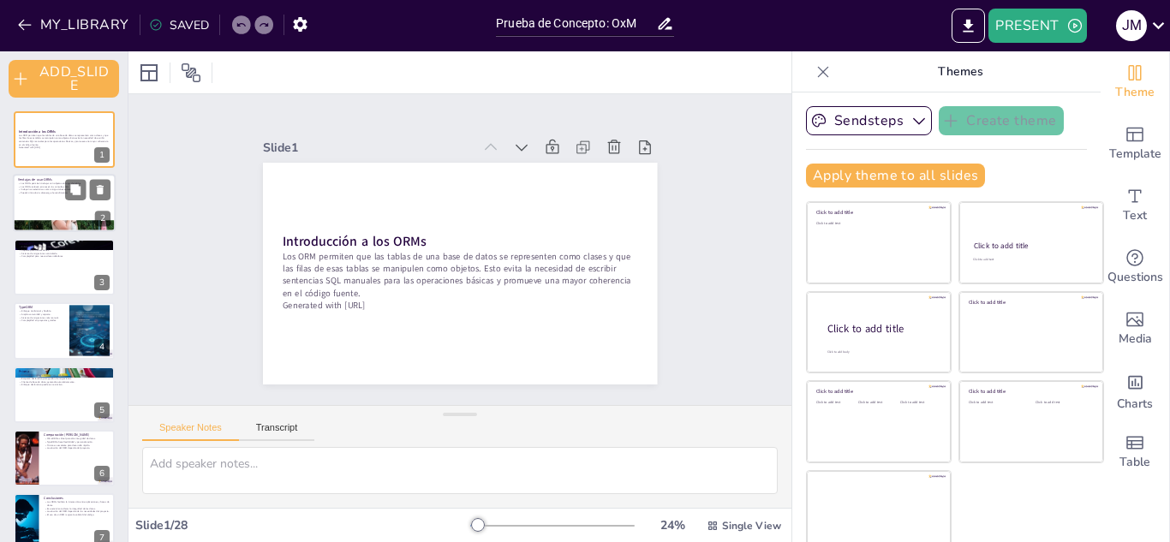
checkbox input "true"
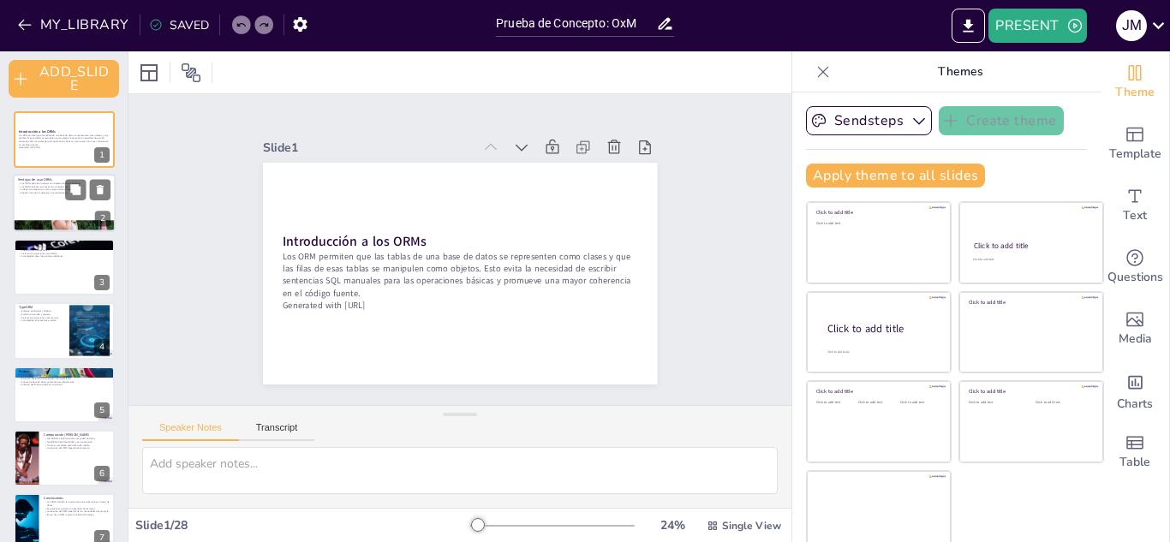
checkbox input "true"
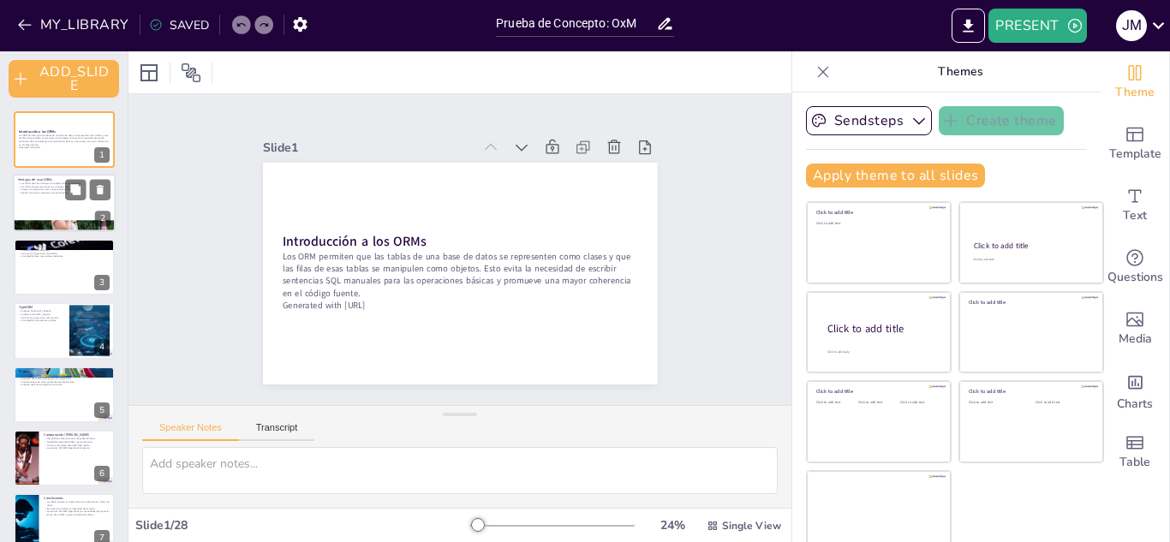
checkbox input "true"
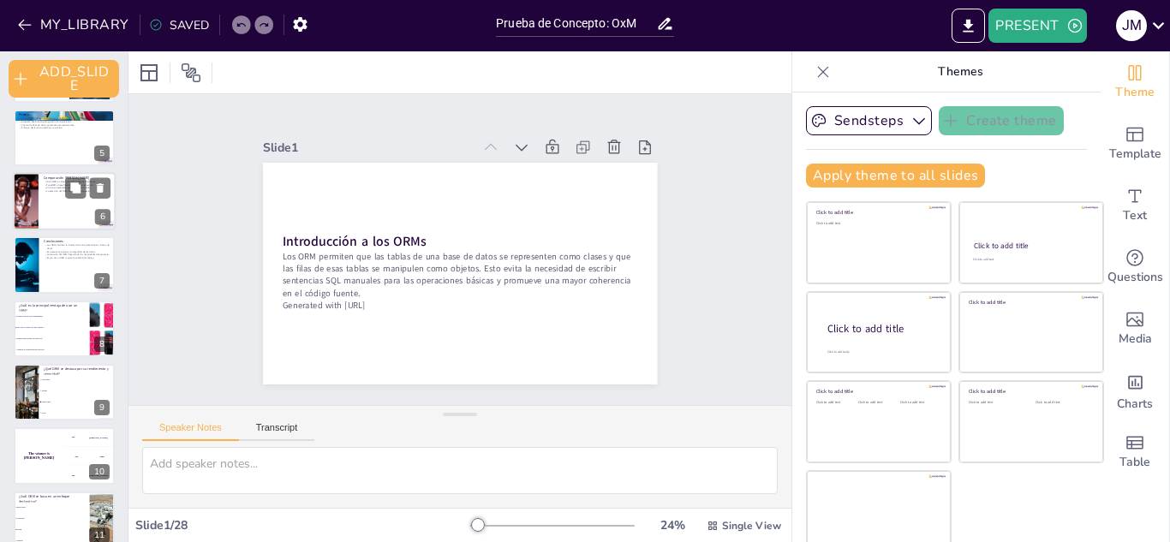
checkbox input "true"
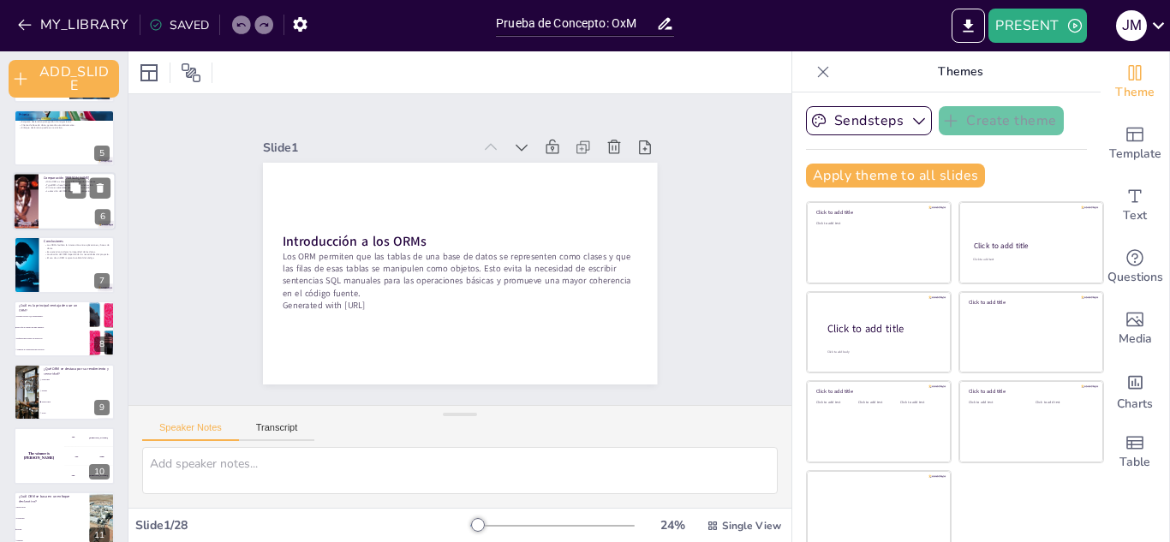
checkbox input "true"
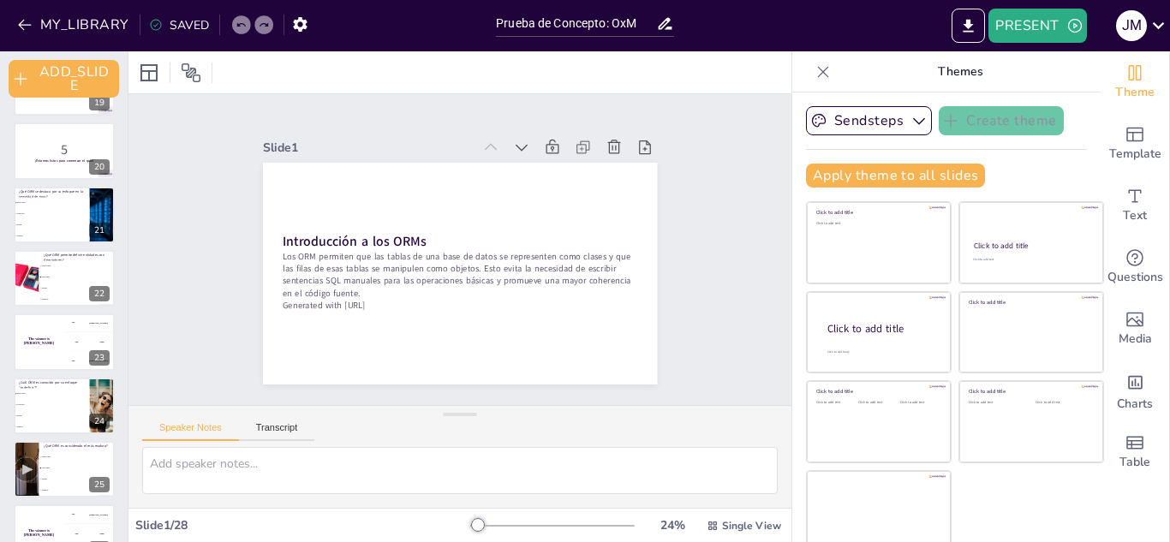
scroll to position [1361, 0]
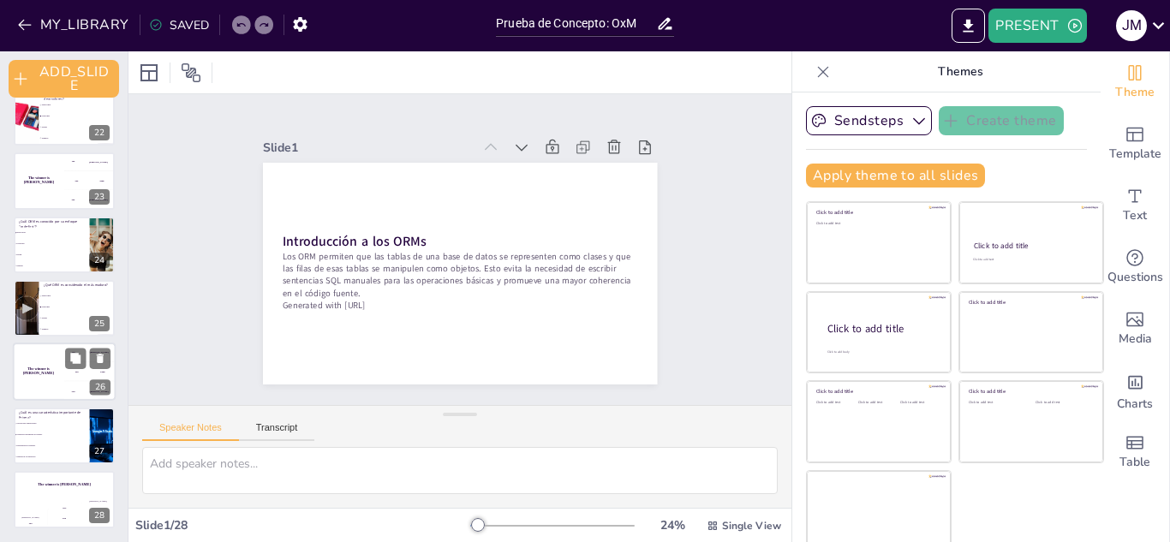
click at [50, 381] on div "The winner is Niels 🏆" at bounding box center [38, 373] width 51 height 58
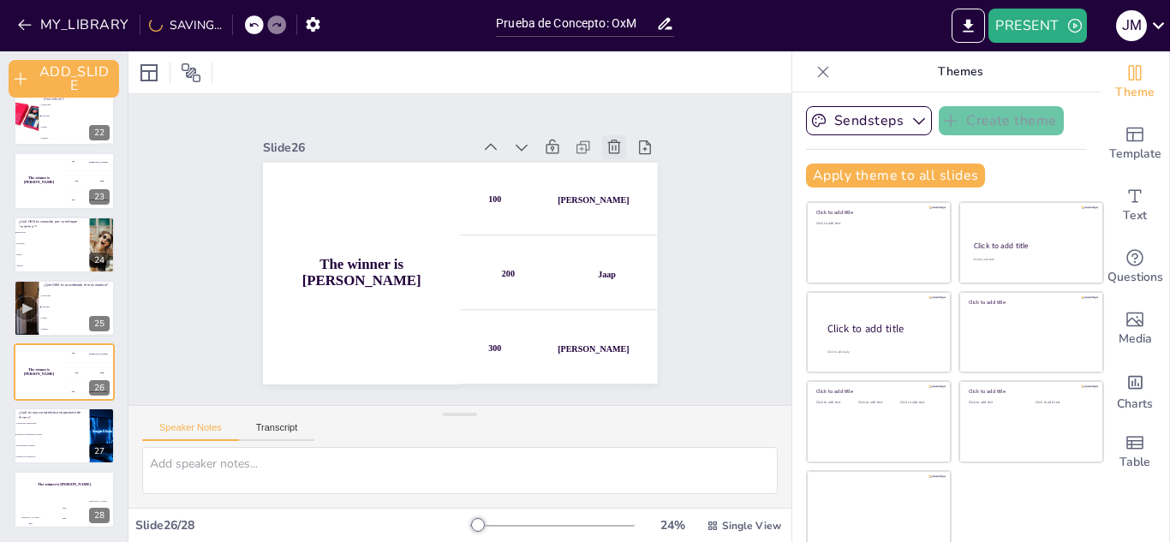
click at [628, 189] on icon at bounding box center [638, 199] width 21 height 21
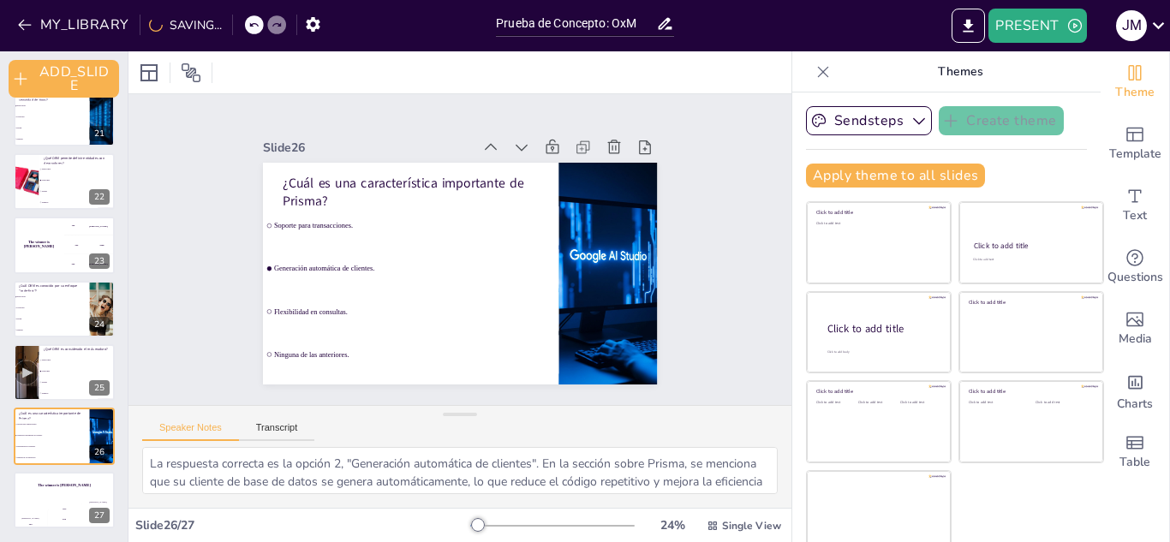
scroll to position [1296, 0]
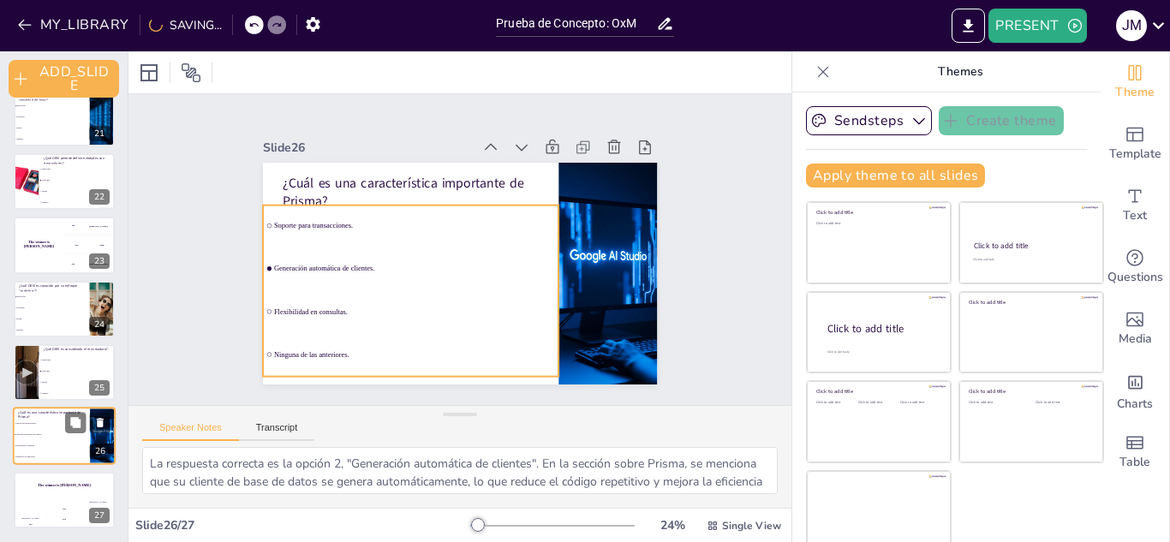
click at [51, 430] on li "Generación automática de clientes." at bounding box center [51, 435] width 77 height 11
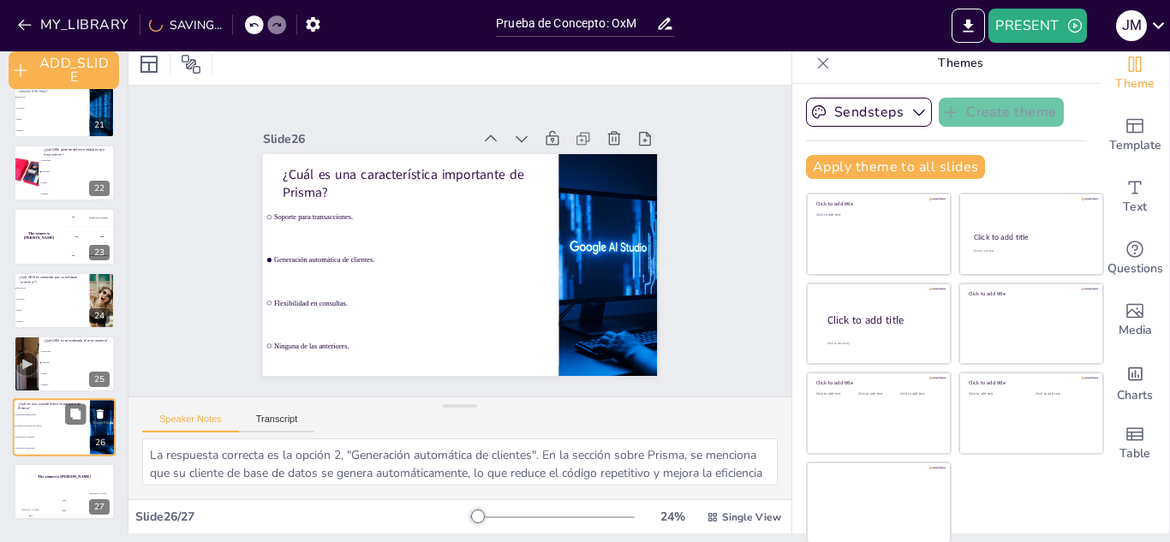
scroll to position [10, 0]
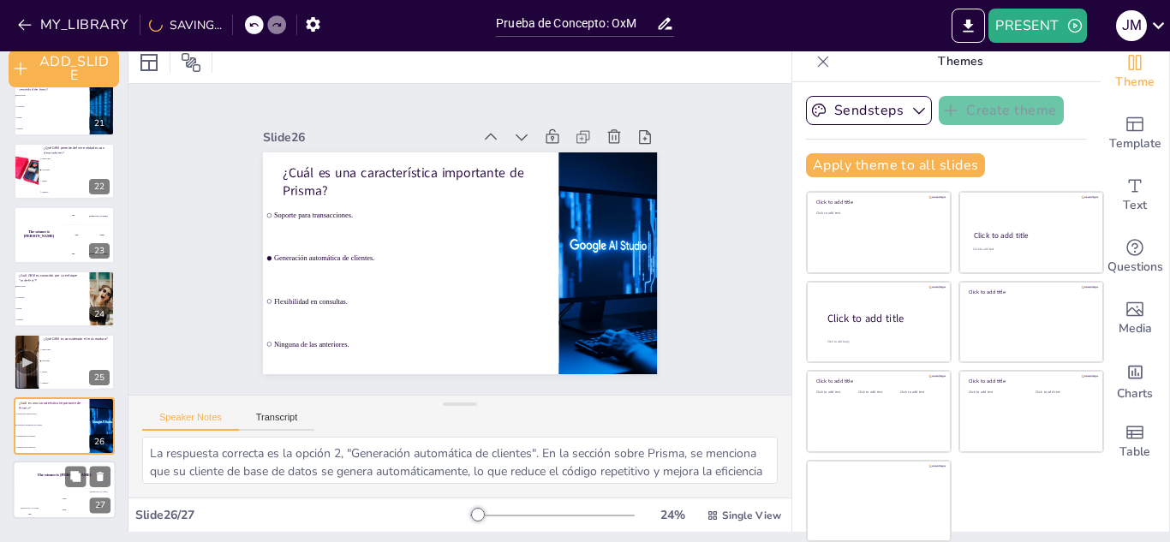
click at [57, 475] on h4 "The winner is Niels 🏆" at bounding box center [64, 475] width 103 height 4
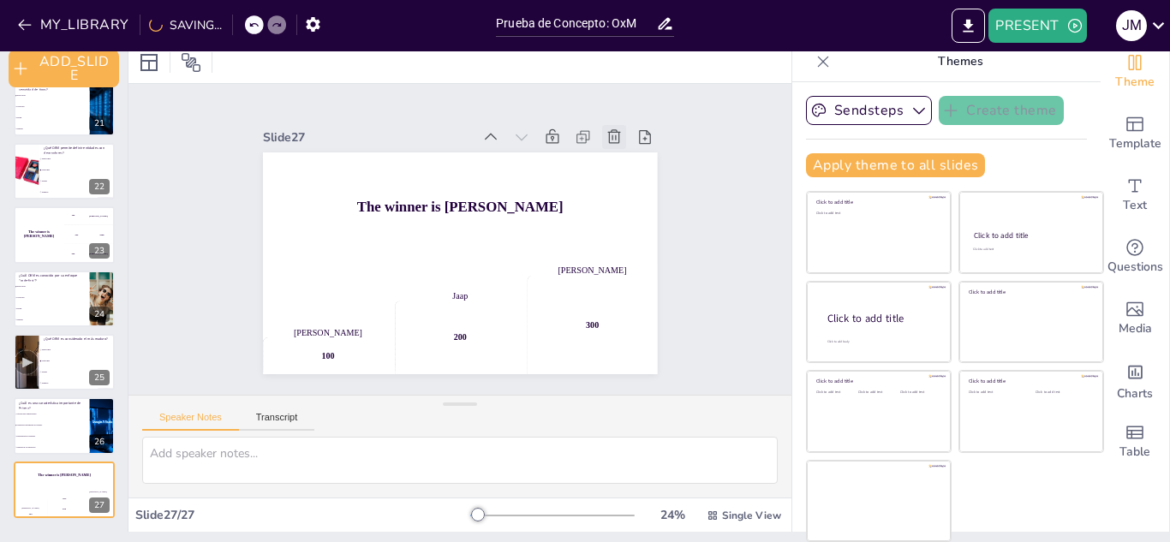
click at [602, 135] on div at bounding box center [614, 137] width 24 height 24
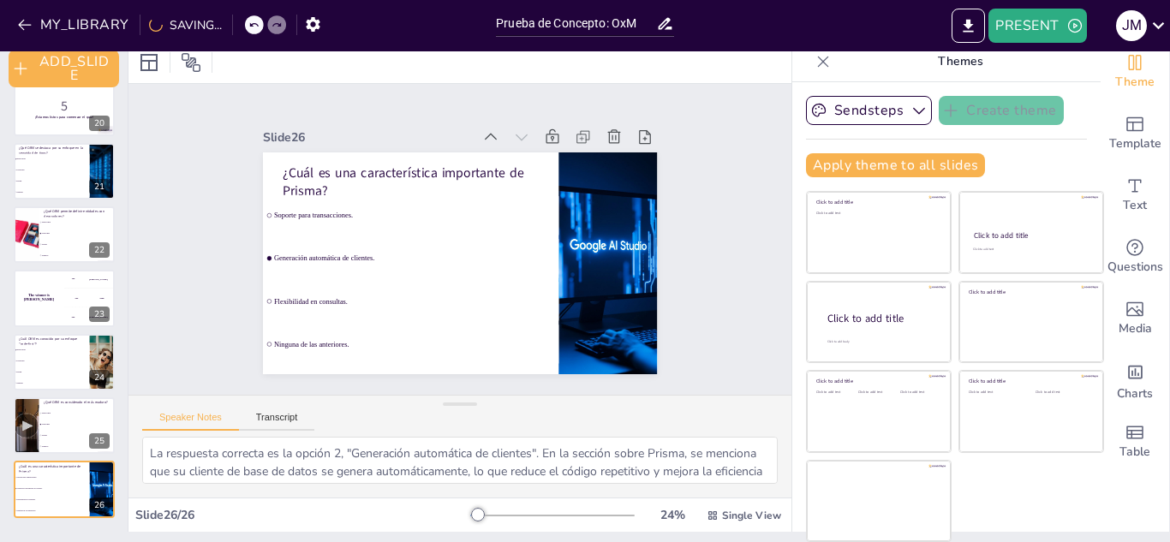
scroll to position [0, 0]
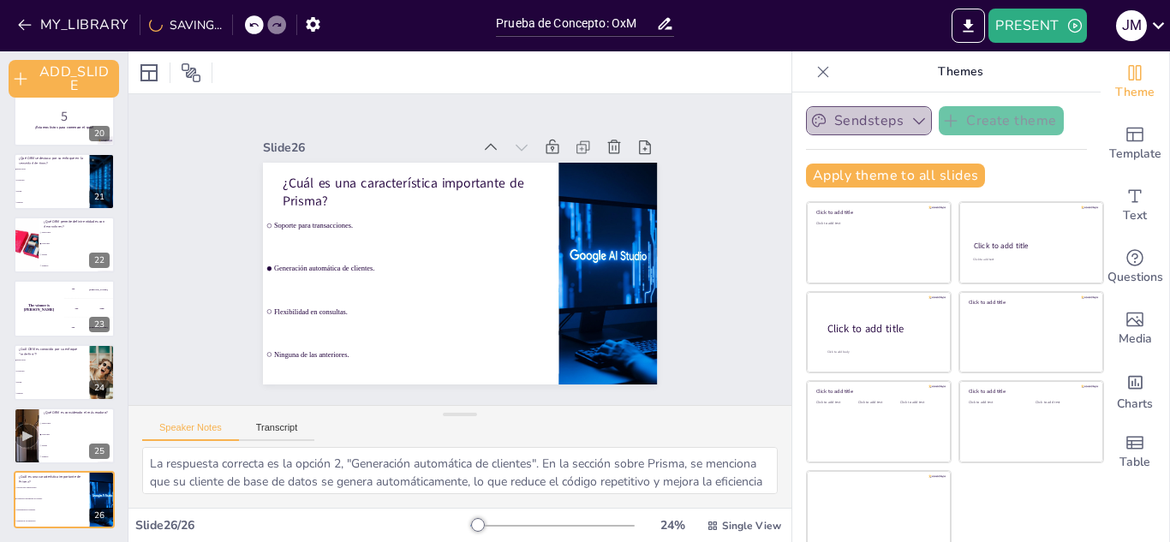
click at [894, 133] on button "Sendsteps" at bounding box center [869, 120] width 126 height 29
click at [298, 30] on icon "button" at bounding box center [300, 24] width 14 height 15
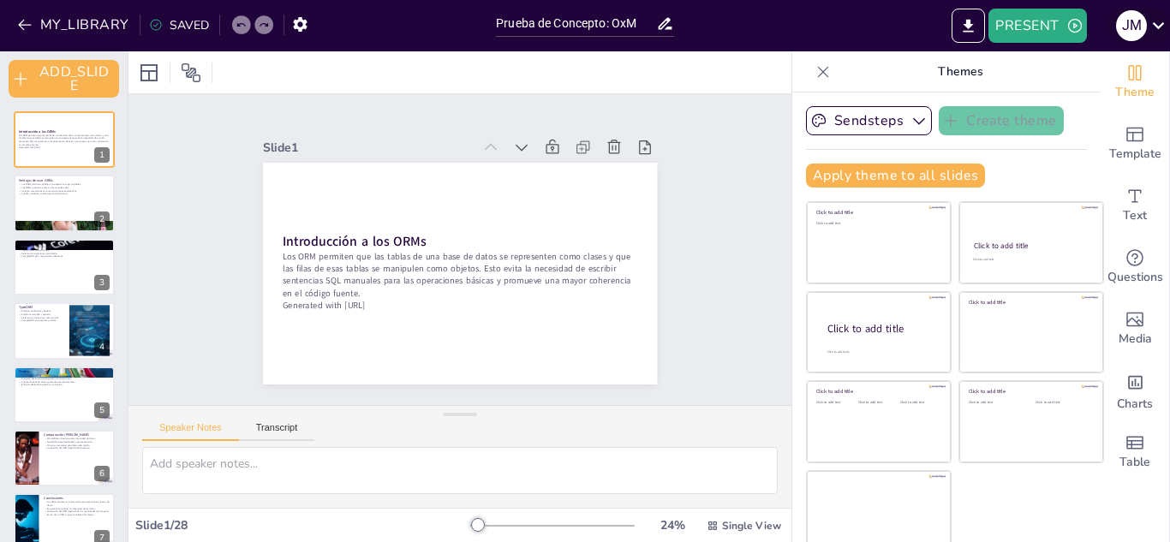
click at [1155, 21] on icon at bounding box center [1158, 25] width 23 height 23
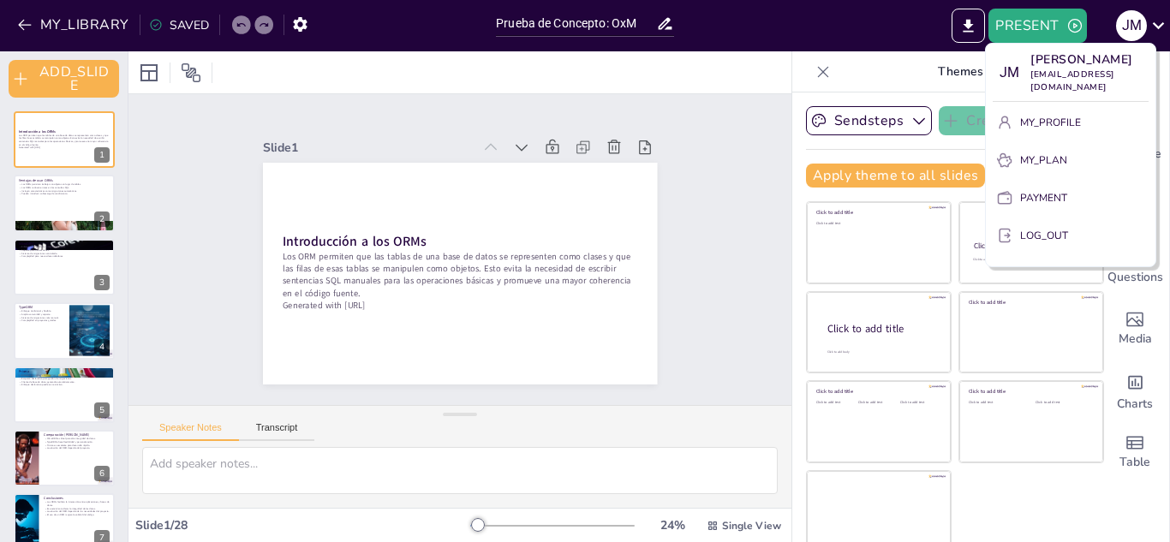
click at [71, 21] on div at bounding box center [585, 271] width 1170 height 542
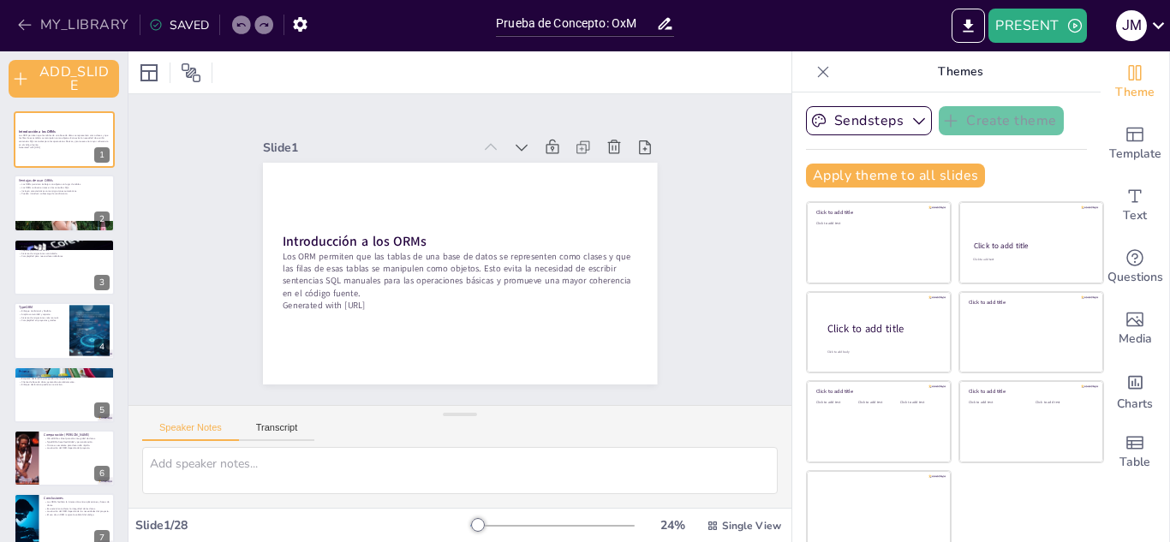
click at [21, 27] on icon "button" at bounding box center [24, 24] width 17 height 17
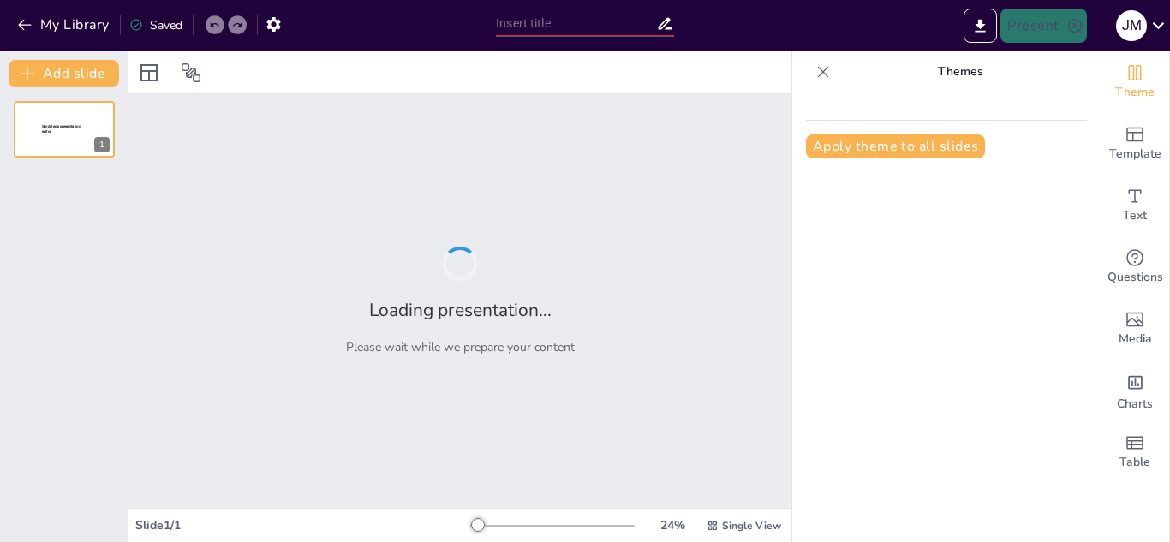
type input "PoC"
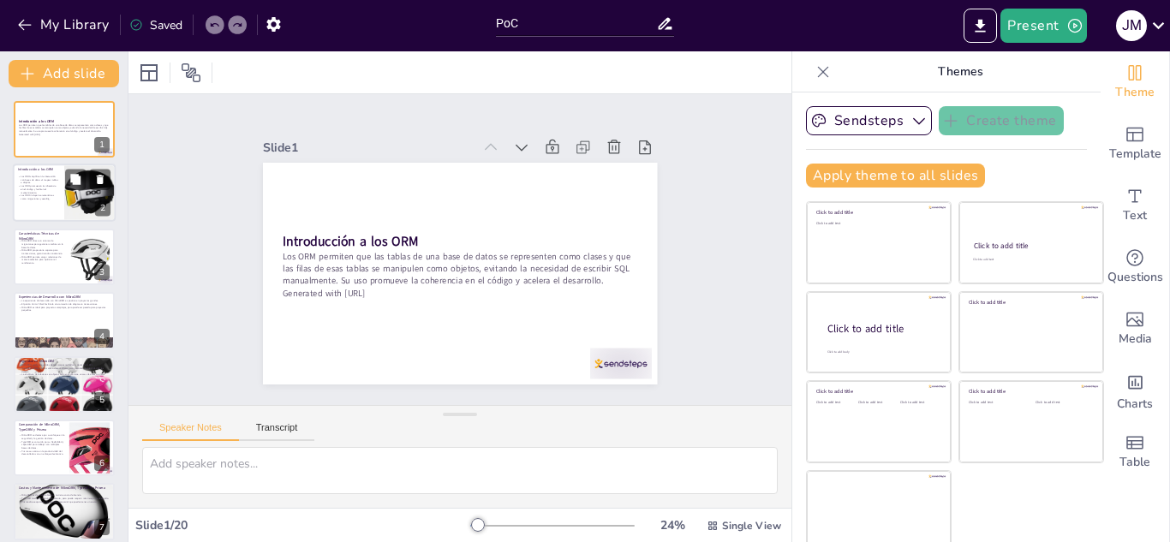
checkbox input "true"
click at [32, 213] on div at bounding box center [64, 194] width 103 height 58
type textarea "Los ORM son herramientas que permiten a los desarrolladores interactuar con bas…"
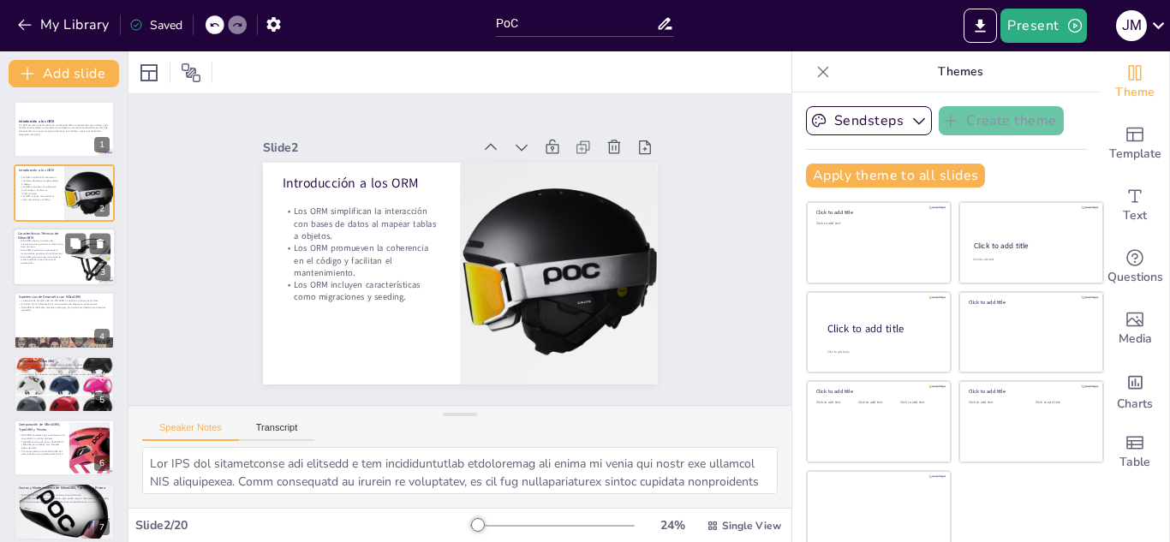
checkbox input "true"
click at [64, 253] on div at bounding box center [64, 257] width 103 height 58
type textarea "El sistema de migraciones en MikroORM permite a los desarrolladores gestionar l…"
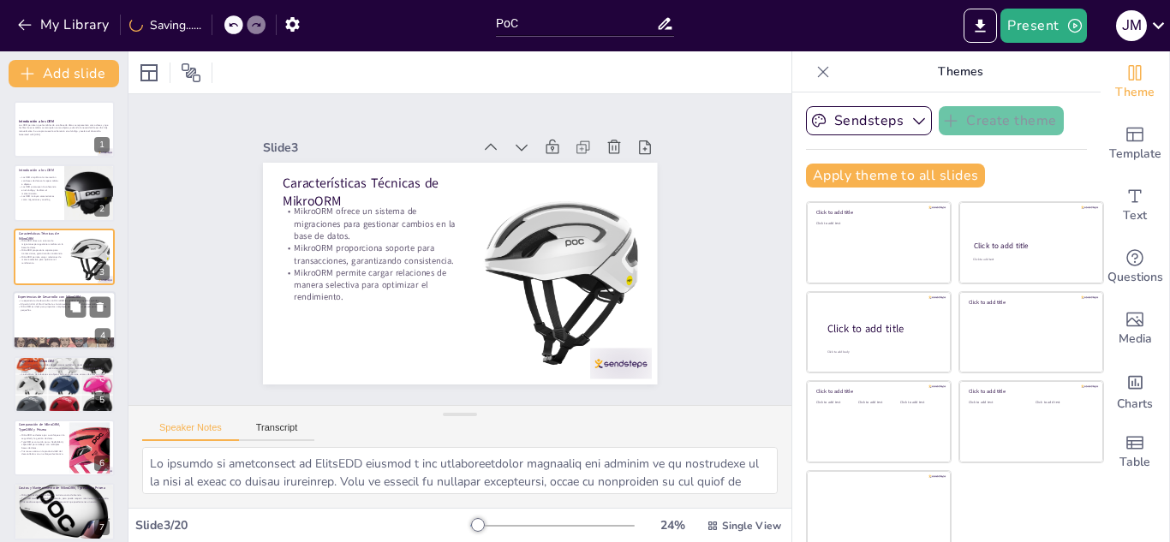
checkbox input "true"
click at [27, 308] on p "MikroORM es ideal para proyectos complejos, pero puede ser pesado para proyecto…" at bounding box center [64, 309] width 93 height 6
type textarea "La experiencia de desarrollo con MikroORM es generalmente favorable, especialme…"
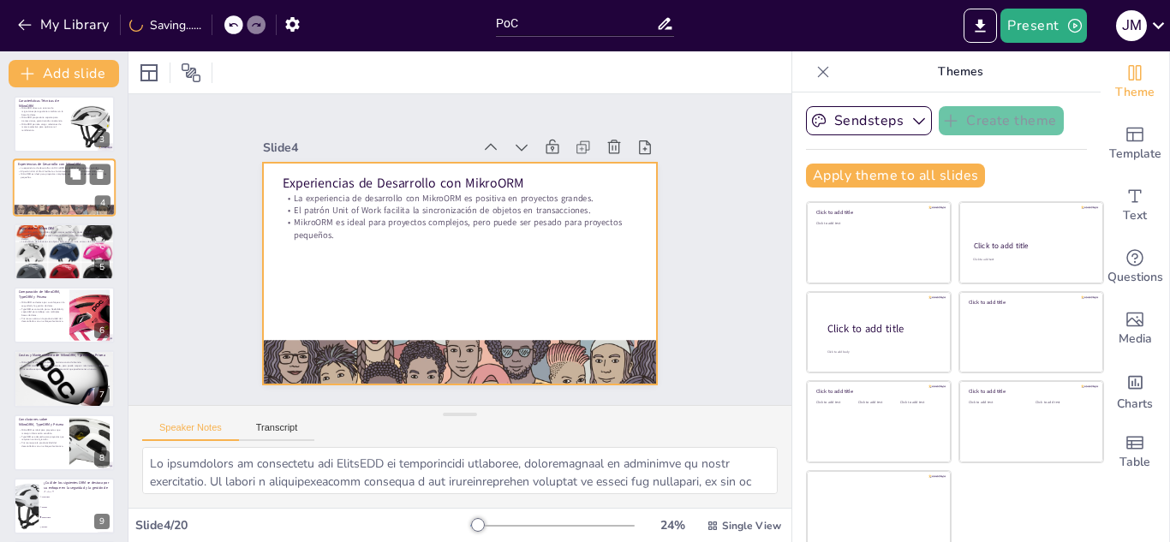
scroll to position [177, 0]
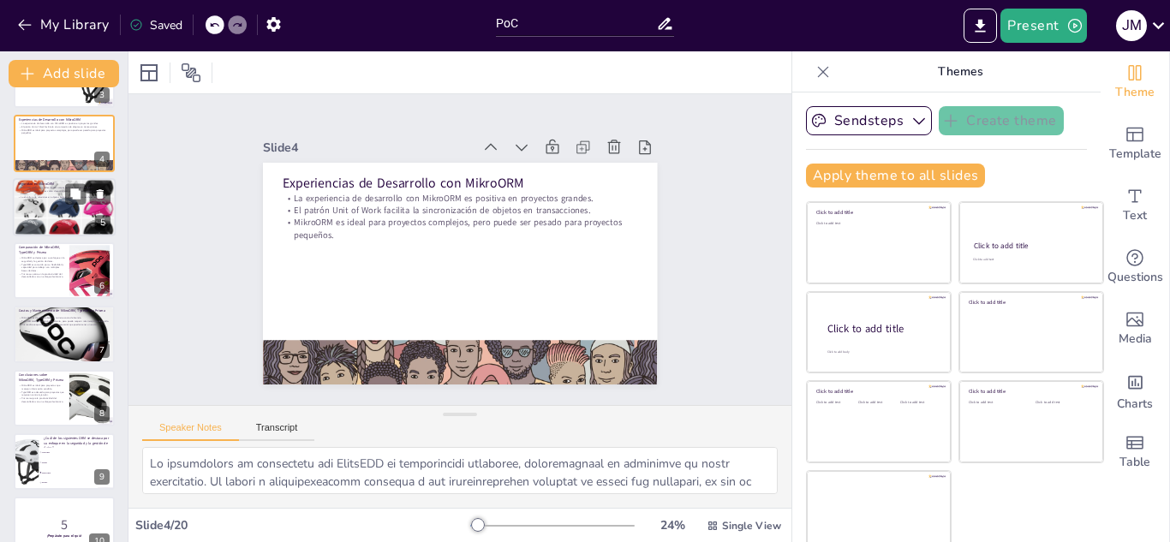
checkbox input "true"
click at [51, 217] on div at bounding box center [64, 207] width 103 height 66
type textarea "La validación de los campos recibidos a través de la API es una característica …"
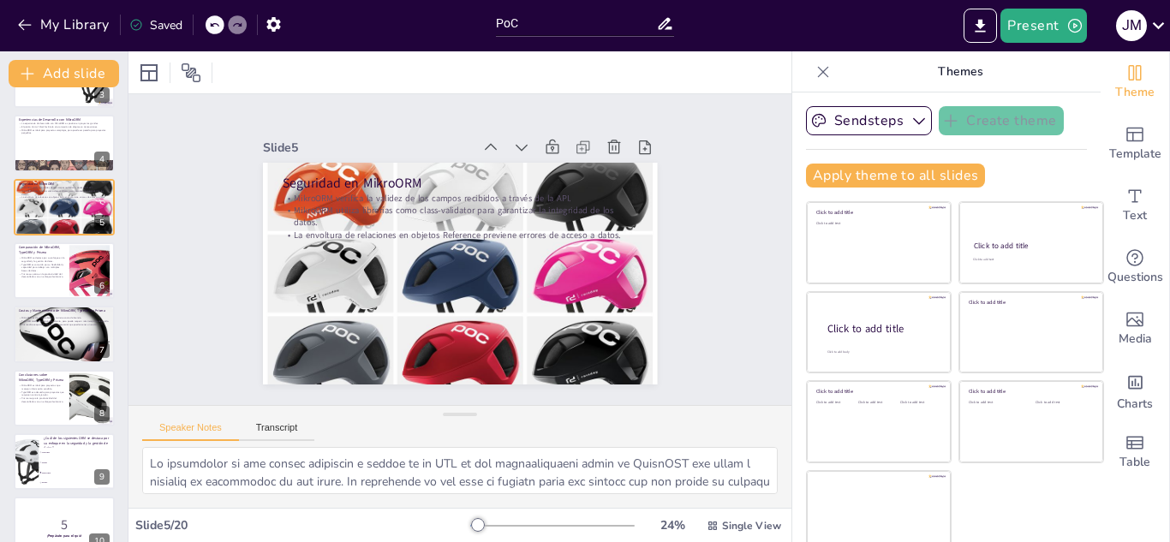
scroll to position [69, 0]
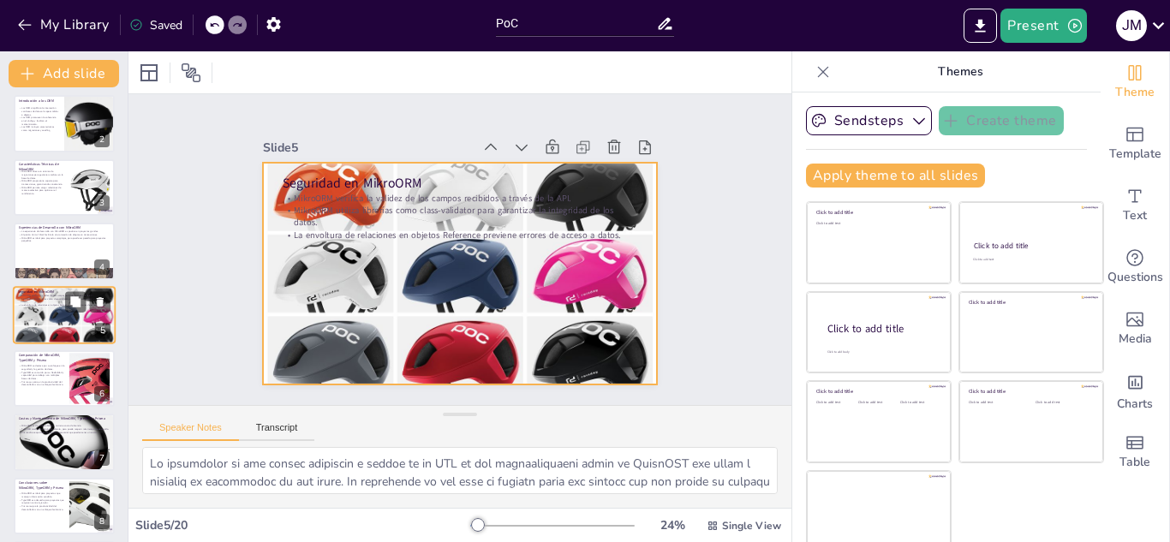
click at [62, 331] on div at bounding box center [64, 315] width 103 height 66
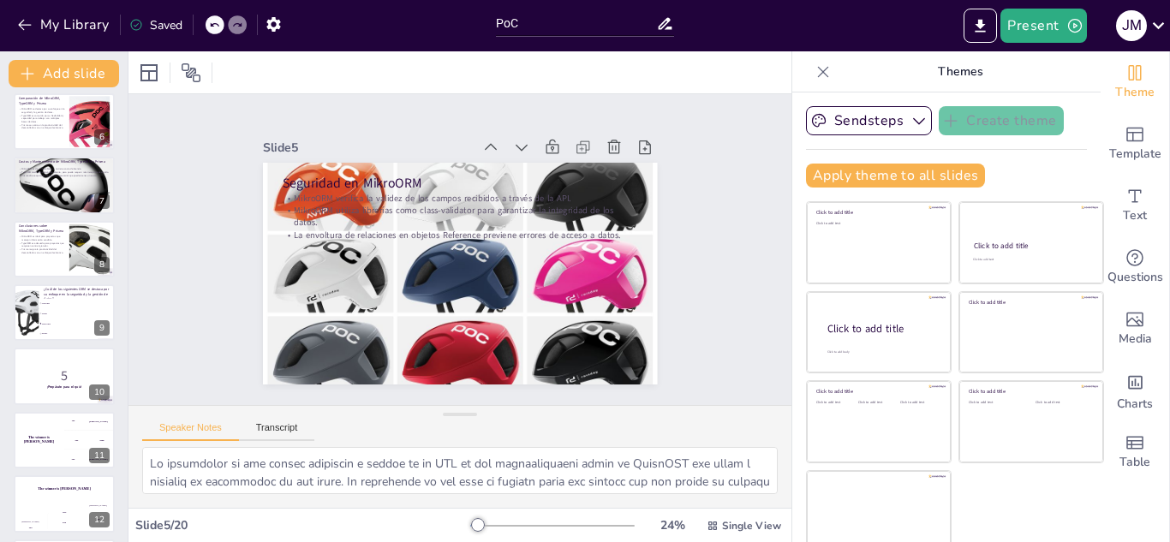
scroll to position [755, 0]
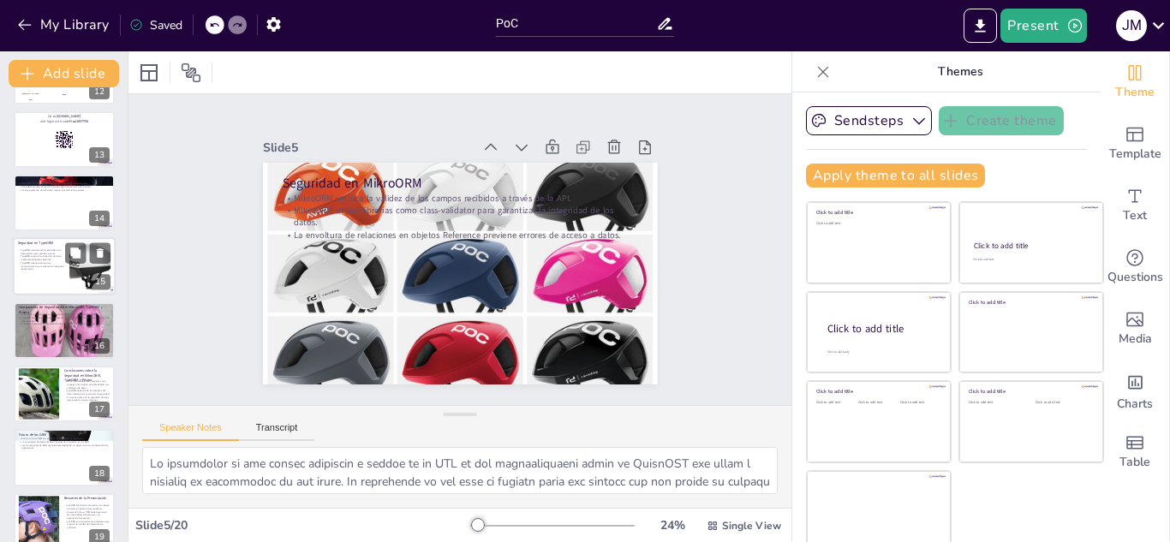
checkbox input "true"
click at [33, 278] on div at bounding box center [64, 266] width 101 height 57
type textarea "La capacidad de TypeORM para definir entidades con decoradores es una caracterí…"
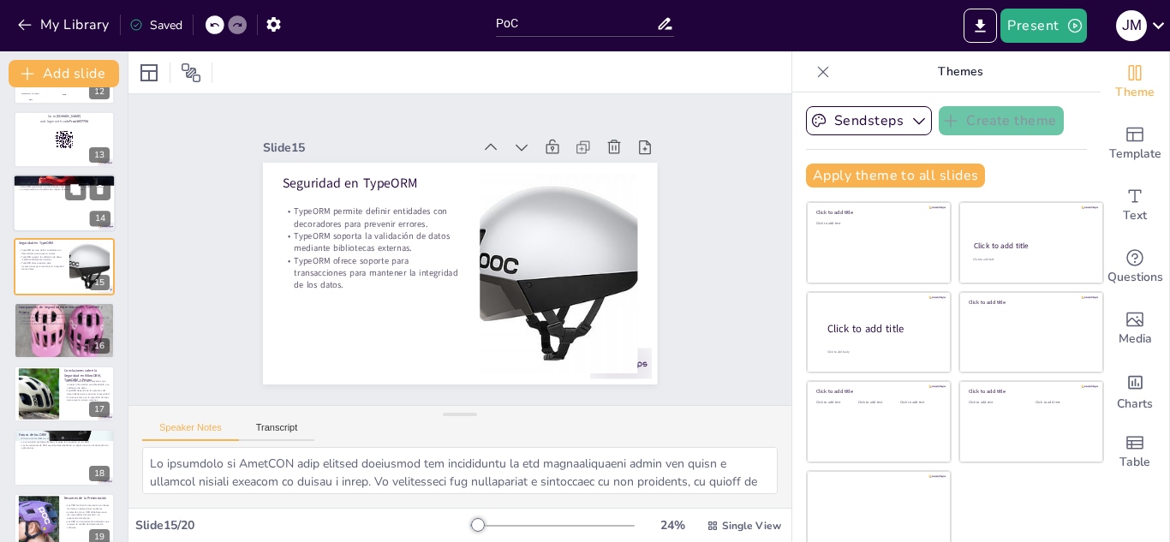
scroll to position [707, 0]
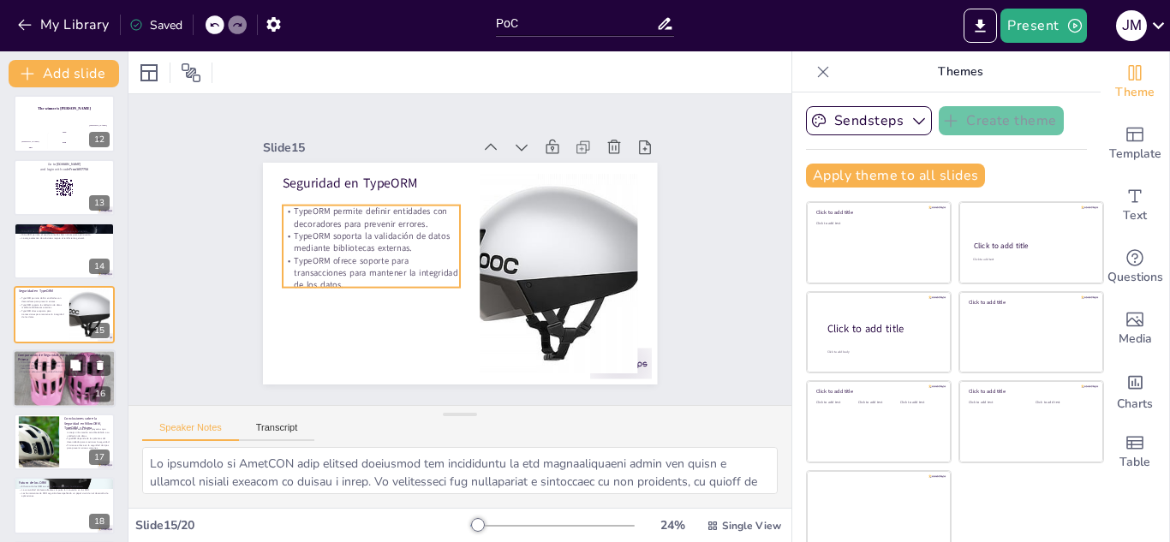
checkbox input "true"
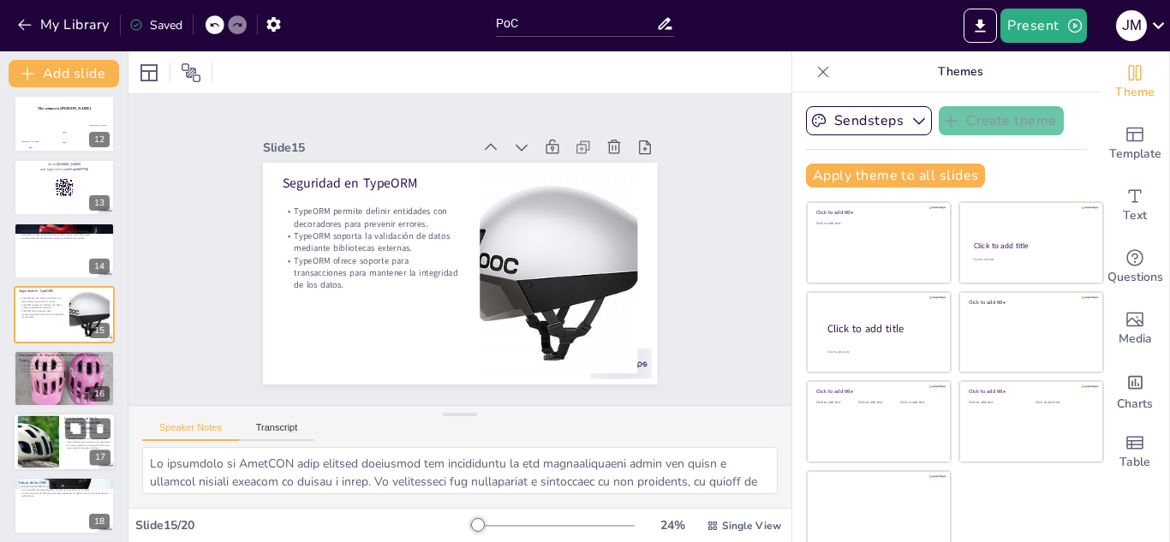
click at [47, 373] on p "Prisma se enfoca en la seguridad de tipos para prevenir errores comunes." at bounding box center [64, 371] width 91 height 3
type textarea "La validación de datos en MikroORM es una de sus características más destacadas…"
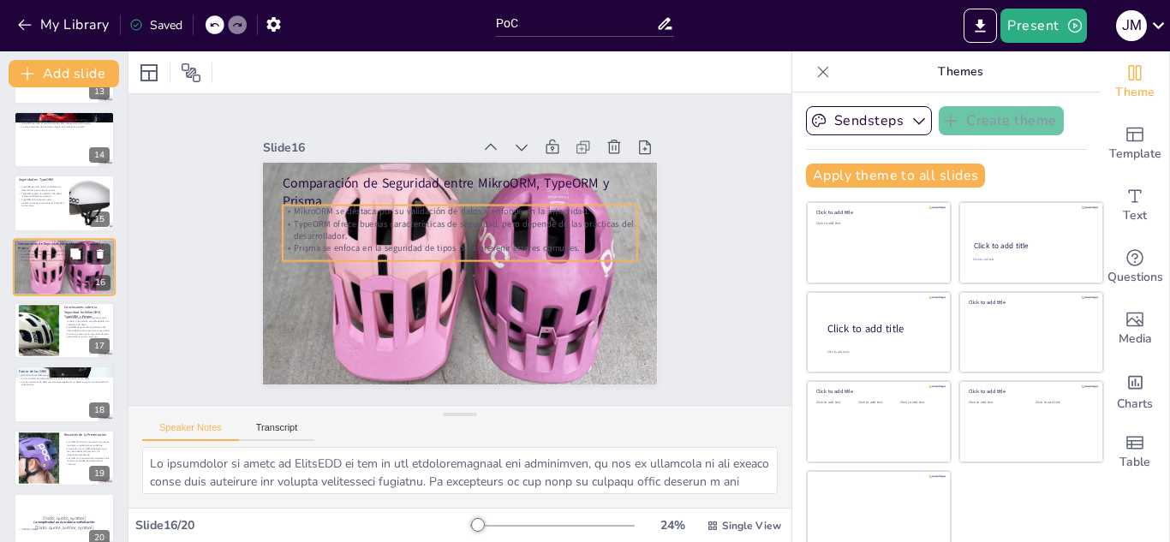
scroll to position [841, 0]
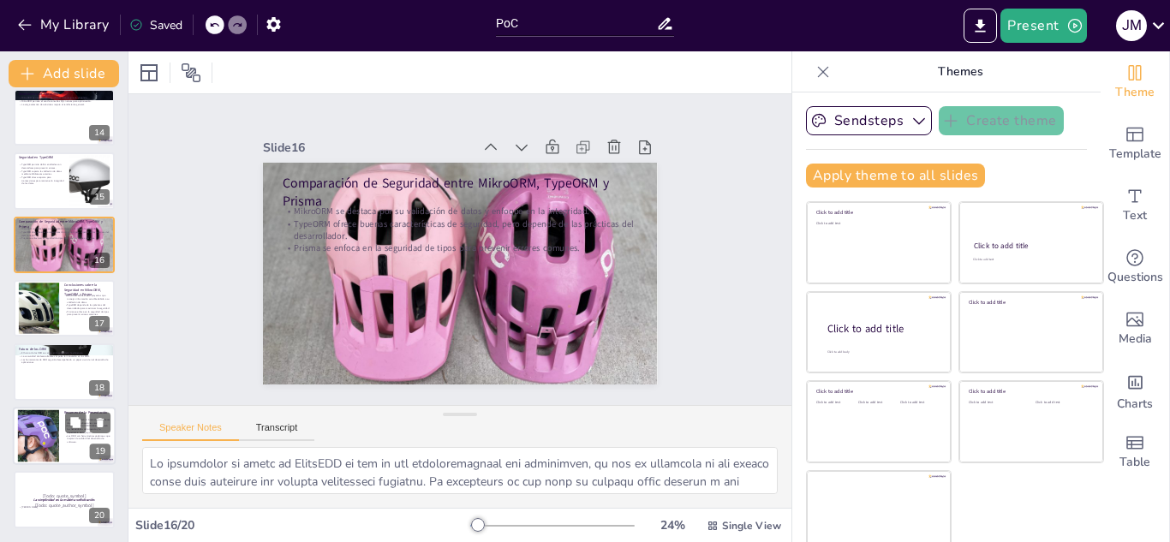
checkbox input "true"
click at [38, 436] on div at bounding box center [37, 436] width 117 height 52
type textarea "Los ORM son herramientas que simplifican la interacción con bases de datos al p…"
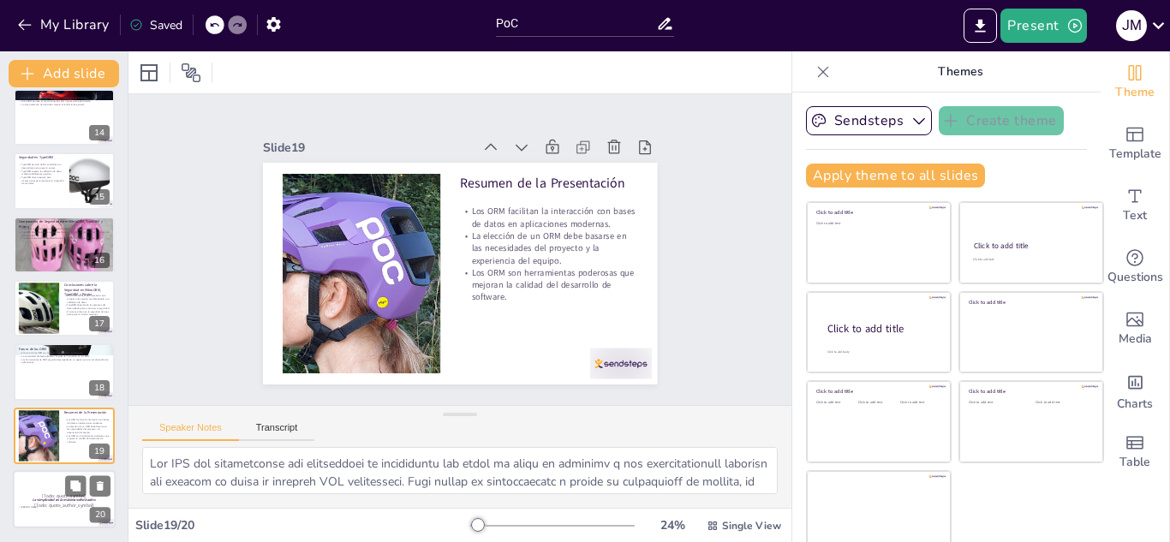
checkbox input "true"
click at [34, 503] on p "[Todo: quote_author_symbol]" at bounding box center [64, 507] width 93 height 8
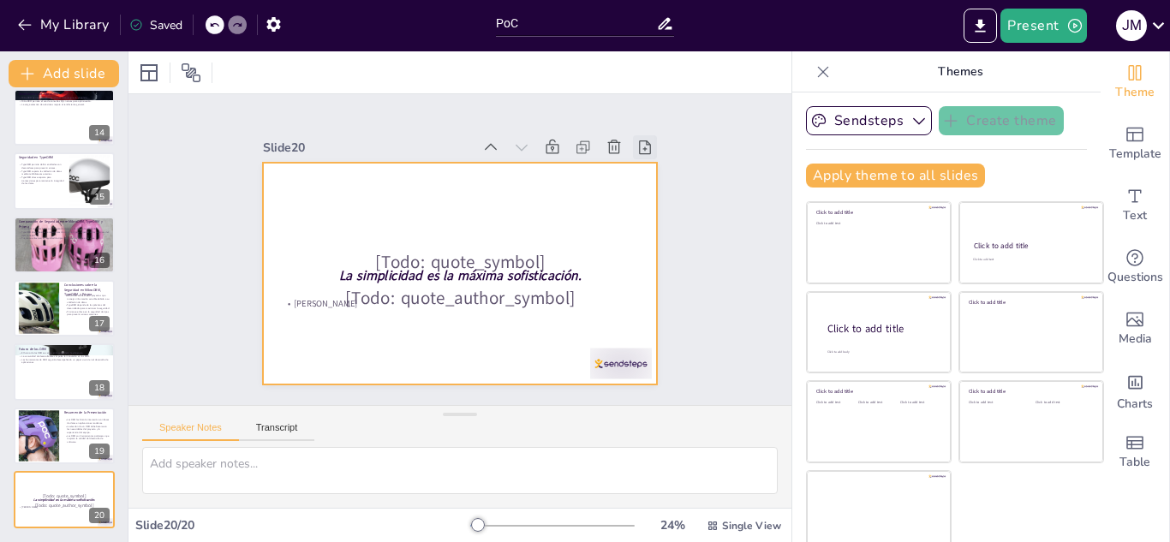
checkbox input "true"
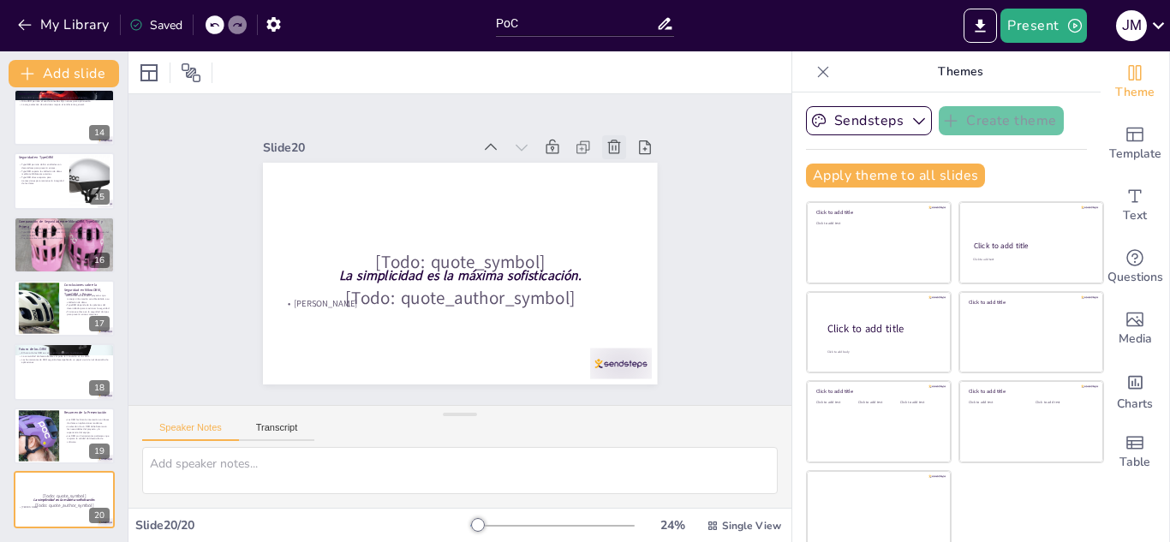
click at [606, 143] on icon at bounding box center [614, 147] width 17 height 17
type textarea "Los ORM son herramientas que simplifican la interacción con bases de datos al p…"
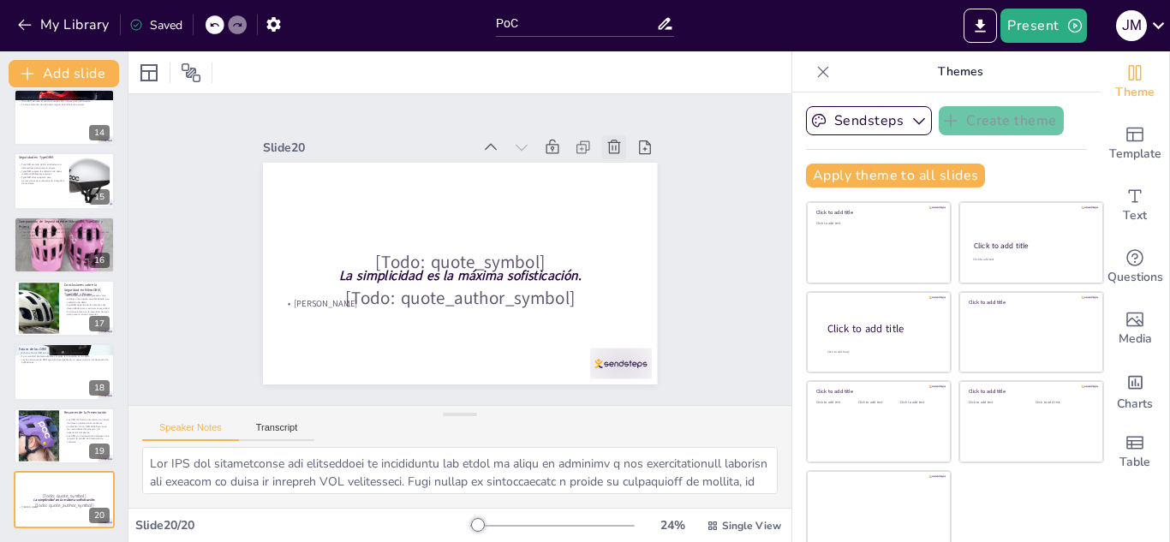
scroll to position [776, 0]
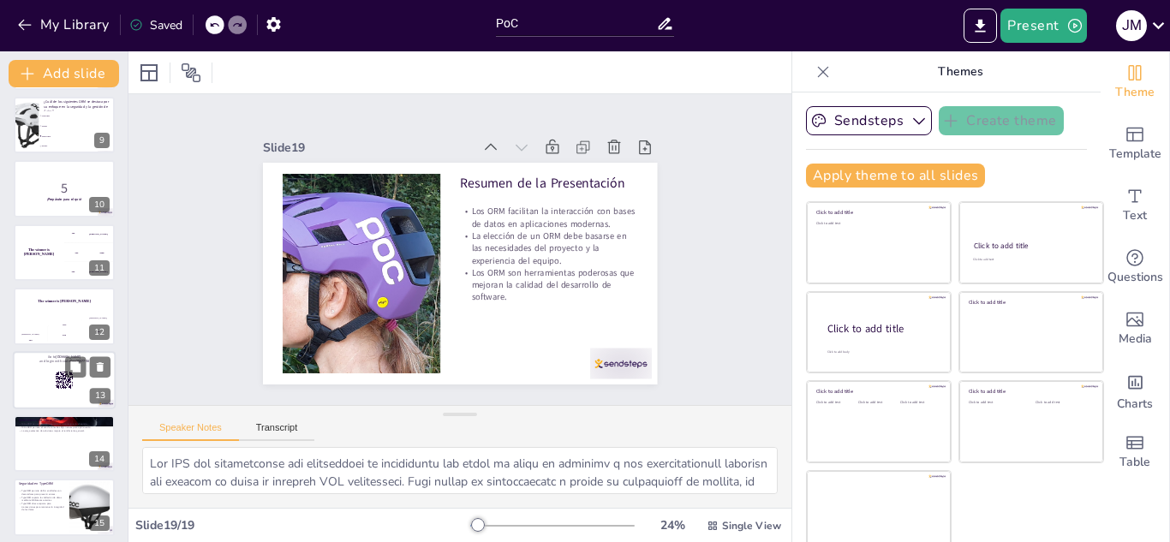
checkbox input "true"
click at [53, 368] on div at bounding box center [64, 380] width 103 height 58
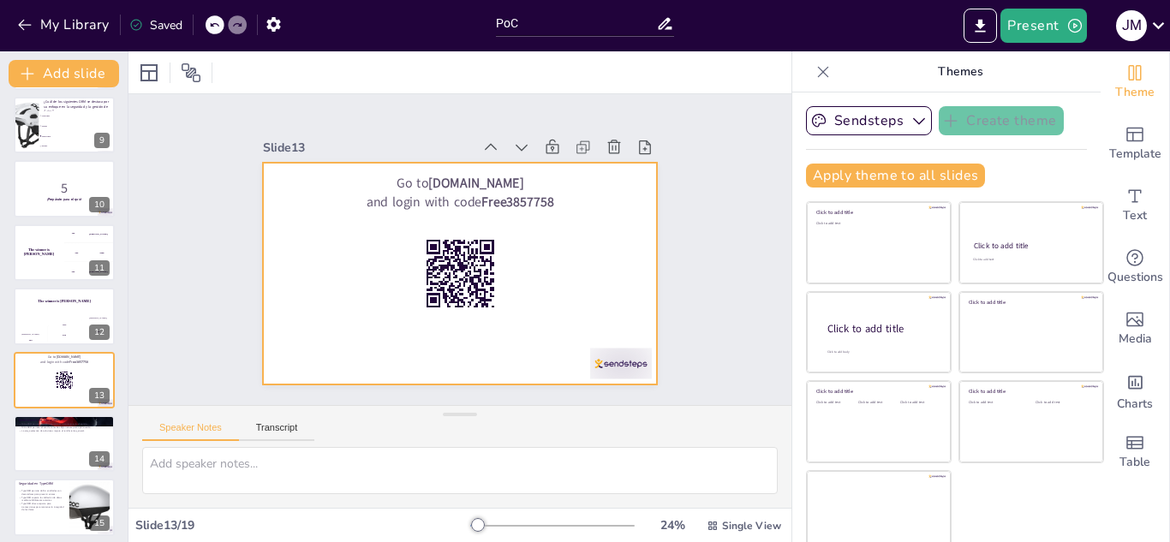
scroll to position [579, 0]
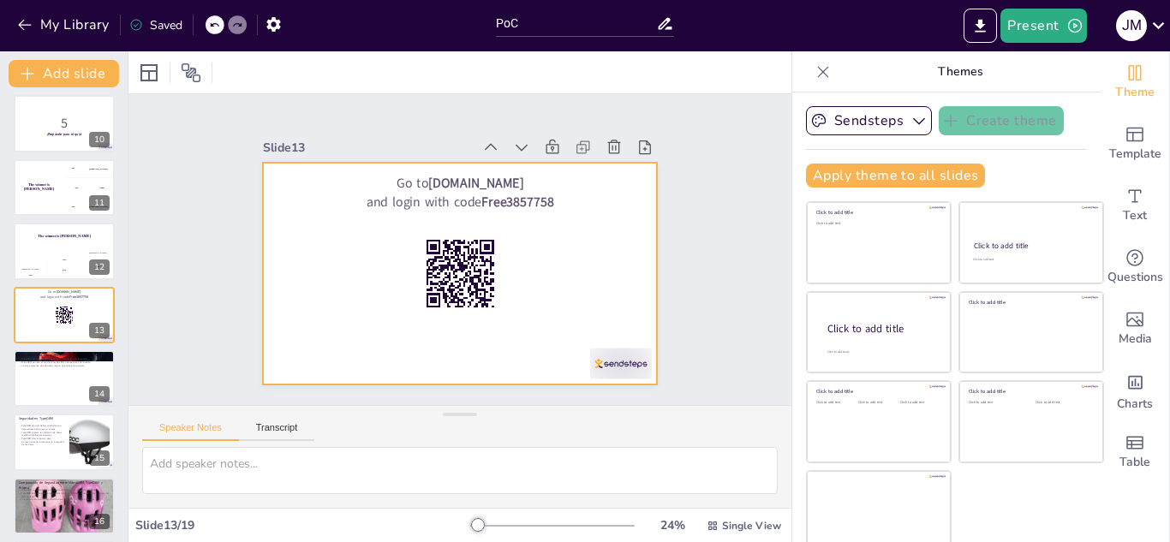
checkbox input "true"
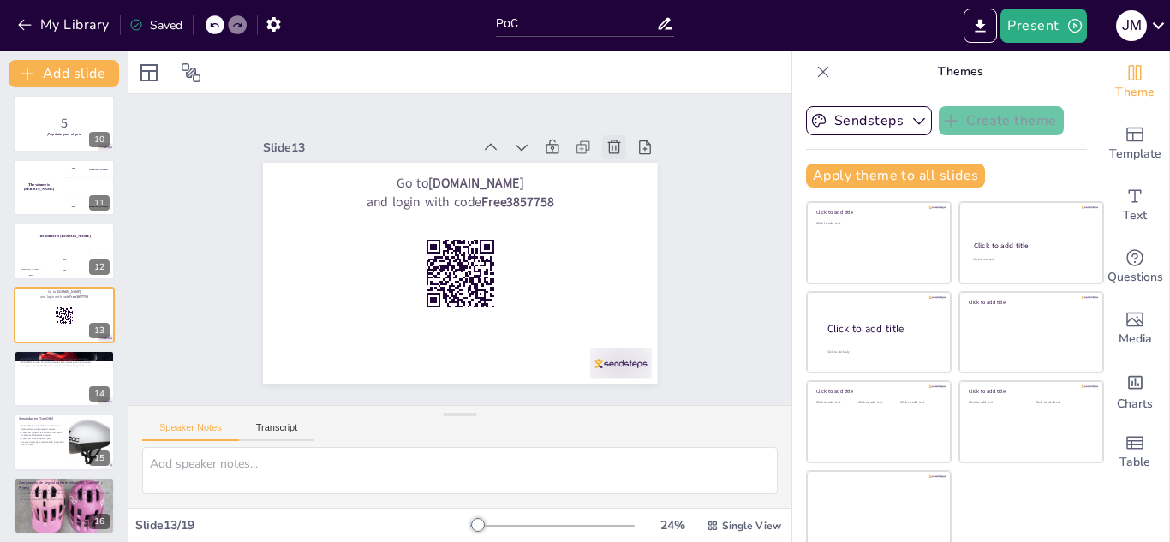
click at [606, 145] on icon at bounding box center [614, 147] width 17 height 17
type textarea "El patrón Unit of Work en MikroORM permite agrupar operaciones y reducir el núm…"
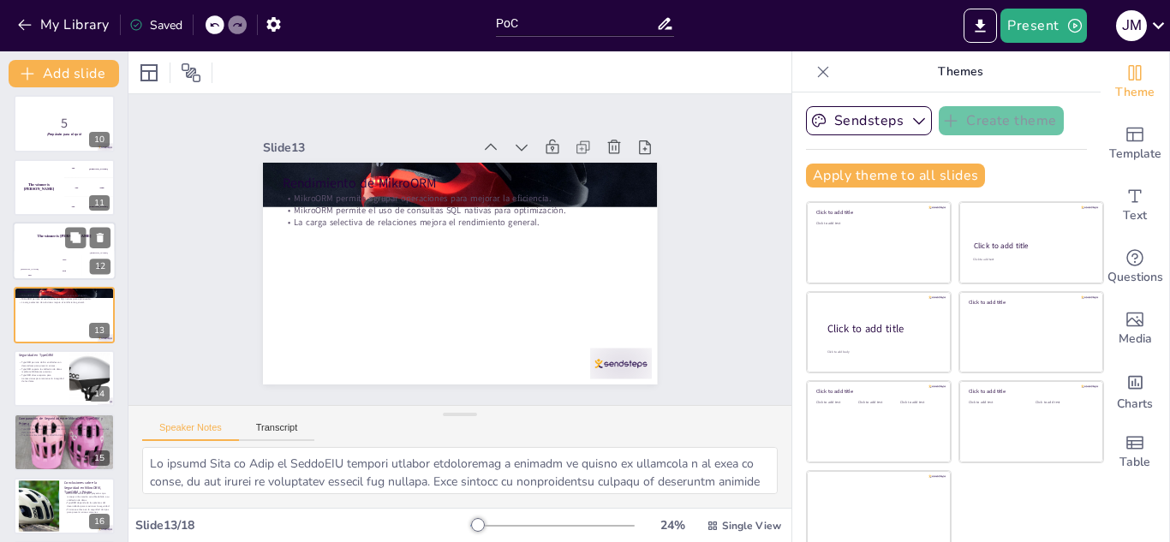
checkbox input "true"
click at [57, 254] on div "Jaap 200" at bounding box center [64, 266] width 34 height 29
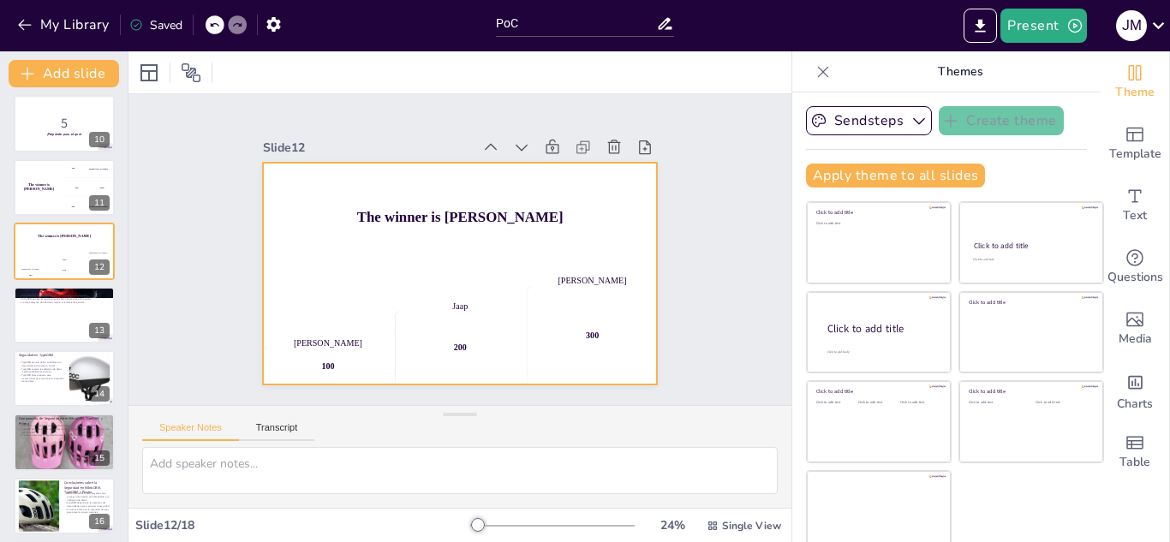
scroll to position [516, 0]
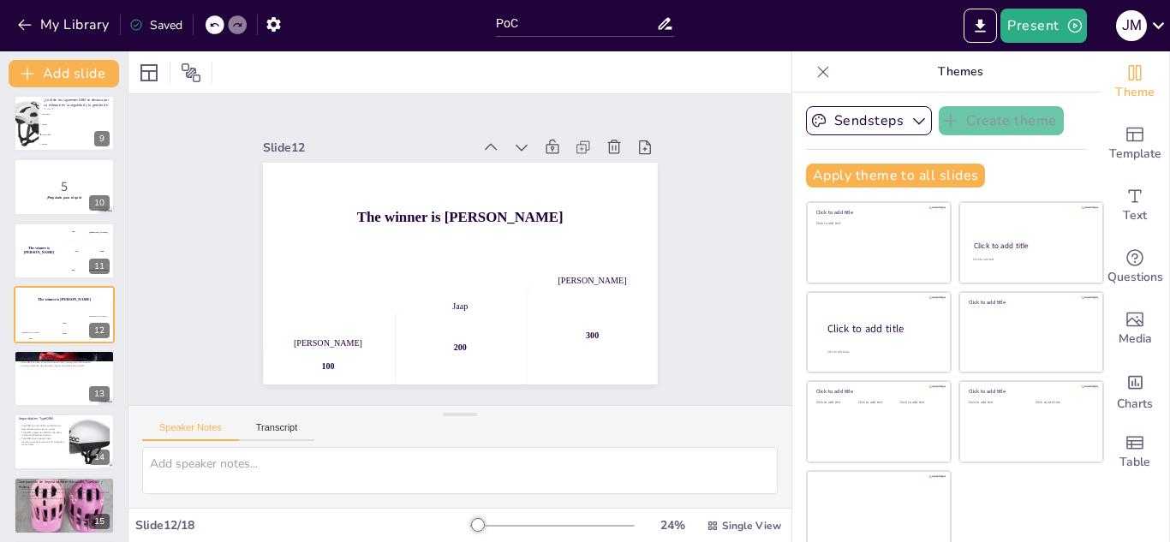
click at [594, 126] on div "Slide 1 Introducción a los ORM Los ORM permiten que las tablas de una base de d…" at bounding box center [460, 250] width 394 height 270
checkbox input "true"
drag, startPoint x: 591, startPoint y: 131, endPoint x: 171, endPoint y: 153, distance: 420.4
click at [602, 135] on div at bounding box center [614, 147] width 24 height 24
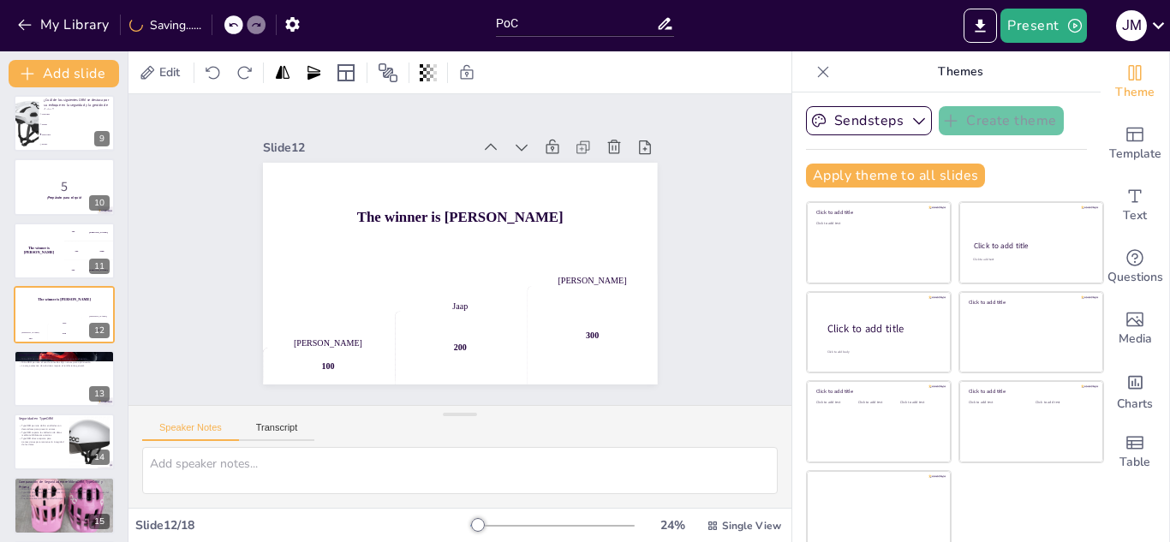
type textarea "El patrón Unit of Work en MikroORM permite agrupar operaciones y reducir el núm…"
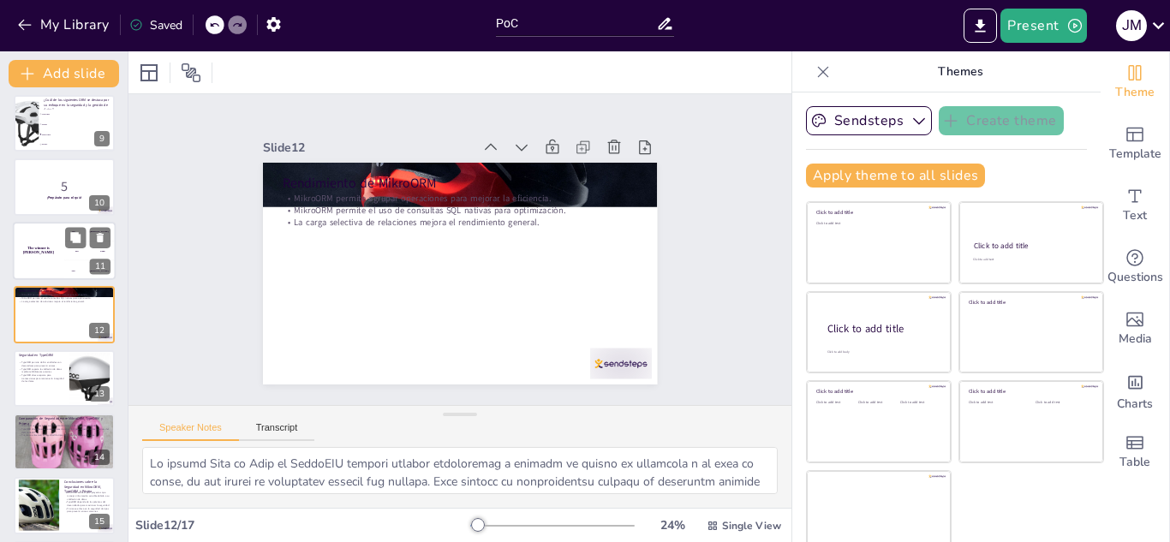
checkbox input "true"
click at [37, 230] on div "The winner is [PERSON_NAME]" at bounding box center [38, 251] width 51 height 58
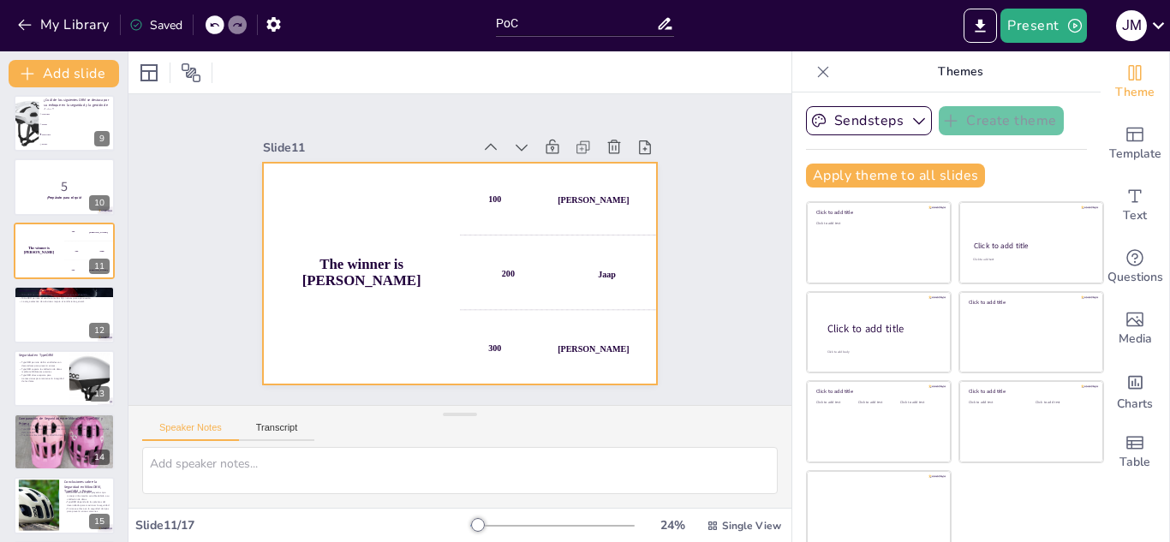
scroll to position [452, 0]
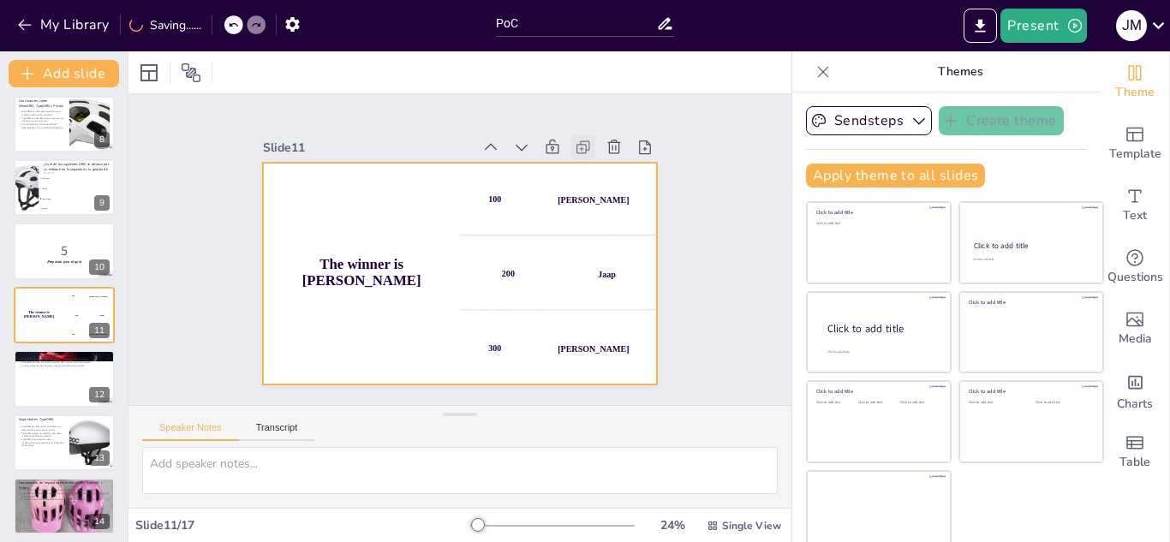
checkbox input "true"
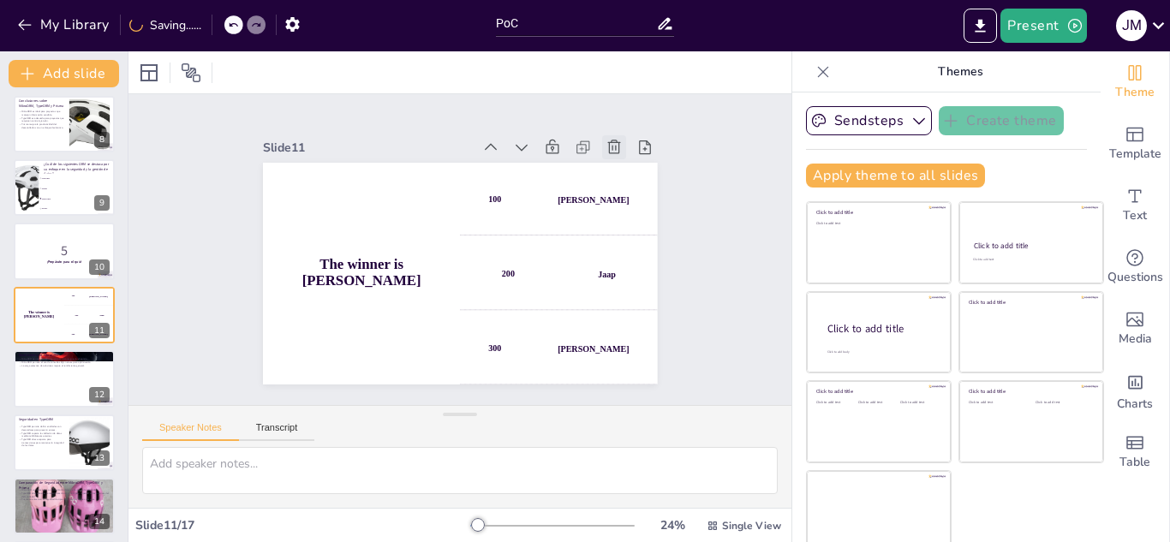
click at [606, 139] on icon at bounding box center [614, 147] width 17 height 17
type textarea "El patrón Unit of Work en MikroORM permite agrupar operaciones y reducir el núm…"
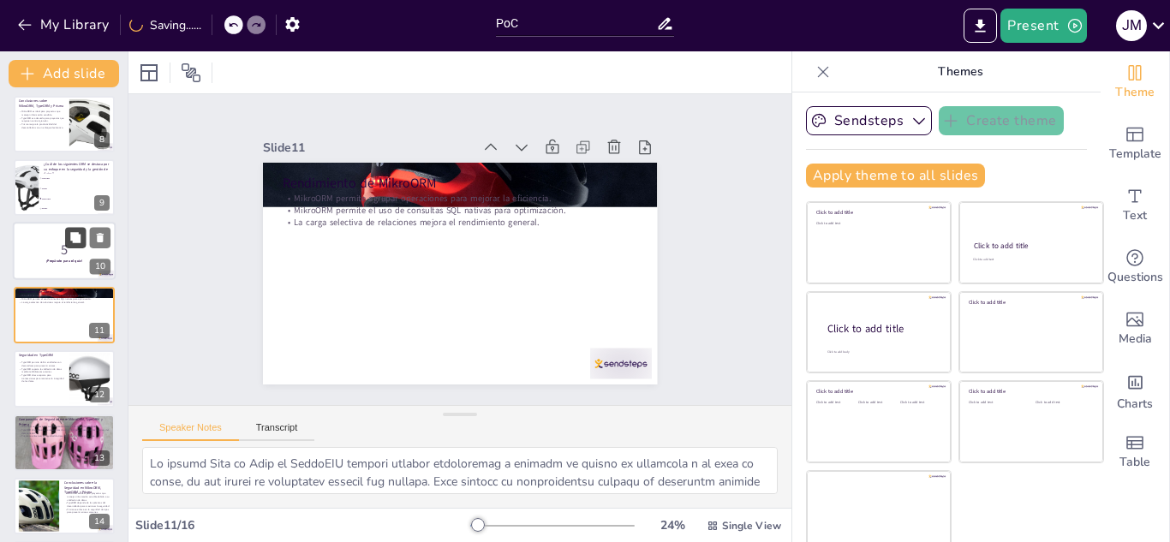
checkbox input "true"
click at [74, 228] on button at bounding box center [75, 238] width 21 height 21
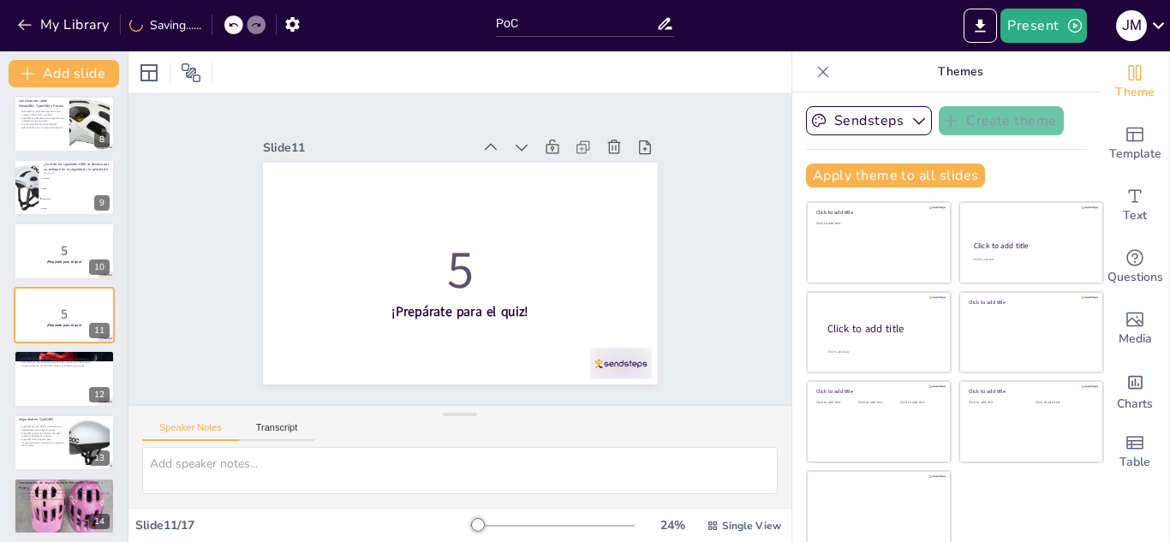
checkbox input "true"
click at [615, 154] on icon at bounding box center [624, 163] width 19 height 19
type textarea "El patrón Unit of Work en MikroORM permite agrupar operaciones y reducir el núm…"
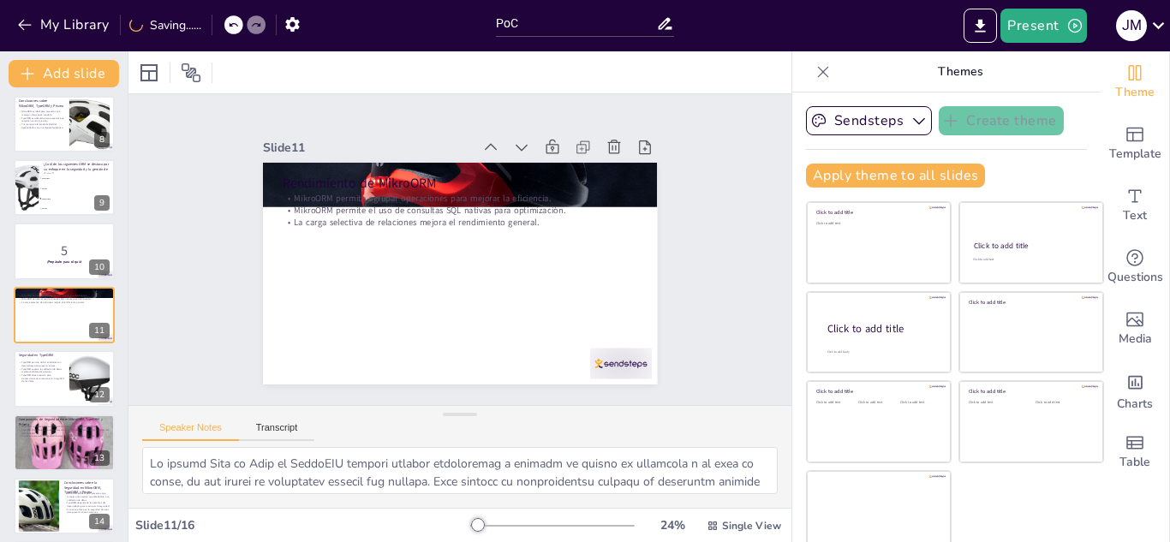
checkbox input "true"
click at [217, 23] on icon at bounding box center [214, 25] width 10 height 10
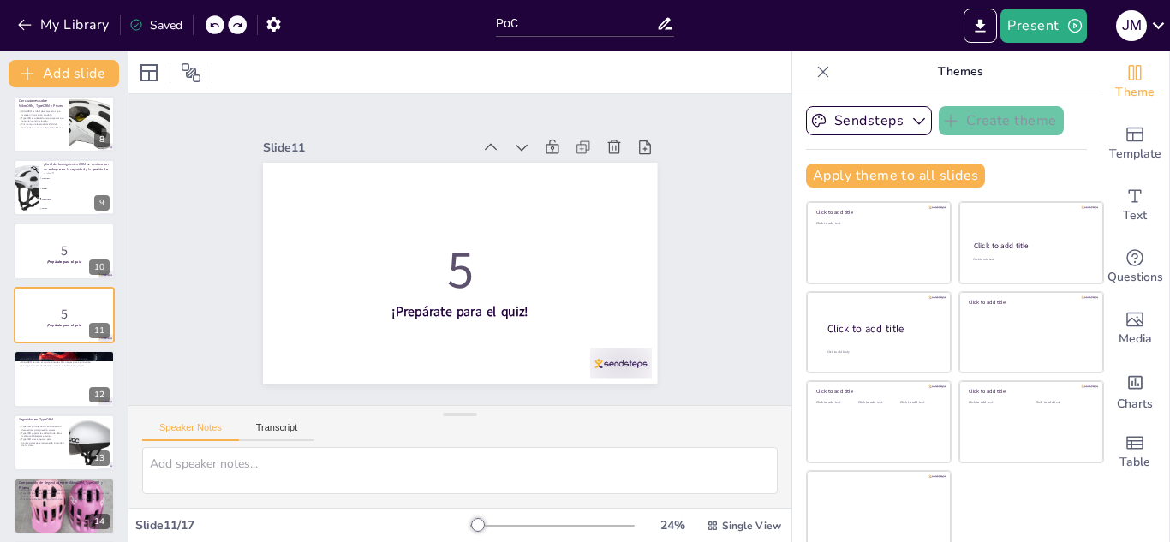
checkbox input "true"
click at [606, 139] on icon at bounding box center [614, 147] width 17 height 17
type textarea "El patrón Unit of Work en MikroORM permite agrupar operaciones y reducir el núm…"
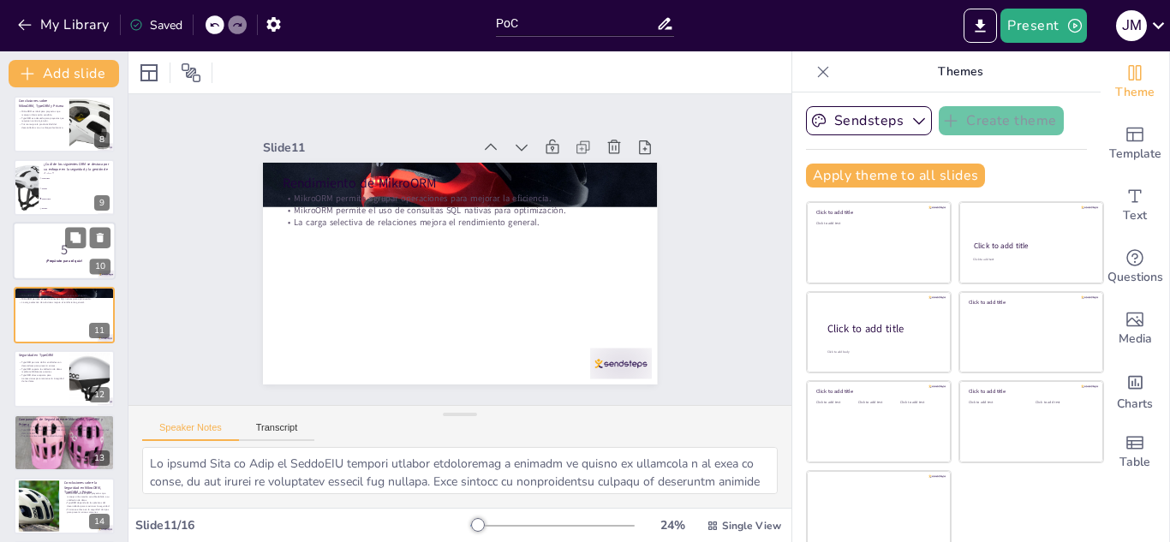
checkbox input "true"
click at [49, 236] on div at bounding box center [64, 251] width 101 height 57
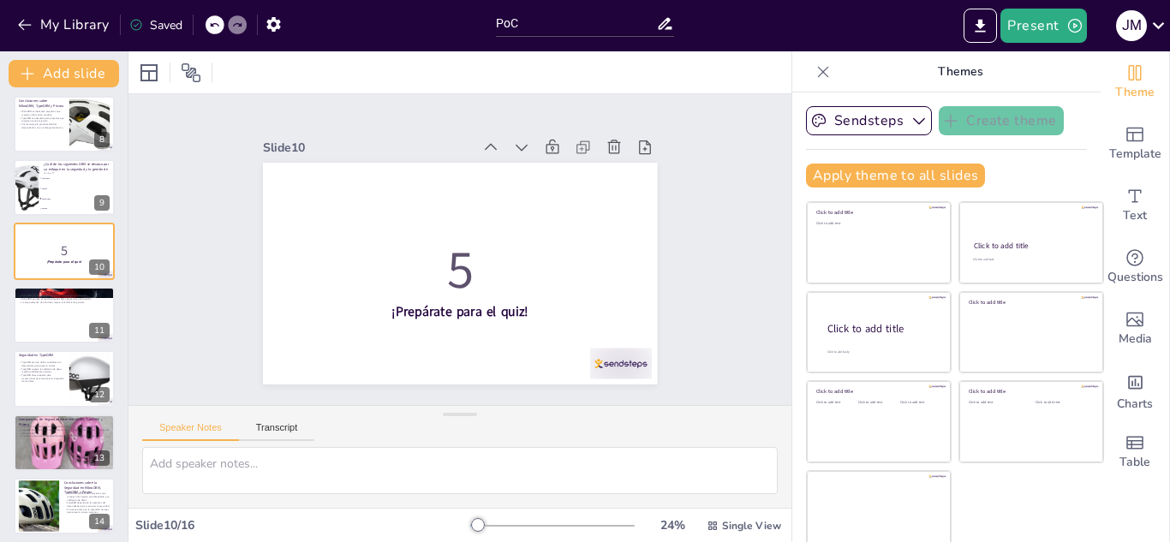
scroll to position [388, 0]
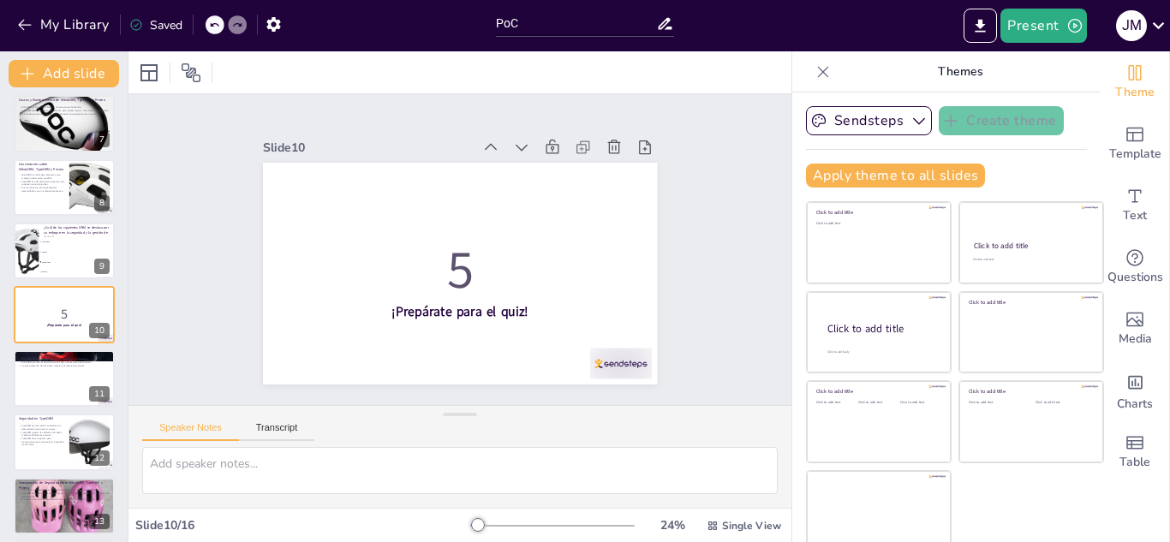
checkbox input "true"
click at [609, 141] on div at bounding box center [564, 147] width 185 height 24
click at [631, 207] on icon at bounding box center [642, 218] width 22 height 22
type textarea "El patrón Unit of Work en MikroORM permite agrupar operaciones y reducir el núm…"
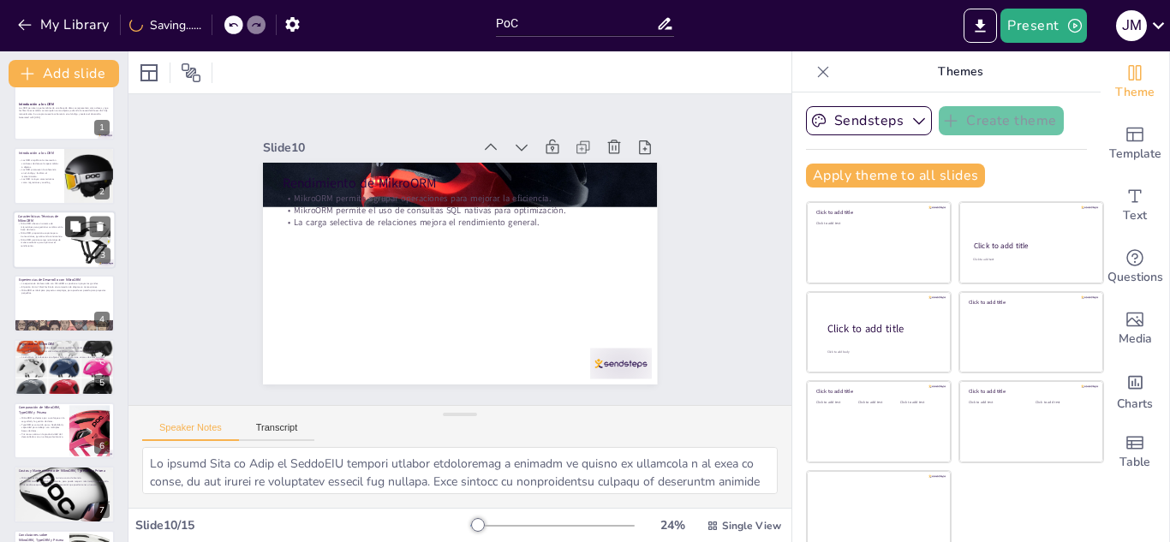
scroll to position [0, 0]
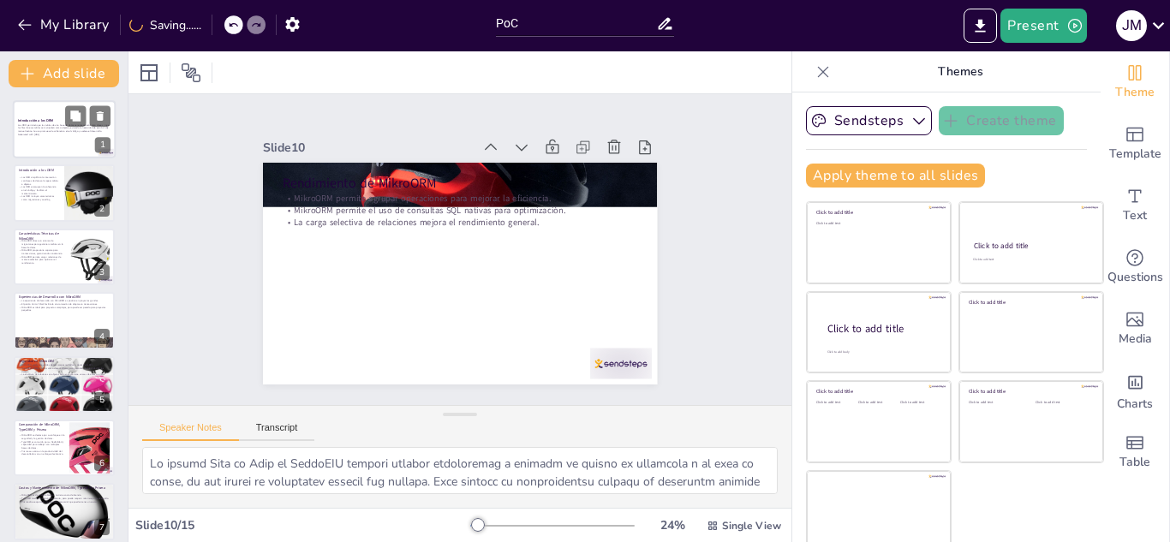
checkbox input "true"
click at [52, 120] on strong "Introducción a los ORM" at bounding box center [35, 121] width 35 height 4
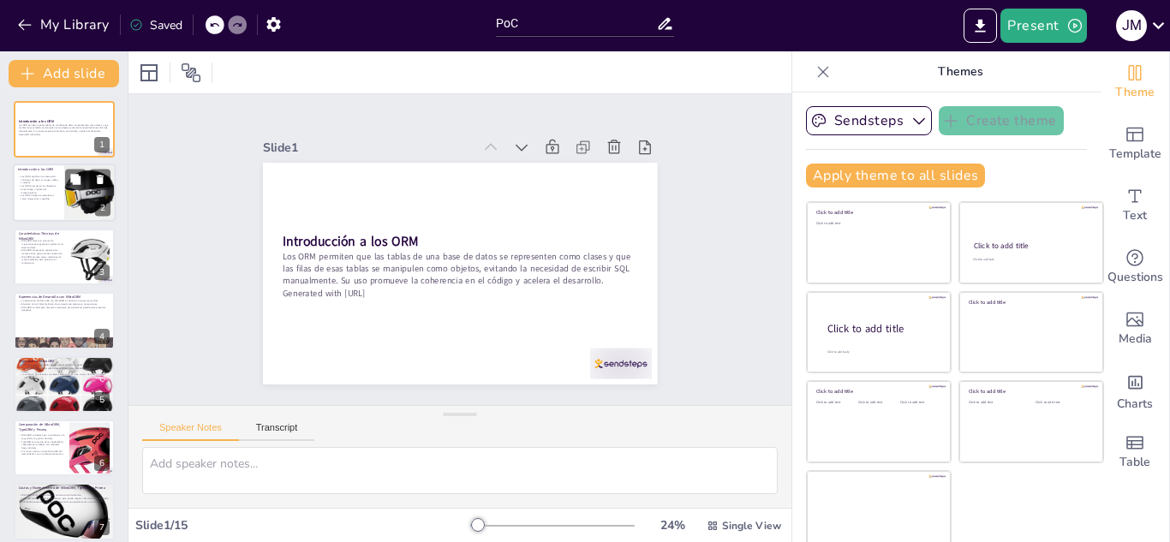
checkbox input "true"
click at [39, 202] on div at bounding box center [64, 194] width 103 height 58
type textarea "Los ORM son herramientas que permiten a los desarrolladores interactuar con bas…"
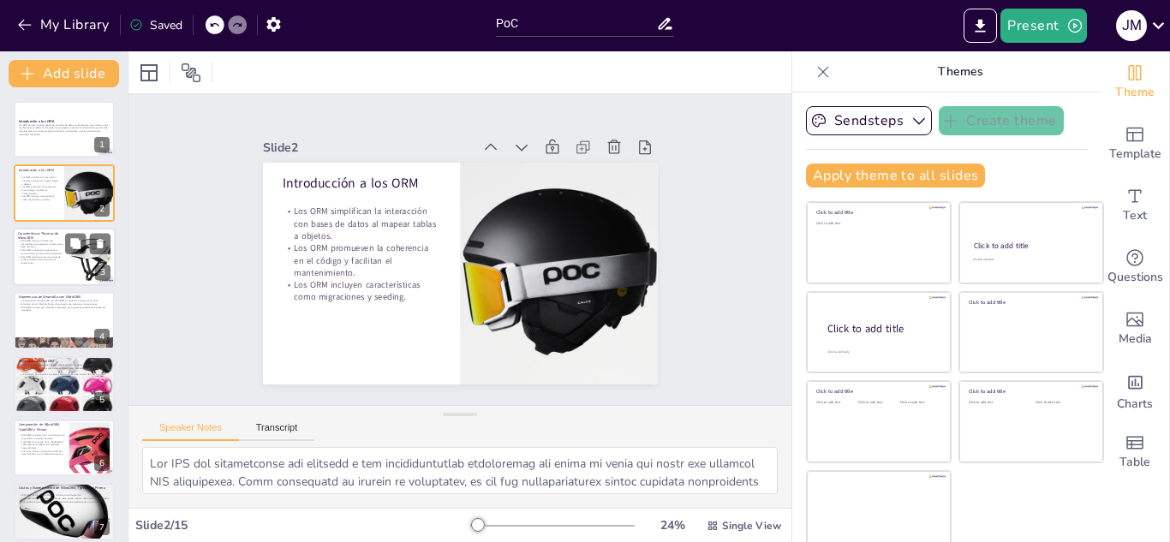
checkbox input "true"
click at [47, 258] on p "MikroORM permite cargar relaciones de manera selectiva para optimizar el rendim…" at bounding box center [41, 259] width 46 height 9
type textarea "El sistema de migraciones en MikroORM permite a los desarrolladores gestionar l…"
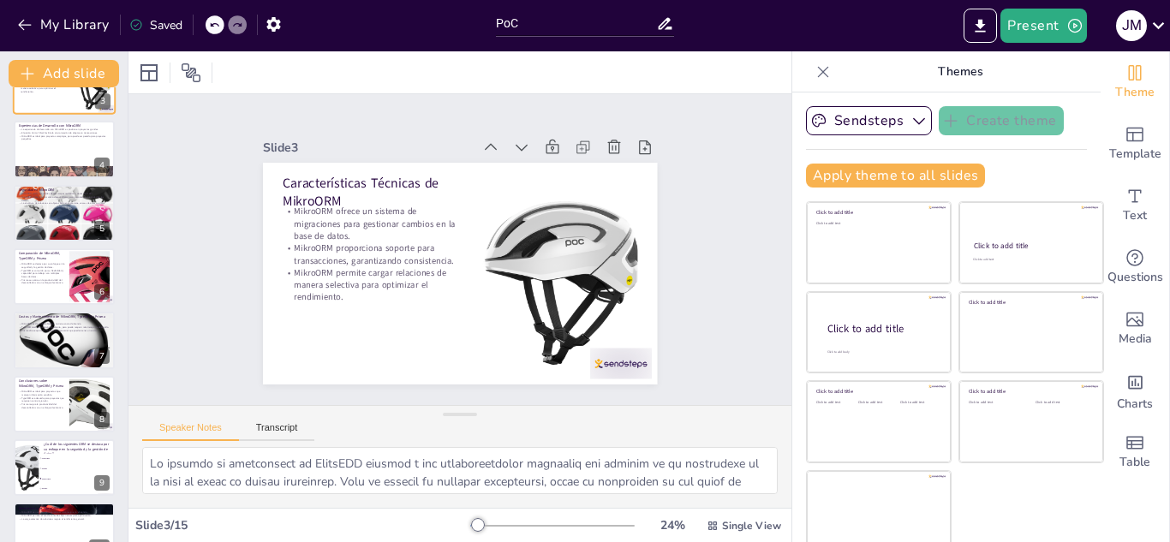
scroll to position [522, 0]
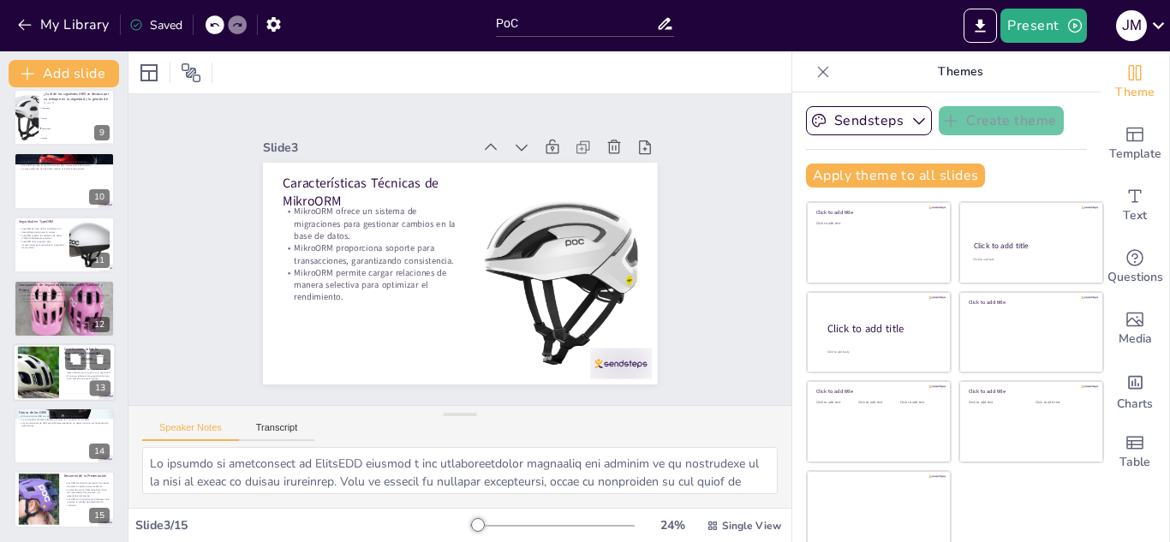
checkbox input "true"
click at [31, 373] on div at bounding box center [37, 372] width 117 height 52
type textarea "La validación de datos en MikroORM es una característica clave que lo convierte…"
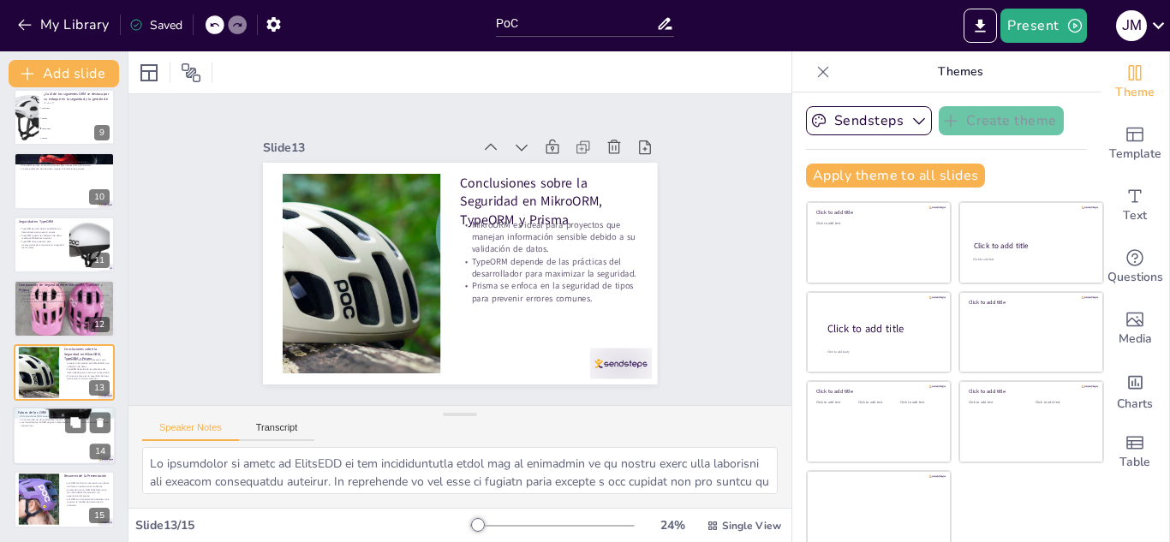
checkbox input "true"
click at [49, 418] on p "La comunidad de desarrolladores impulsa la innovación en los ORM." at bounding box center [64, 419] width 93 height 3
type textarea "La seguridad y la eficiencia son dos aspectos clave que definirán el futuro de …"
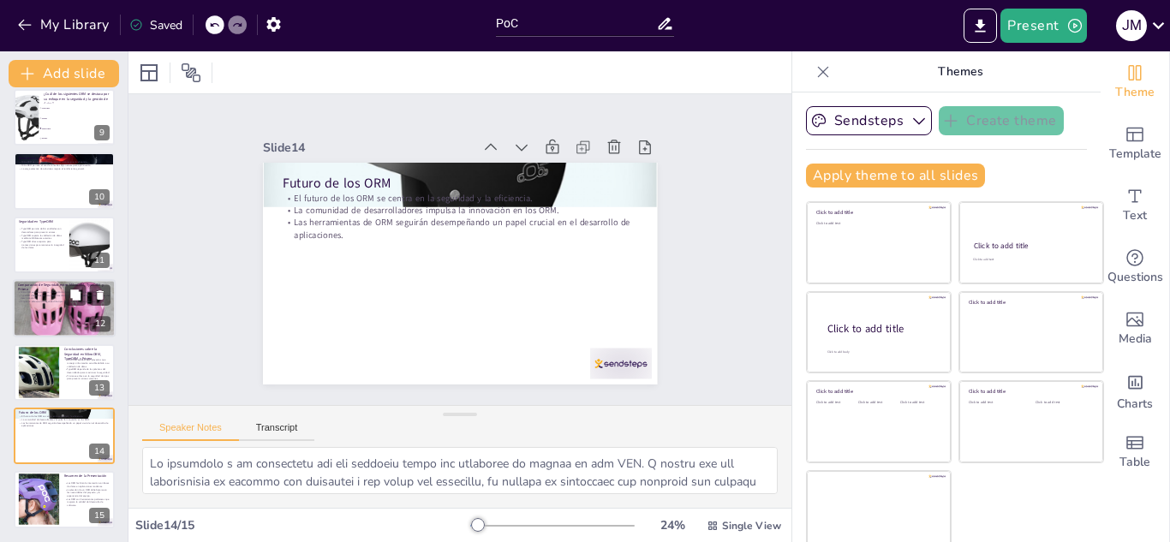
checkbox input "true"
click at [59, 325] on div at bounding box center [64, 308] width 103 height 77
type textarea "La validación de datos en MikroORM es una de sus características más destacadas…"
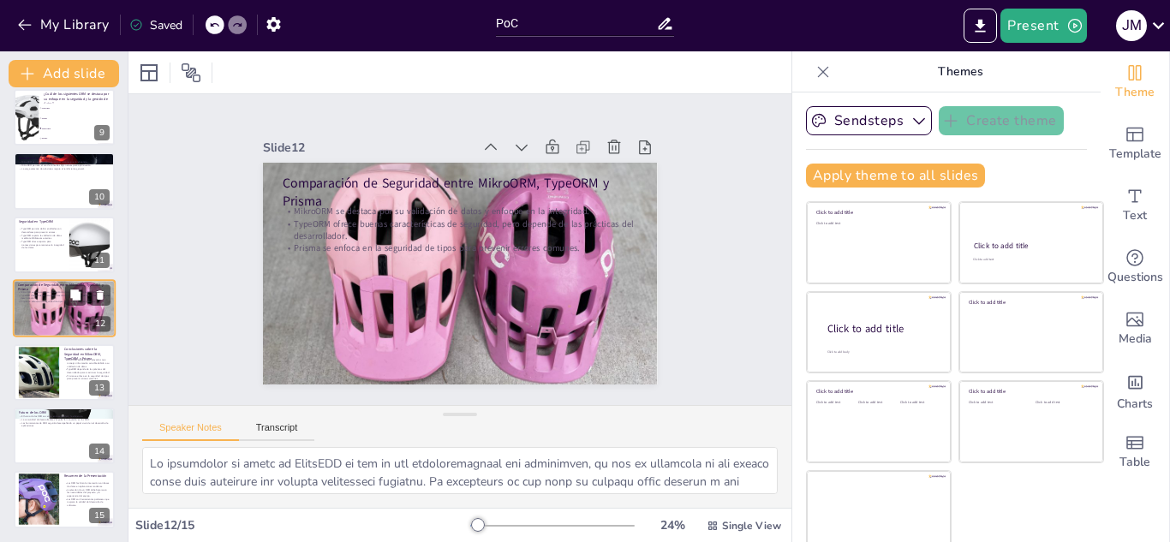
scroll to position [516, 0]
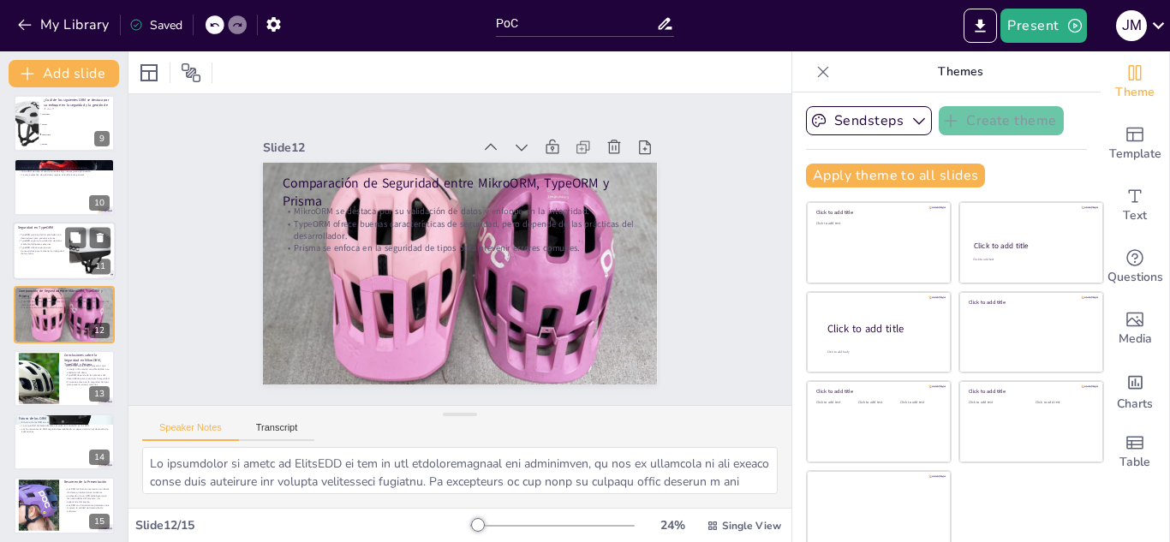
checkbox input "true"
click at [50, 267] on div at bounding box center [64, 251] width 101 height 57
type textarea "La capacidad de TypeORM para definir entidades con decoradores es una caracterí…"
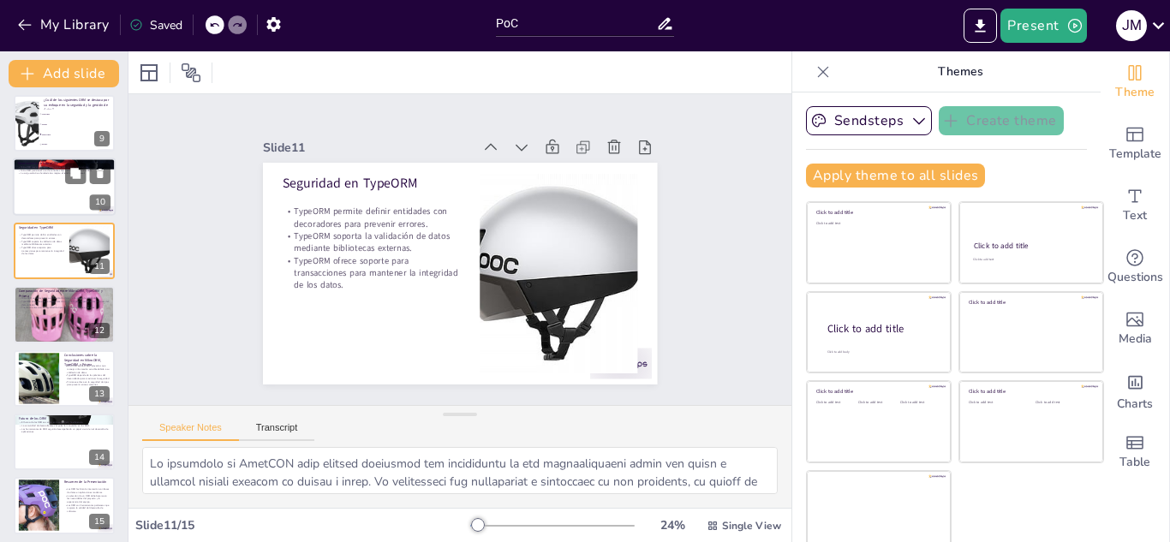
scroll to position [452, 0]
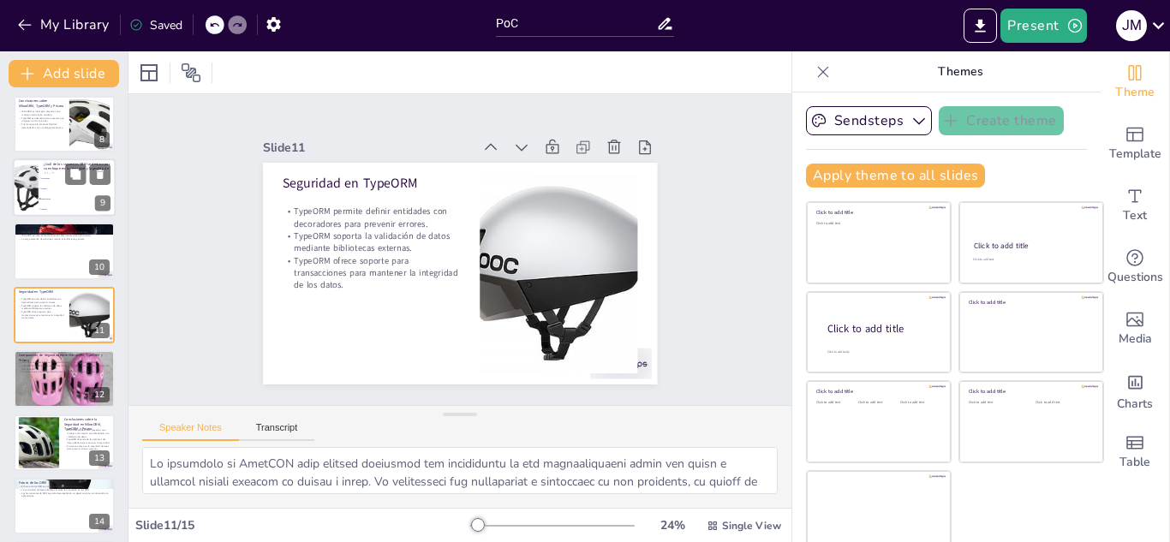
checkbox input "true"
click at [46, 198] on span "MikroORM" at bounding box center [78, 199] width 74 height 3
type textarea "La respuesta correcta es MikroORM, que se destaca por su enfoque en la segurida…"
checkbox input "true"
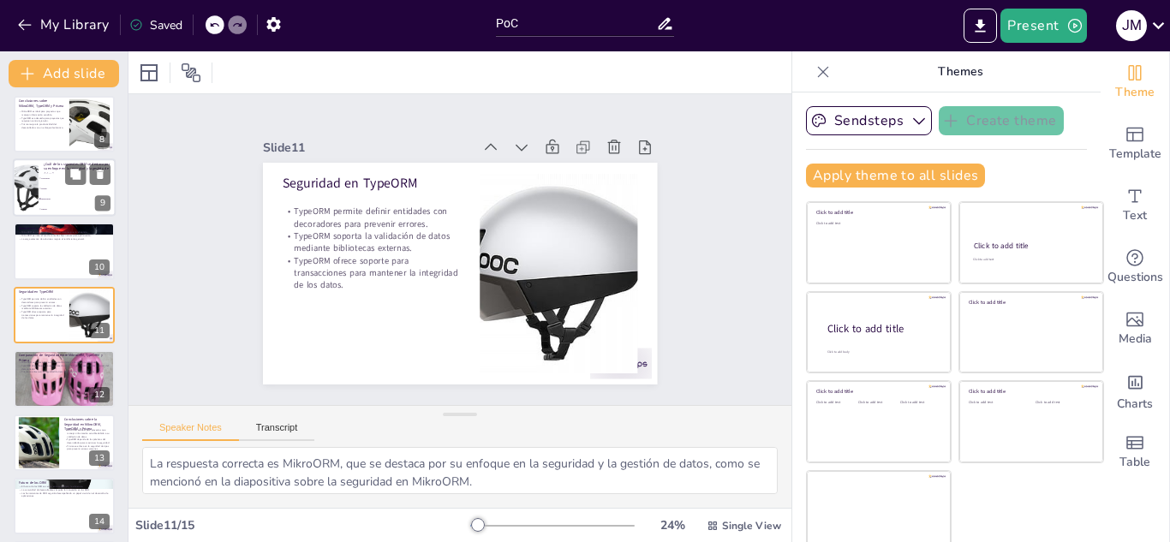
scroll to position [325, 0]
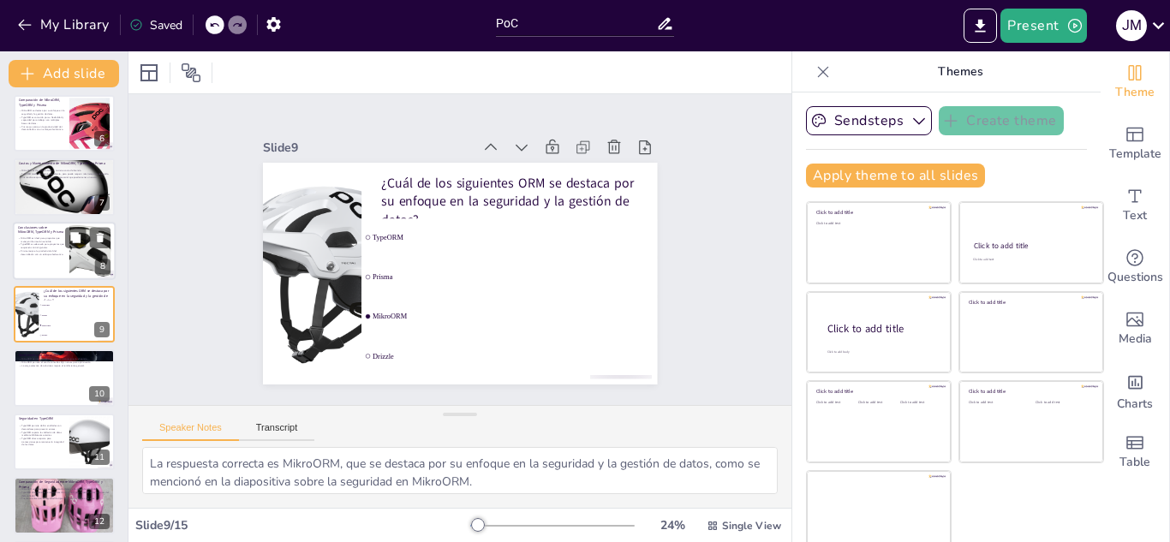
checkbox input "true"
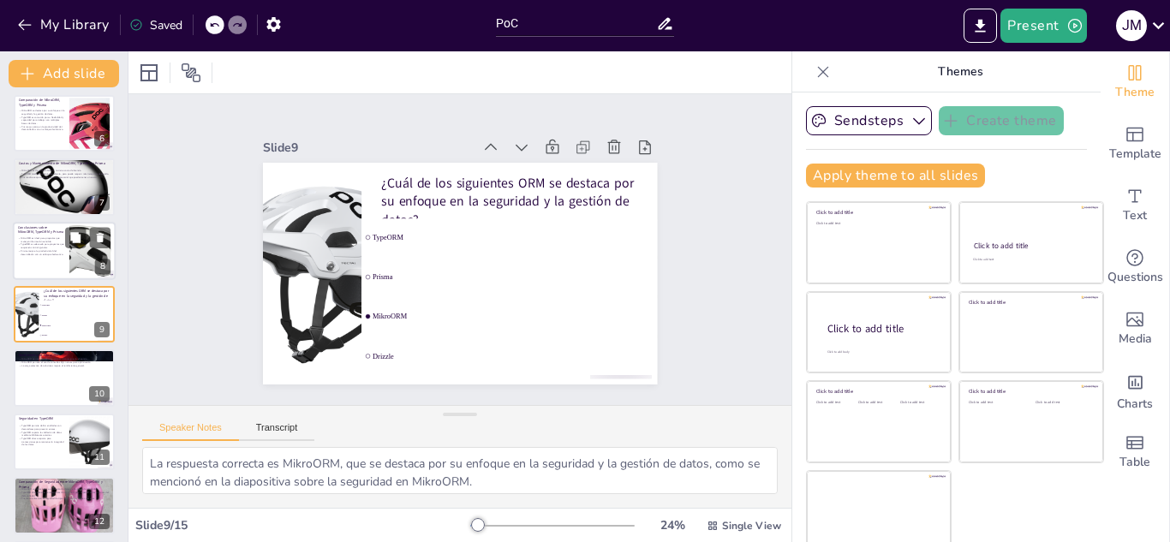
checkbox input "true"
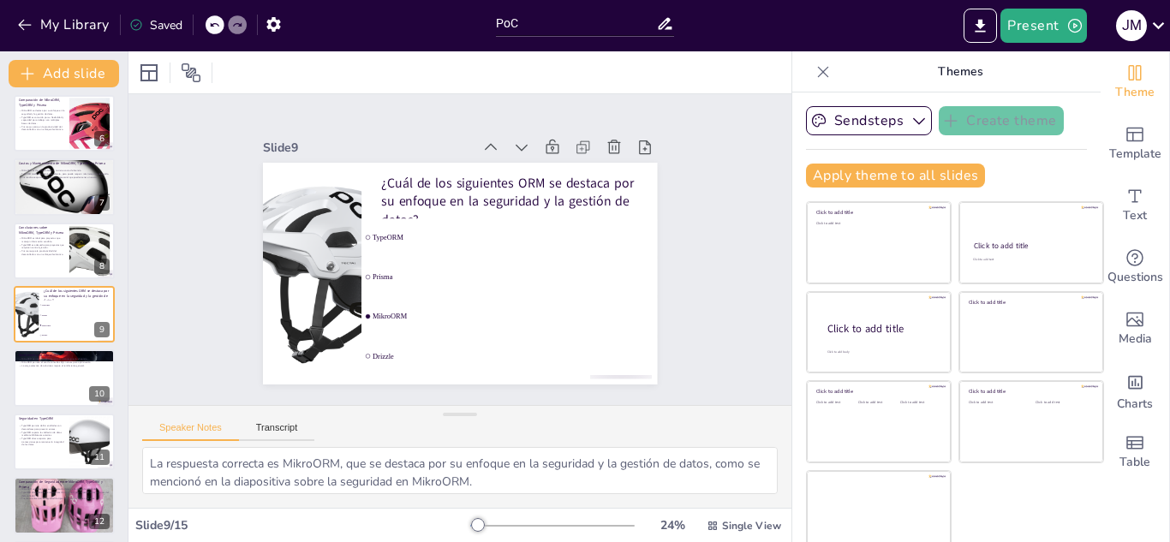
checkbox input "true"
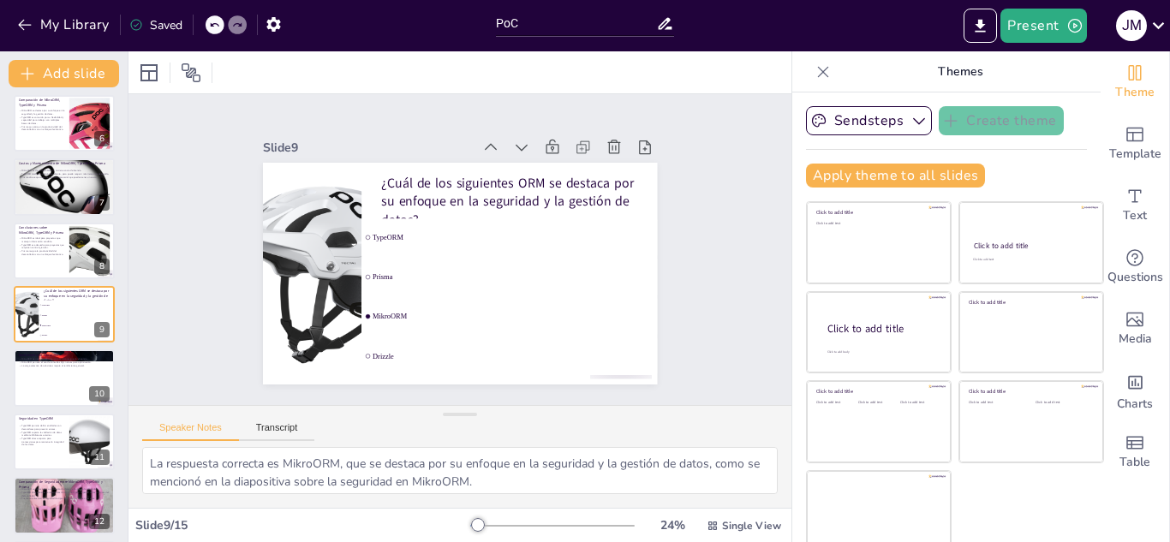
checkbox input "true"
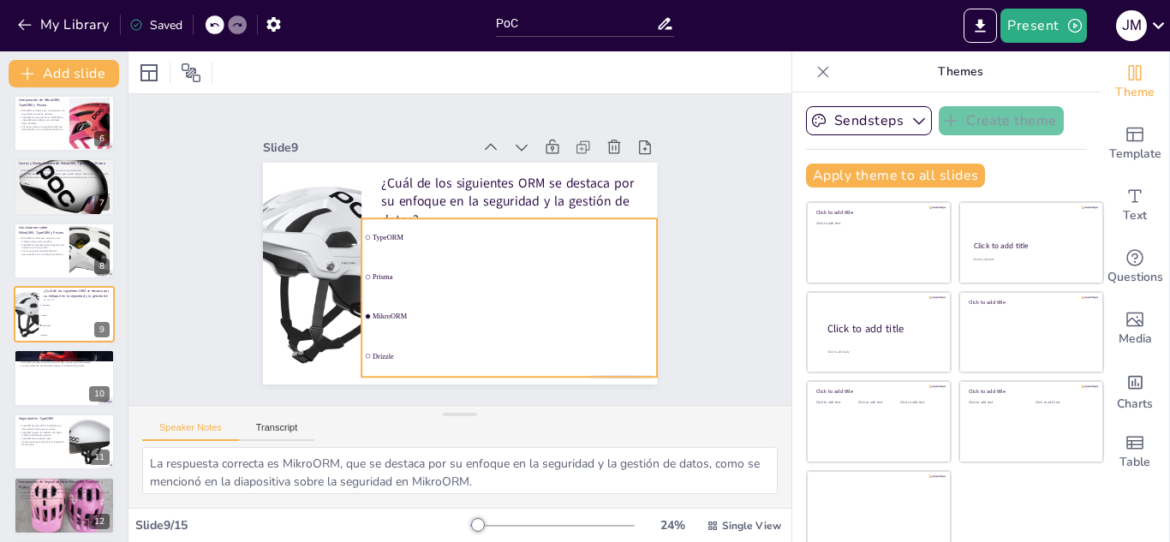
checkbox input "true"
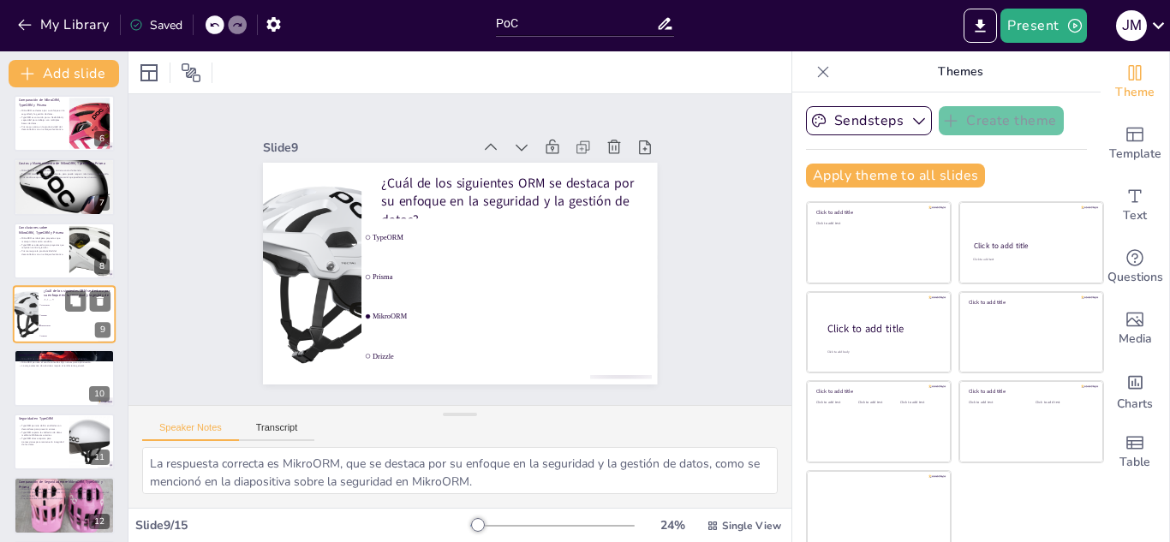
checkbox input "true"
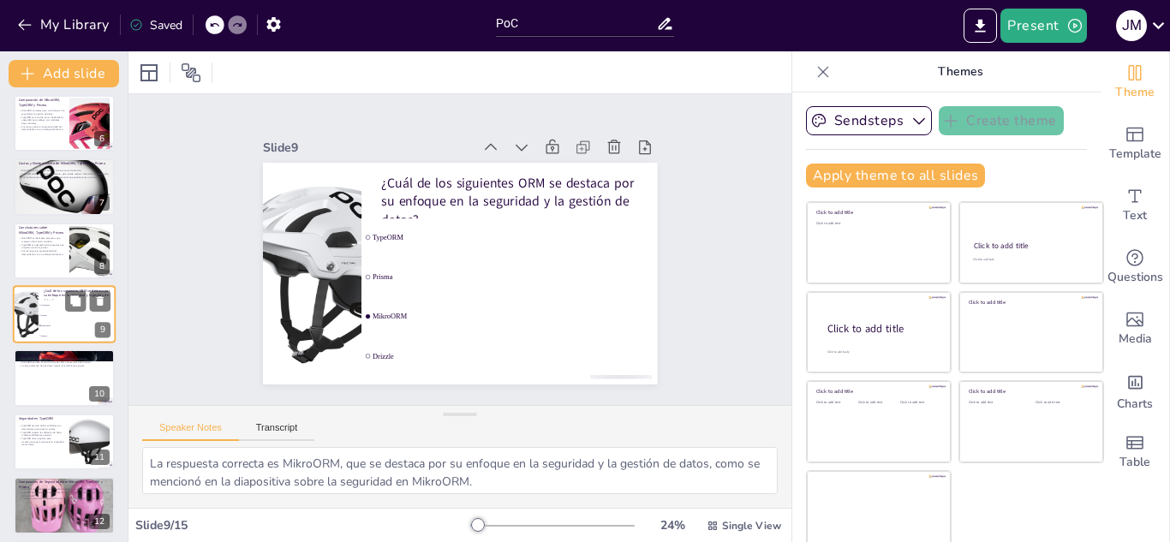
checkbox input "true"
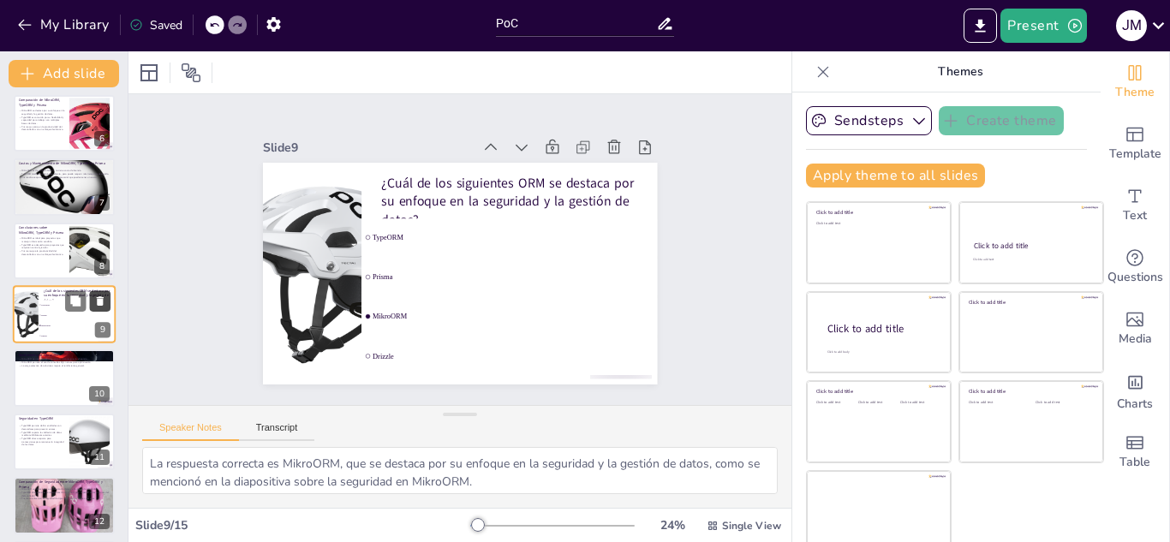
click at [97, 298] on icon at bounding box center [100, 300] width 7 height 9
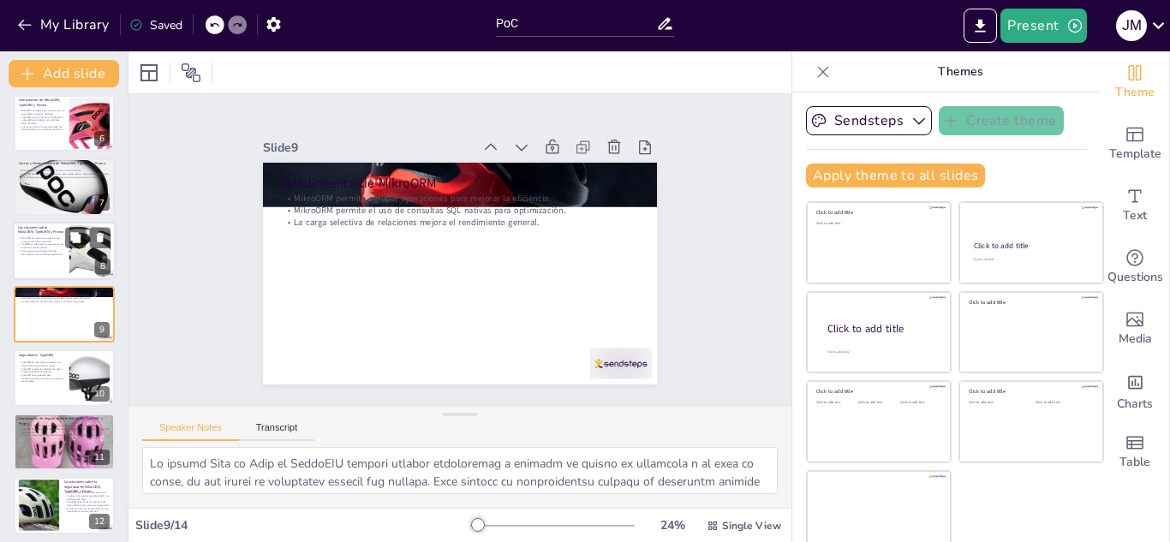
click at [49, 258] on div "MikroORM es ideal para proyectos que manejan información sensible. TypeORM es a…" at bounding box center [41, 246] width 46 height 21
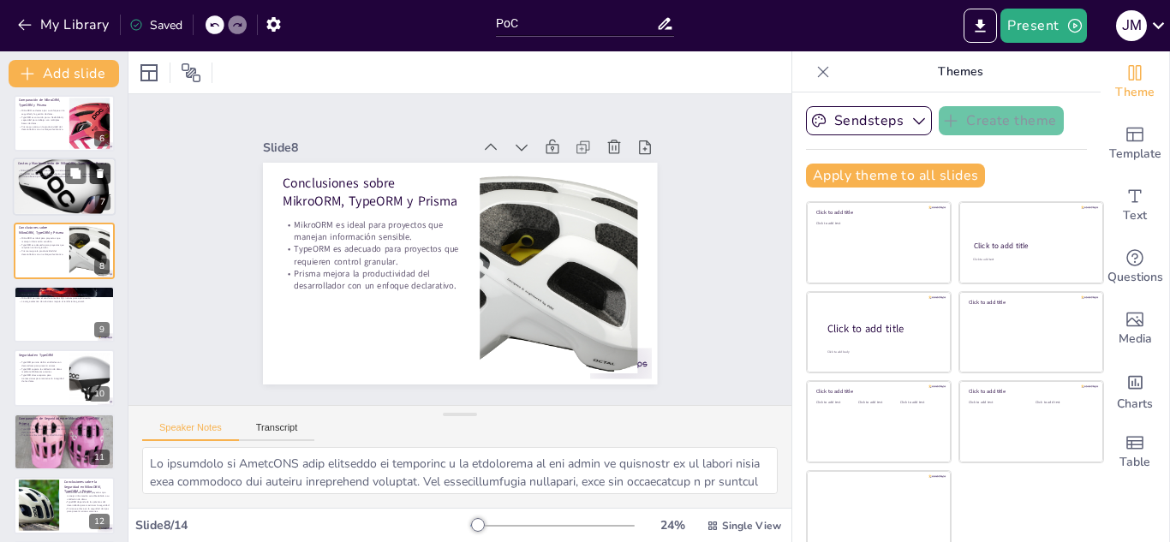
scroll to position [260, 0]
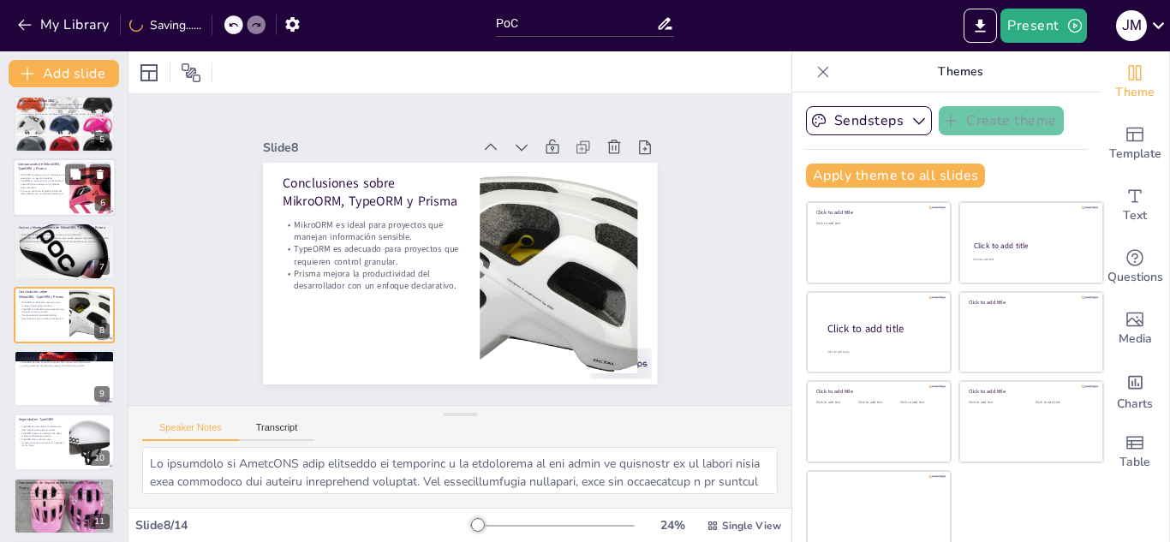
click at [58, 188] on p "TypeORM es conocido por su flexibilidad y capacidad para trabajar con múltiples…" at bounding box center [41, 184] width 46 height 9
type textarea "El enfoque de MikroORM en la seguridad y la gestión de datos lo convierte en un…"
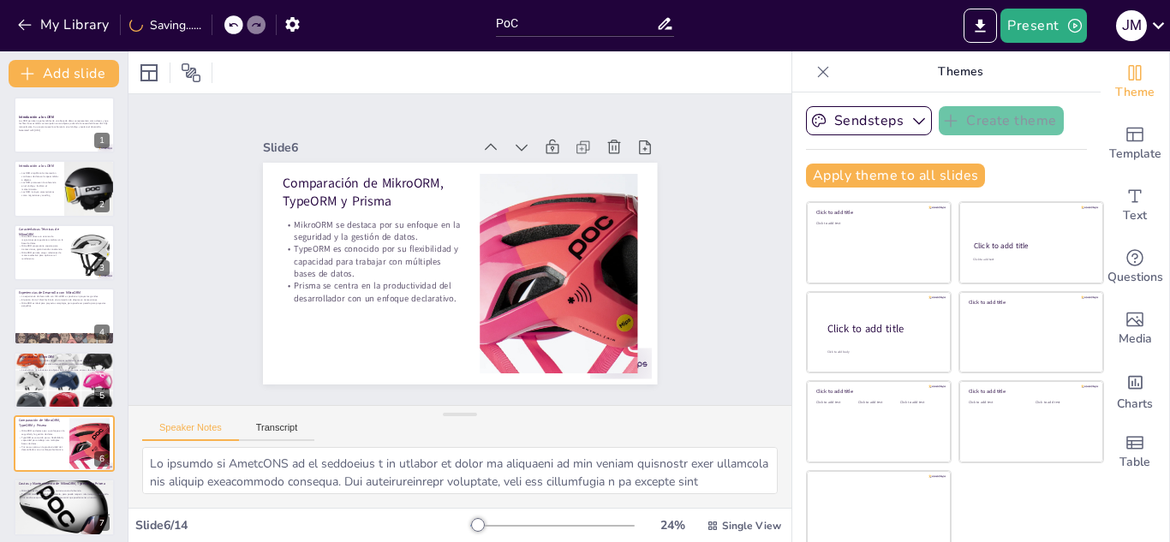
scroll to position [0, 0]
